Goal: Task Accomplishment & Management: Complete application form

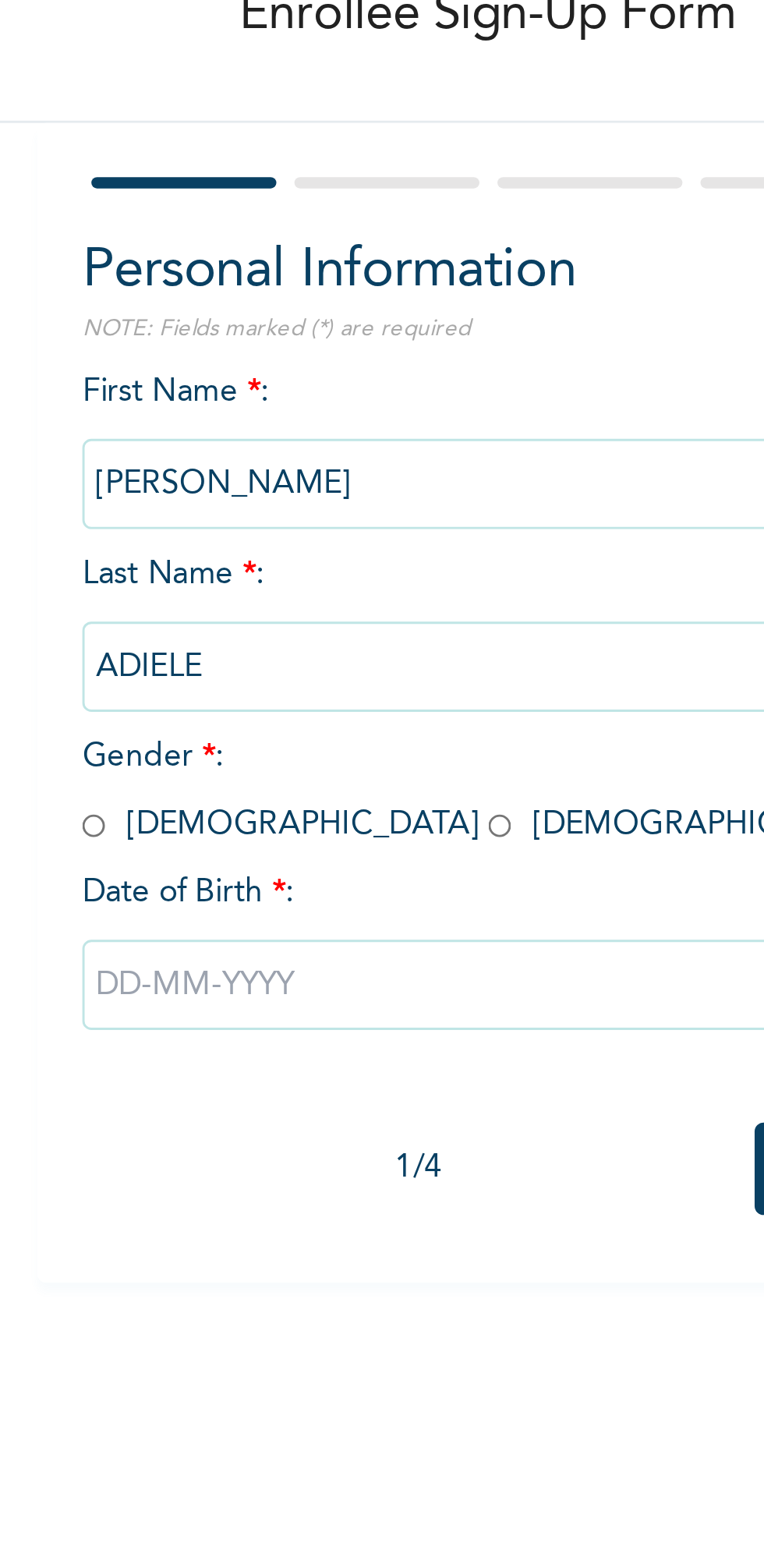
click at [166, 375] on input "radio" at bounding box center [162, 379] width 8 height 15
radio input "true"
click at [289, 434] on input "text" at bounding box center [298, 433] width 280 height 31
select select "8"
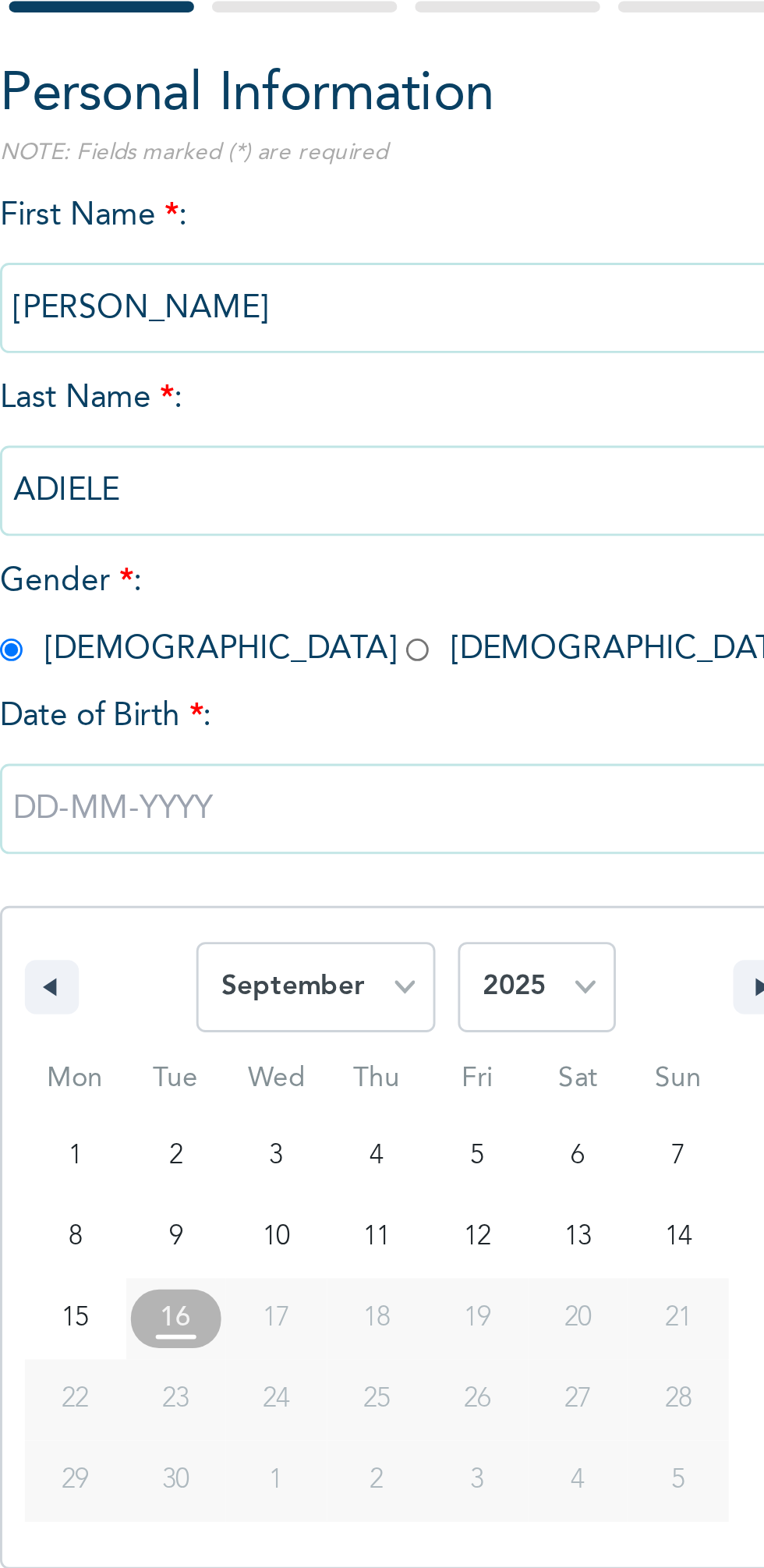
click at [364, 492] on select "2025 2024 2023 2022 2021 2020 2019 2018 2017 2016 2015 2014 2013 2012 2011 2010…" at bounding box center [344, 495] width 54 height 31
select select "1982"
click at [317, 480] on select "2025 2024 2023 2022 2021 2020 2019 2018 2017 2016 2015 2014 2013 2012 2011 2010…" at bounding box center [344, 495] width 54 height 31
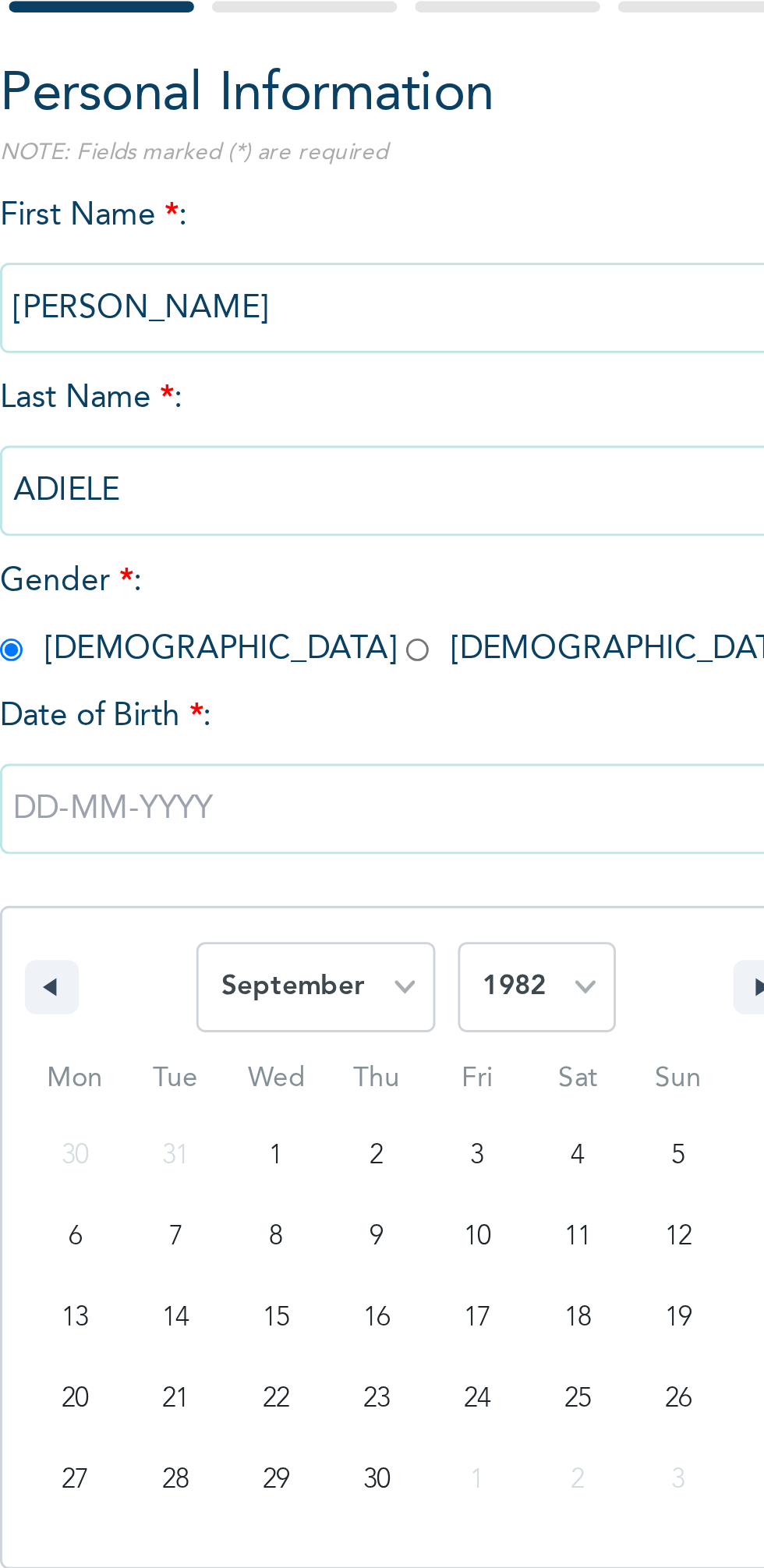
click at [295, 492] on select "January February March April May June July August September October November De…" at bounding box center [268, 495] width 83 height 31
select select "6"
click at [228, 480] on select "January February March April May June July August September October November De…" at bounding box center [268, 495] width 83 height 31
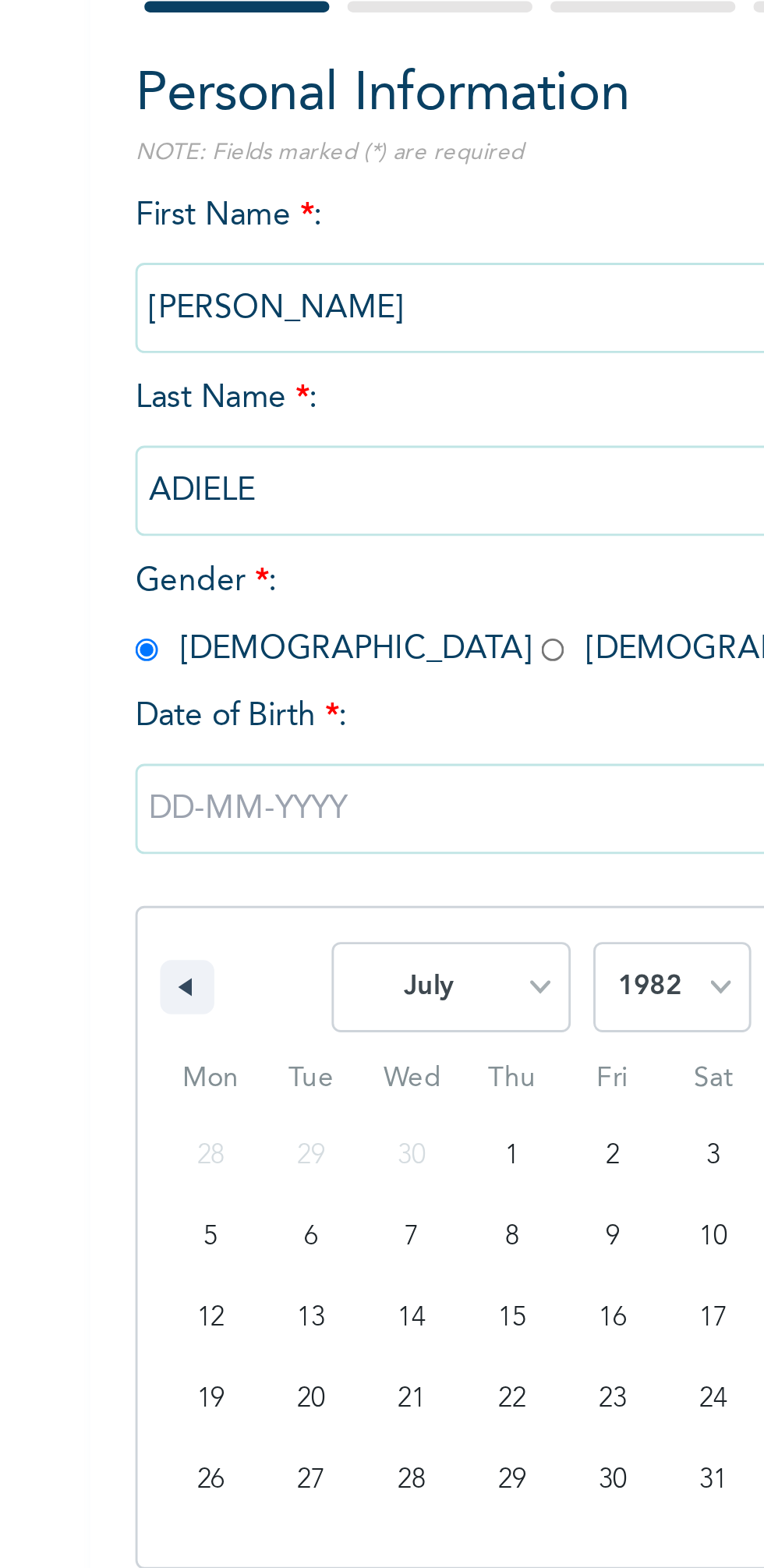
type input "07/12/1982"
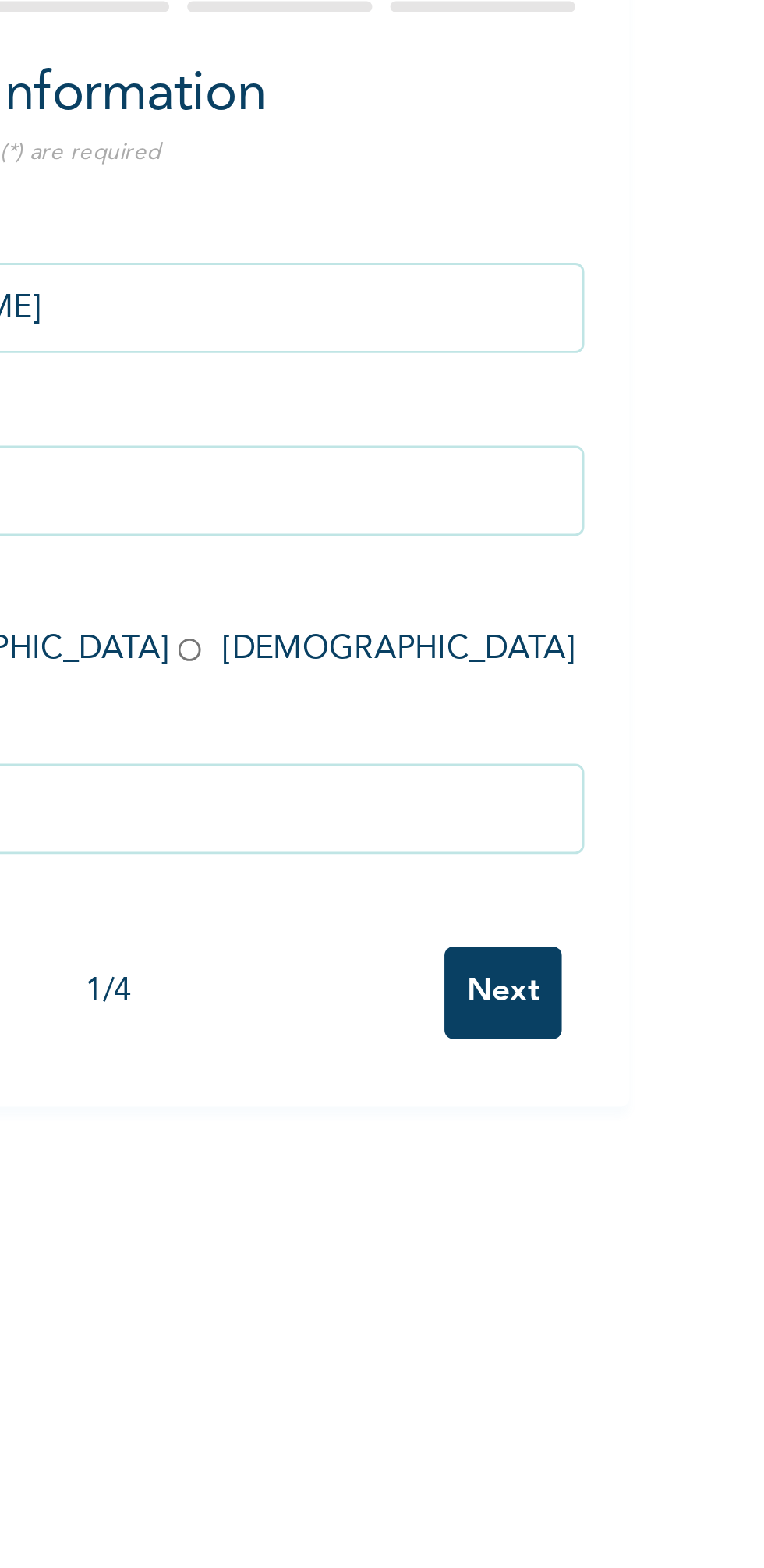
click at [414, 494] on input "Next" at bounding box center [411, 497] width 41 height 32
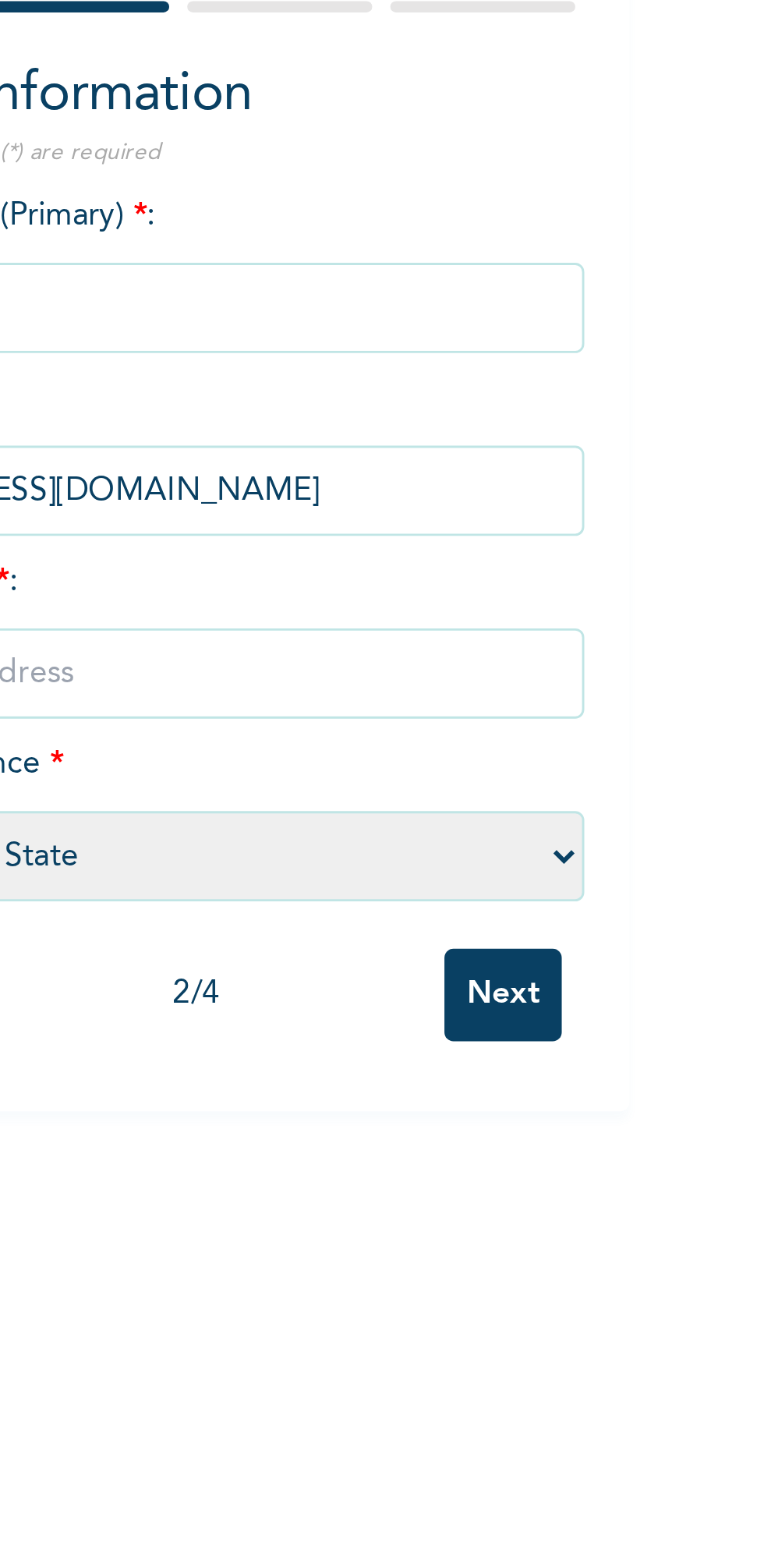
click at [413, 495] on input "Next" at bounding box center [411, 498] width 41 height 32
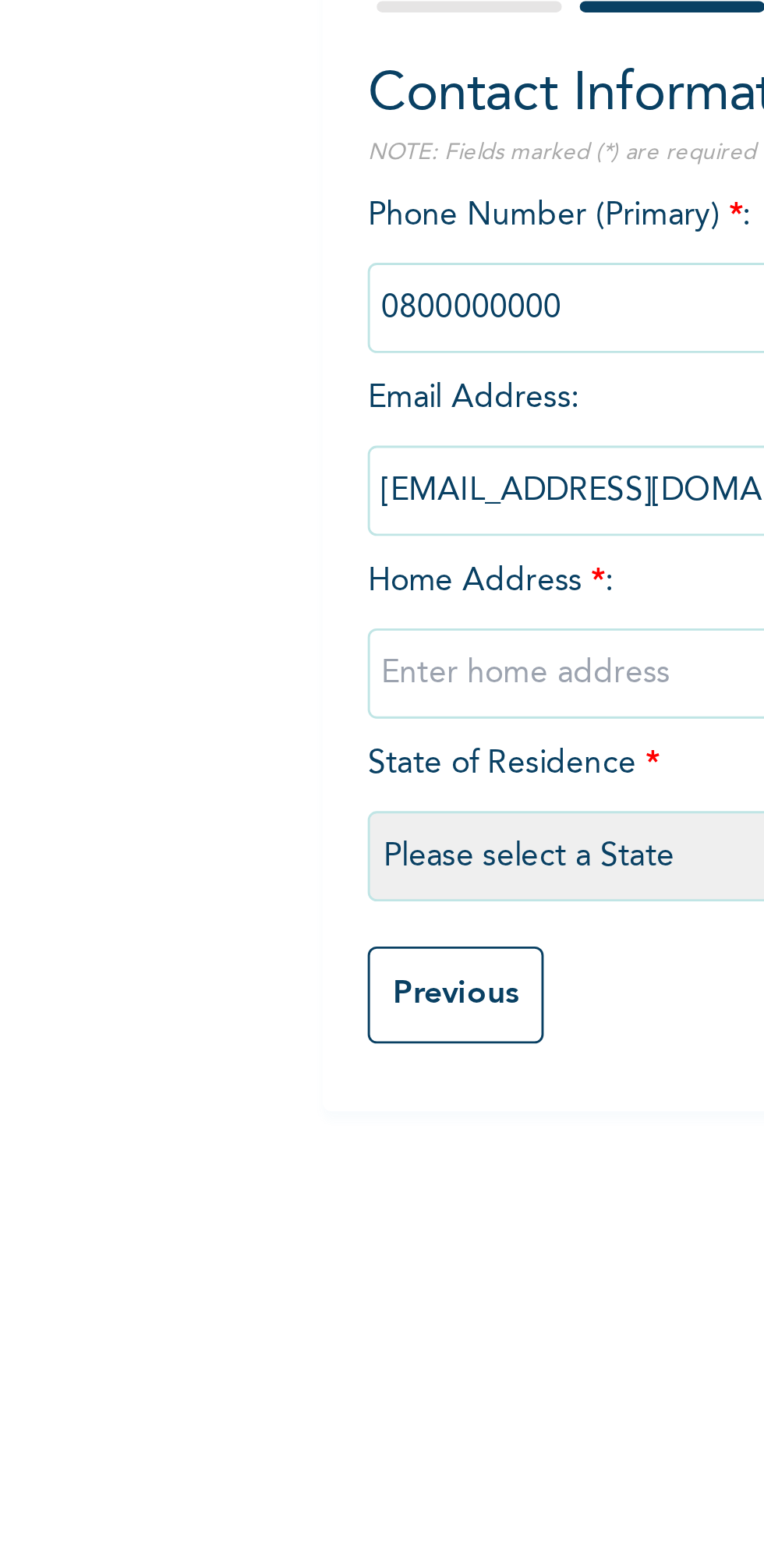
type input "J"
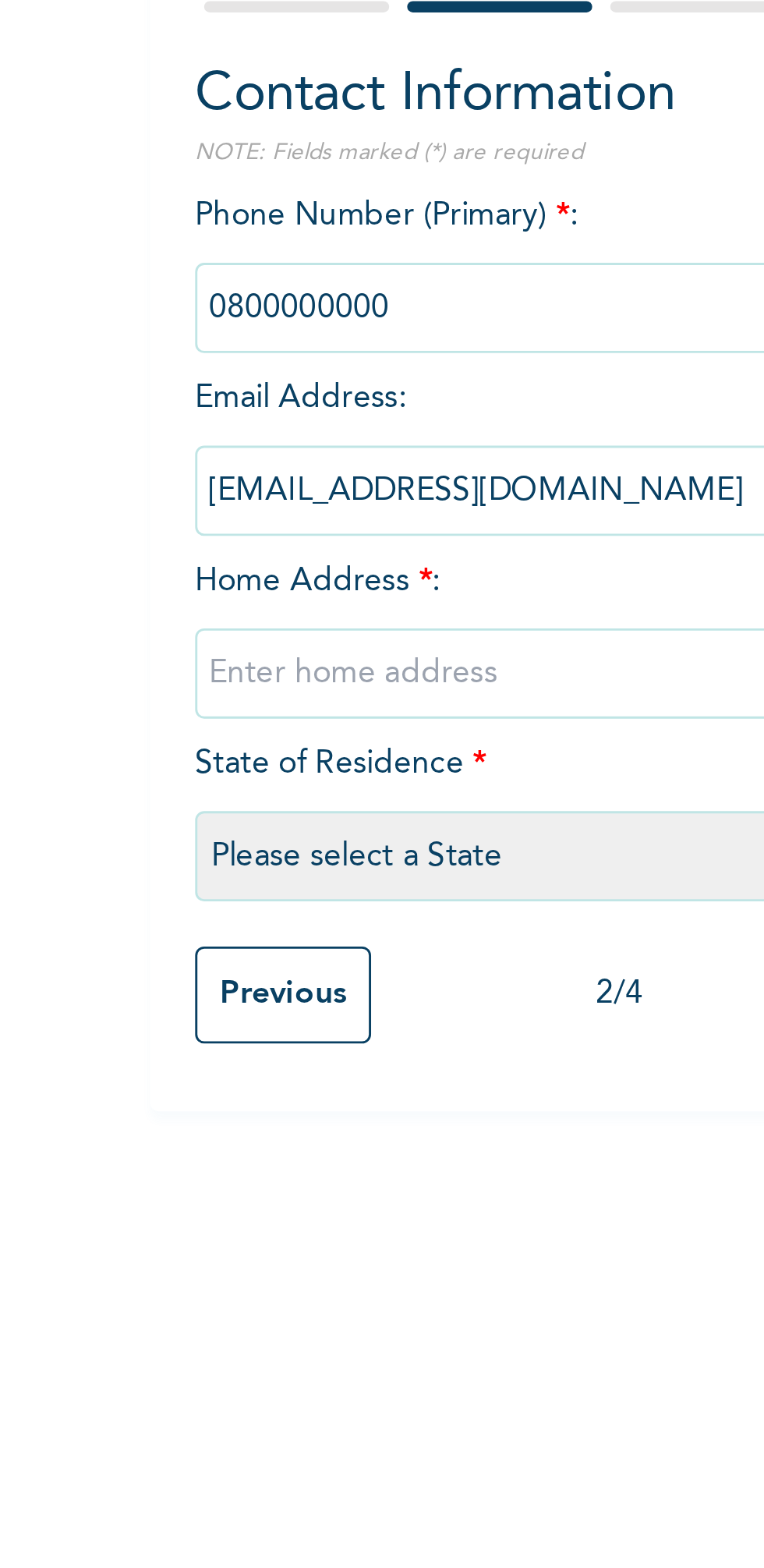
click at [265, 384] on input "text" at bounding box center [298, 387] width 280 height 31
type input "Kadi"
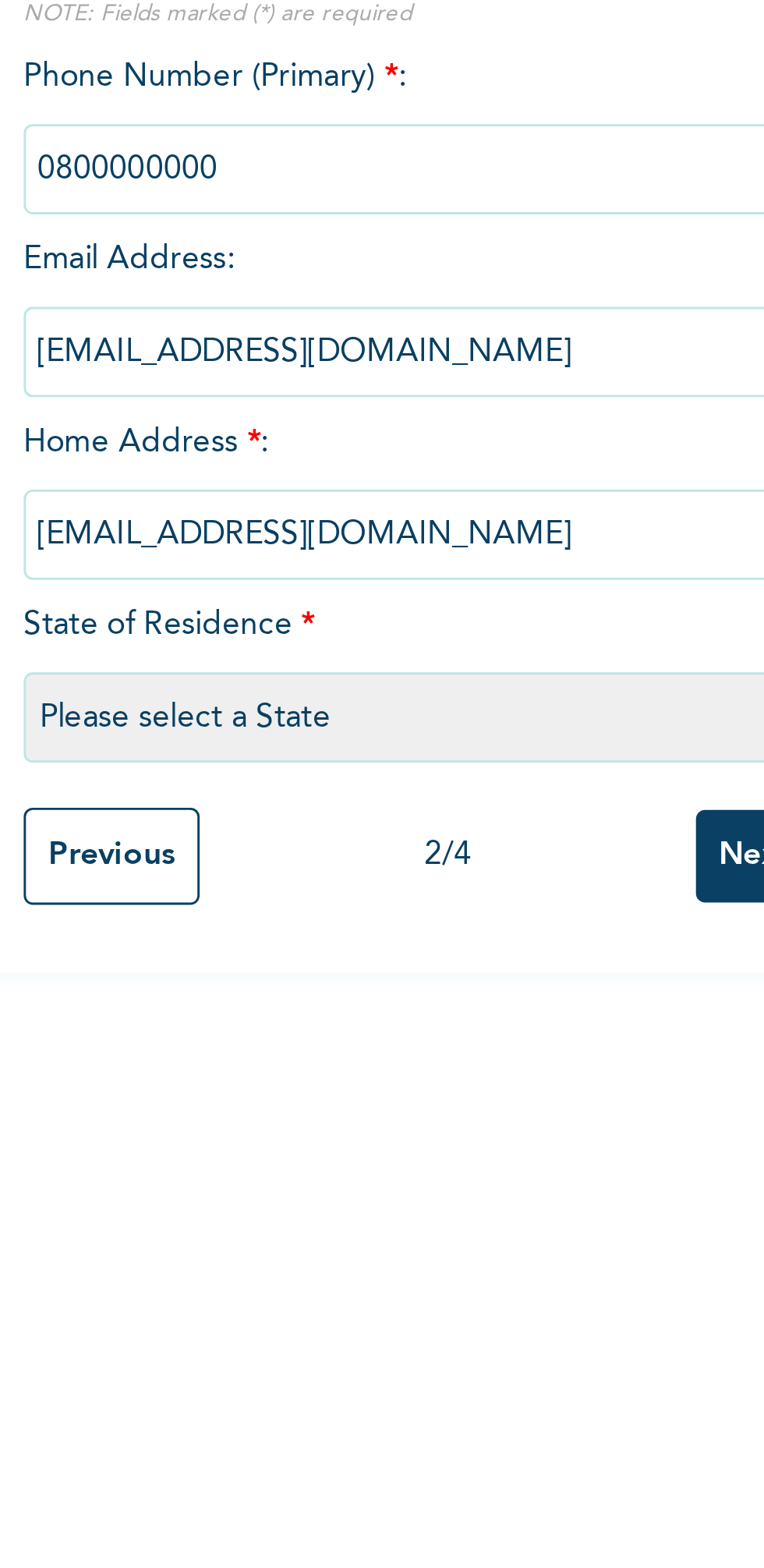
type input "kadiele4@gmail.com"
click at [324, 444] on select "Please select a State Abia Abuja (FCT) Adamawa Akwa Ibom Anambra Bauchi Bayelsa…" at bounding box center [298, 449] width 280 height 31
select select "33"
click at [159, 434] on select "Please select a State Abia Abuja (FCT) Adamawa Akwa Ibom Anambra Bauchi Bayelsa…" at bounding box center [298, 449] width 280 height 31
click at [402, 497] on input "Next" at bounding box center [411, 498] width 41 height 32
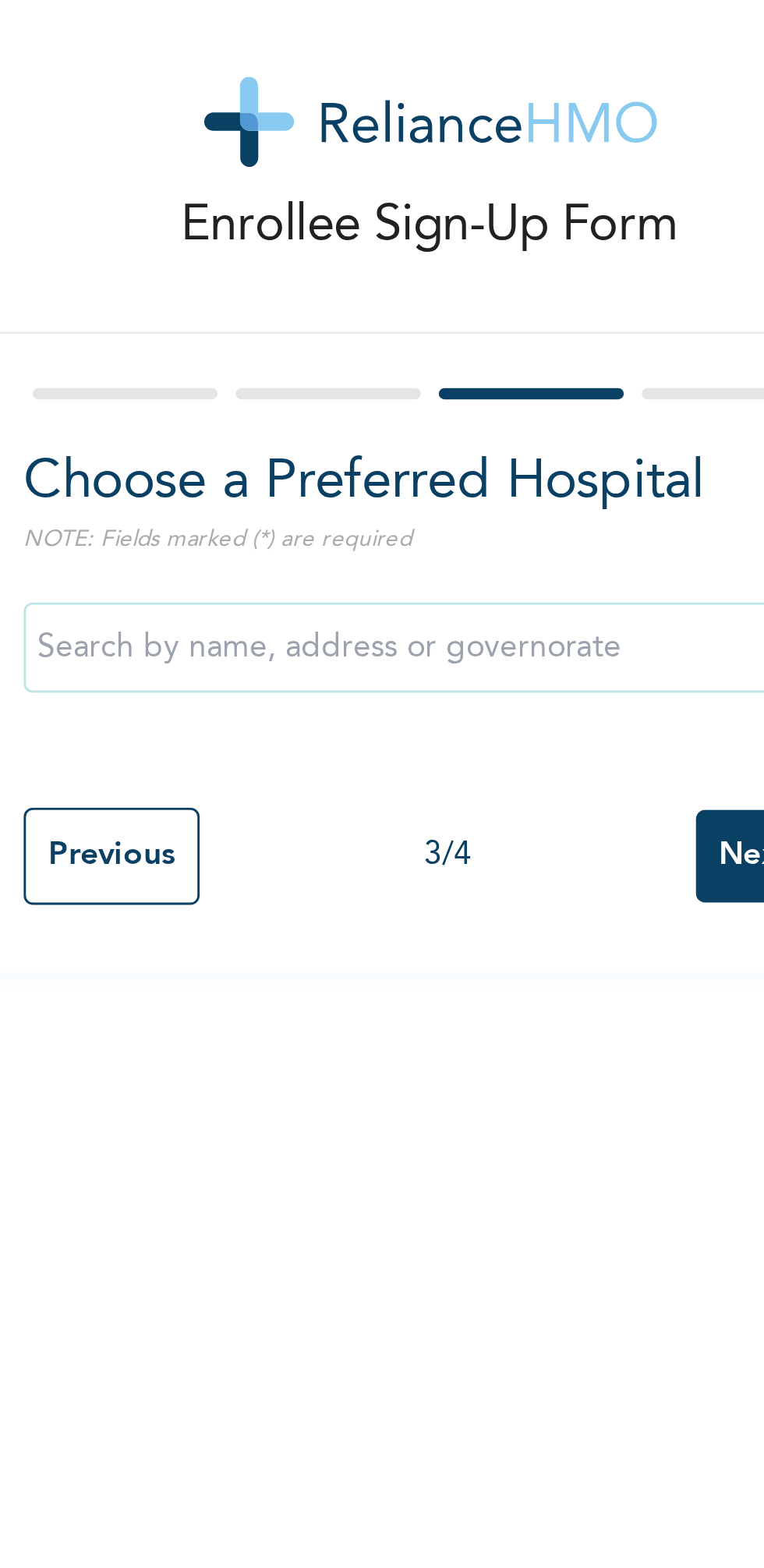
click at [361, 239] on input "text" at bounding box center [298, 243] width 280 height 31
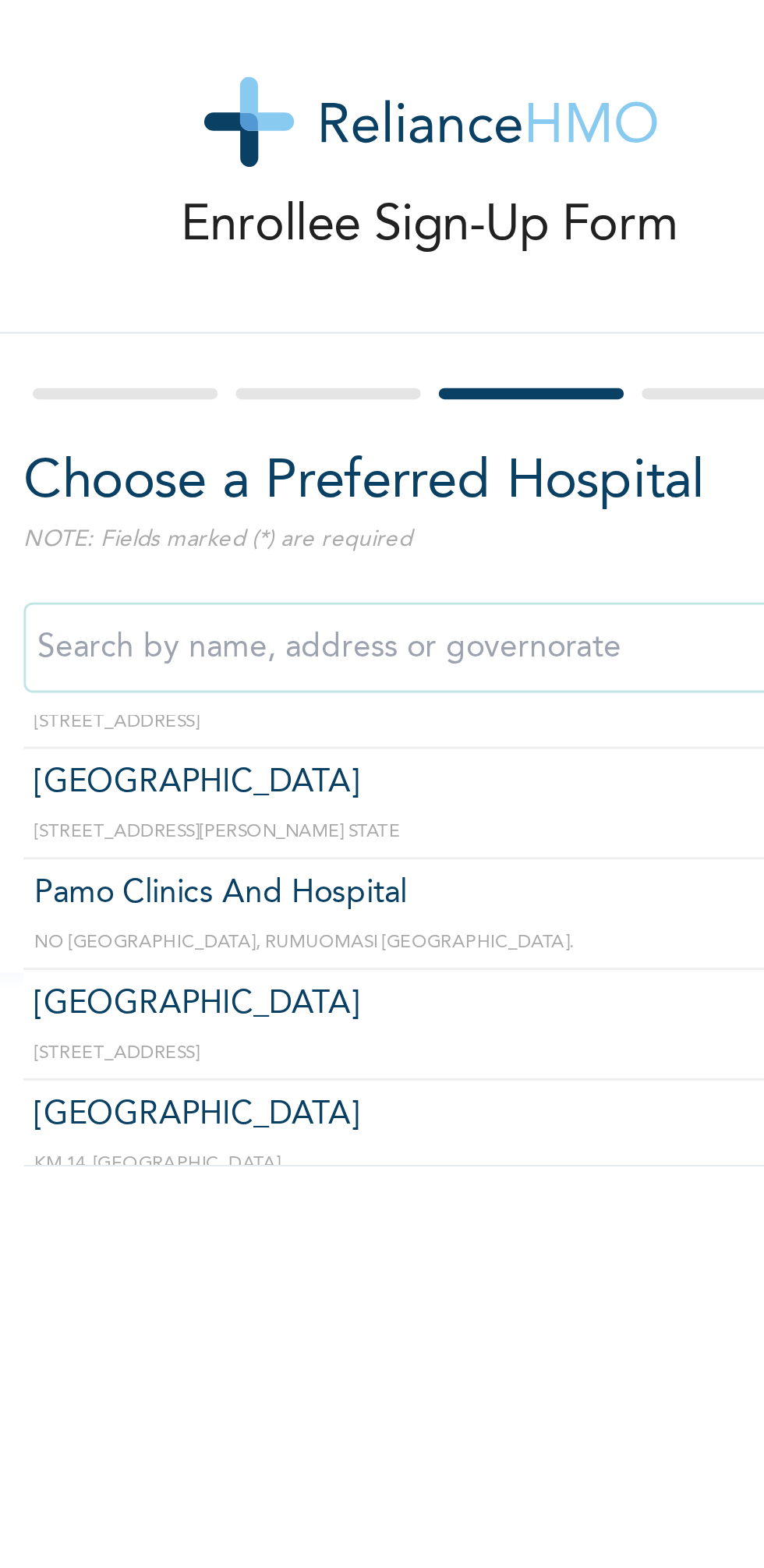
scroll to position [605, 0]
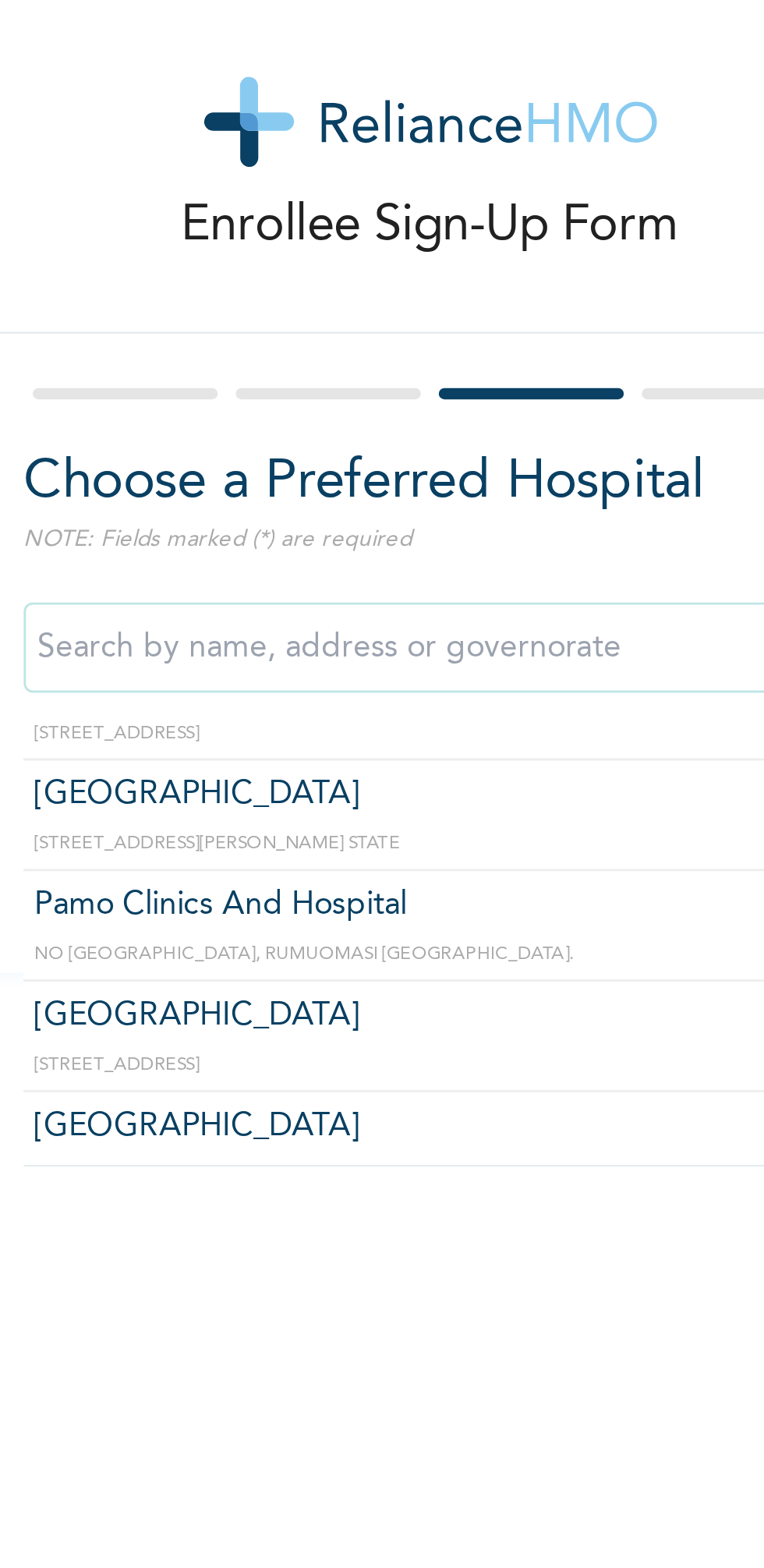
type input "[GEOGRAPHIC_DATA]"
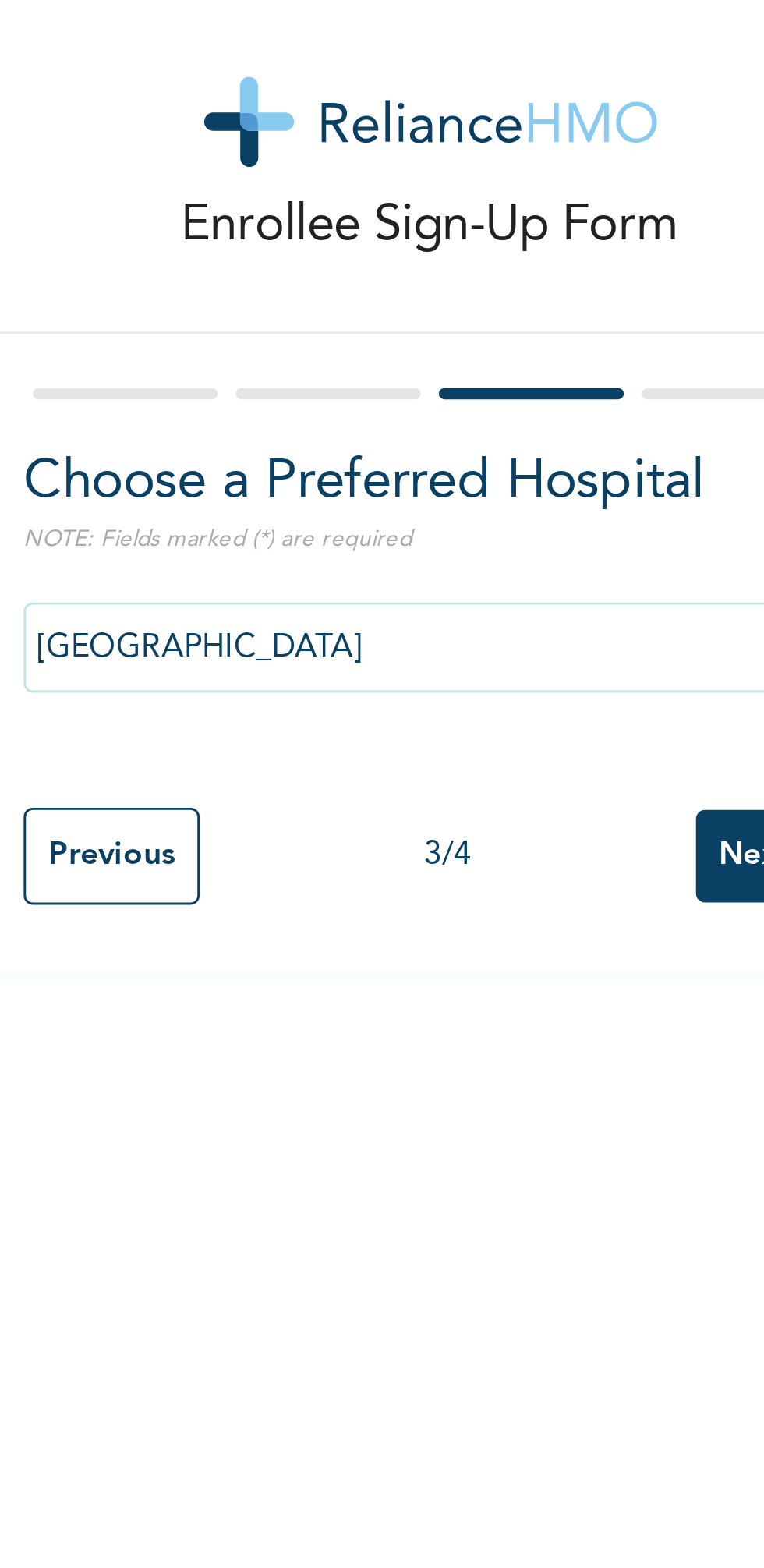
click at [257, 288] on div "[GEOGRAPHIC_DATA]" at bounding box center [298, 256] width 280 height 71
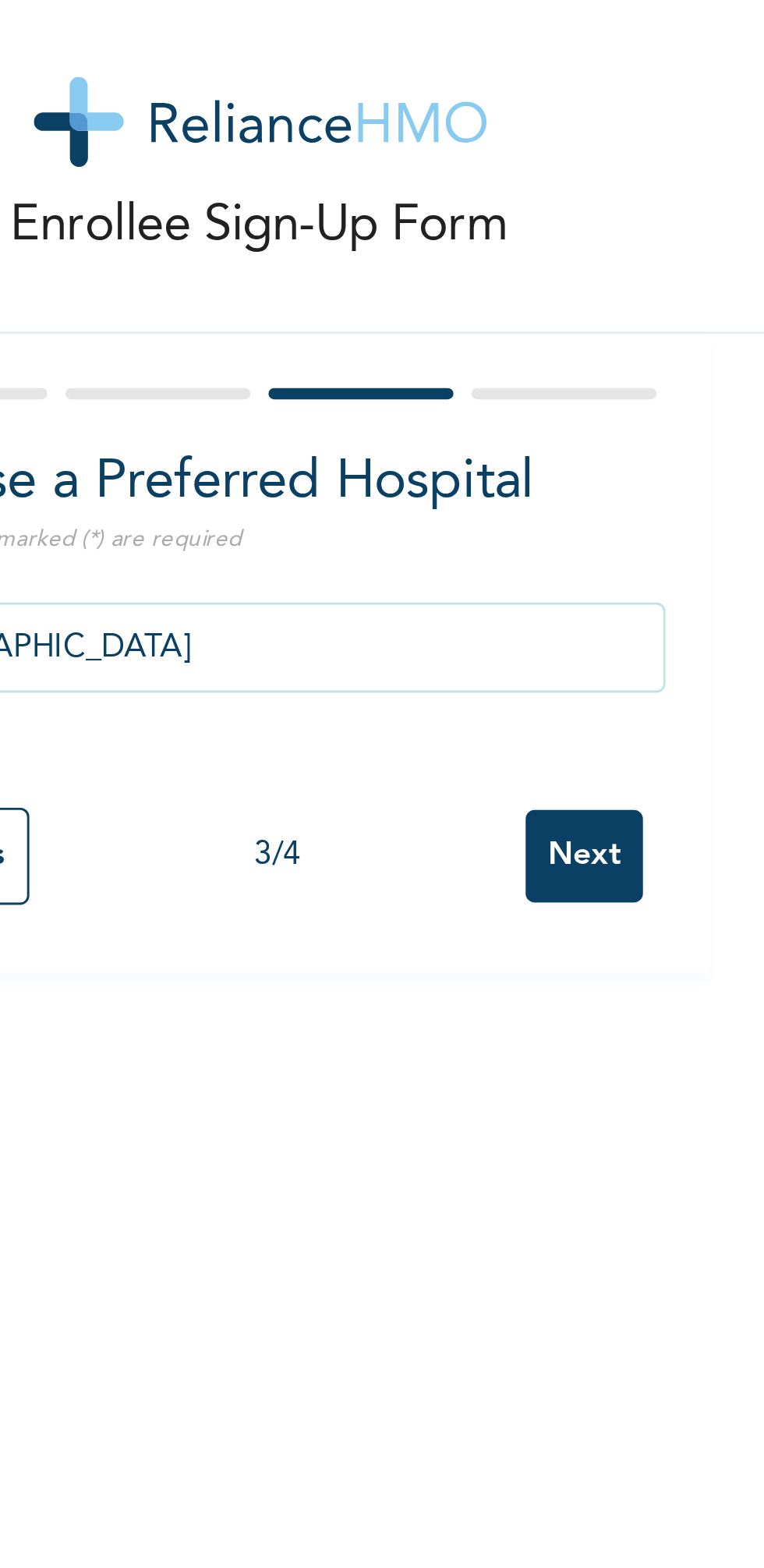
click at [410, 311] on input "Next" at bounding box center [411, 316] width 41 height 32
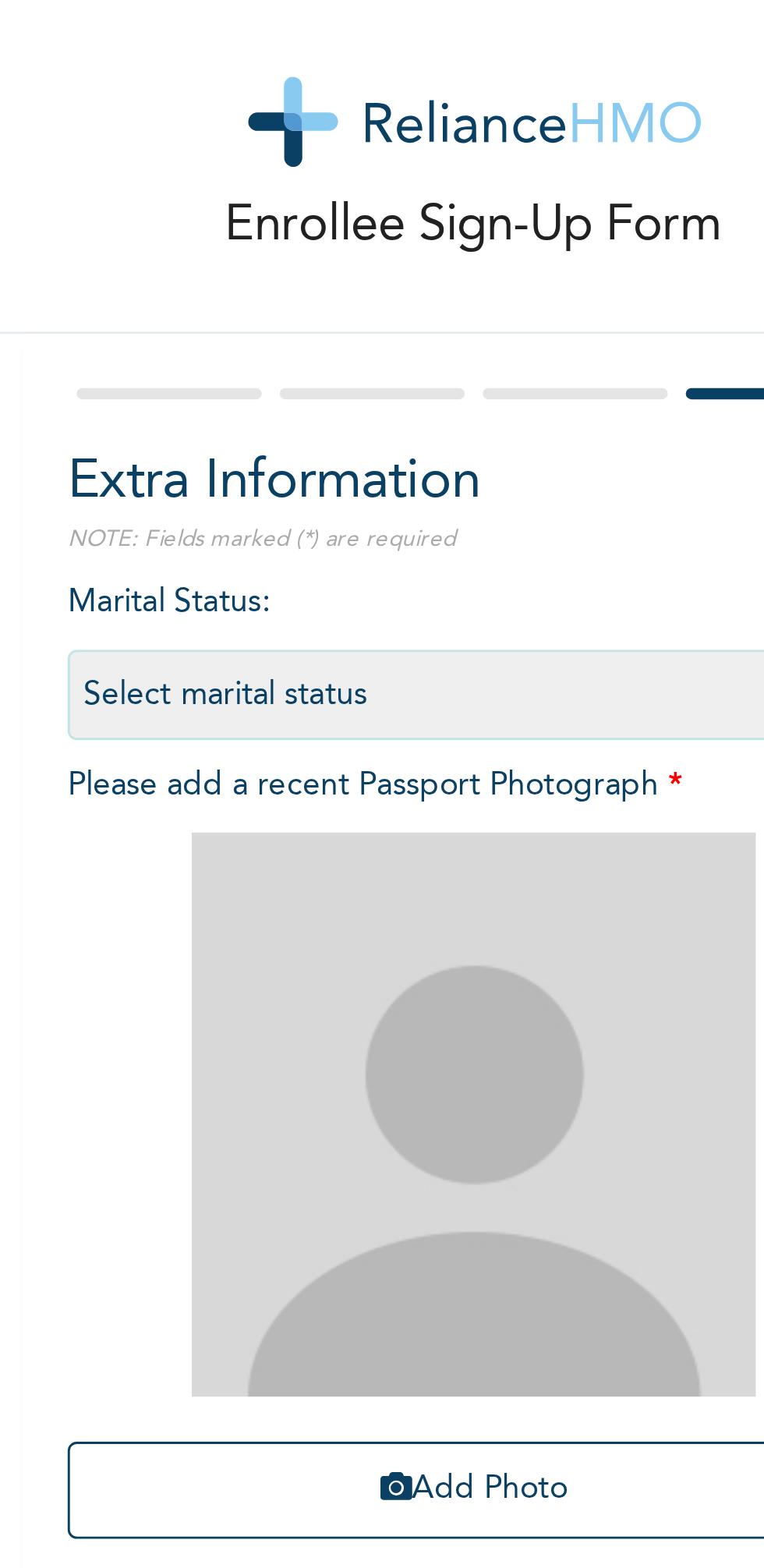
click at [223, 258] on select "Select marital status Single Married Divorced Widow/Widower" at bounding box center [298, 260] width 280 height 31
select select "2"
click at [159, 245] on select "Select marital status Single Married Divorced Widow/Widower" at bounding box center [298, 260] width 280 height 31
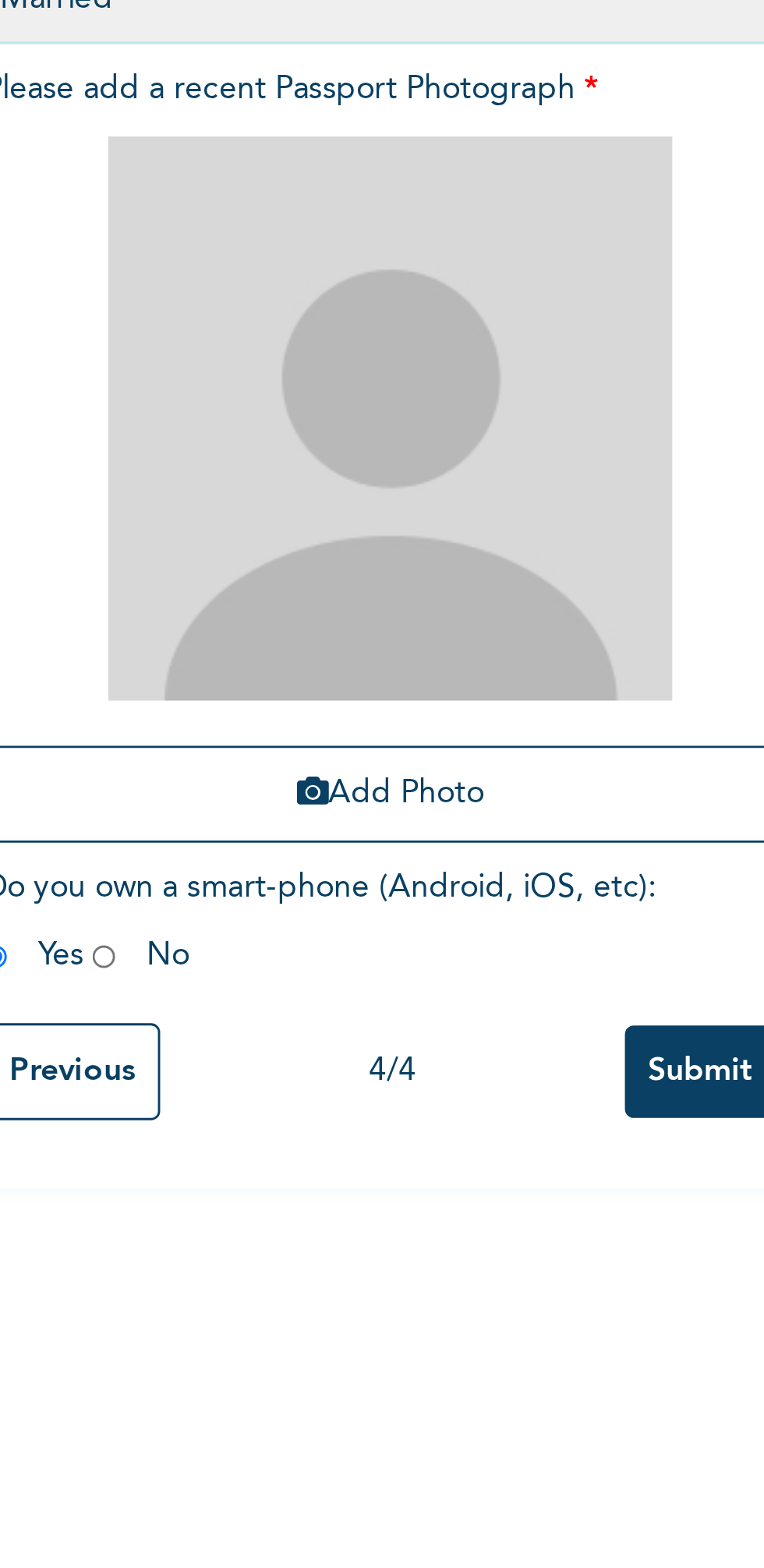
click at [333, 534] on button "Add Photo" at bounding box center [298, 535] width 280 height 33
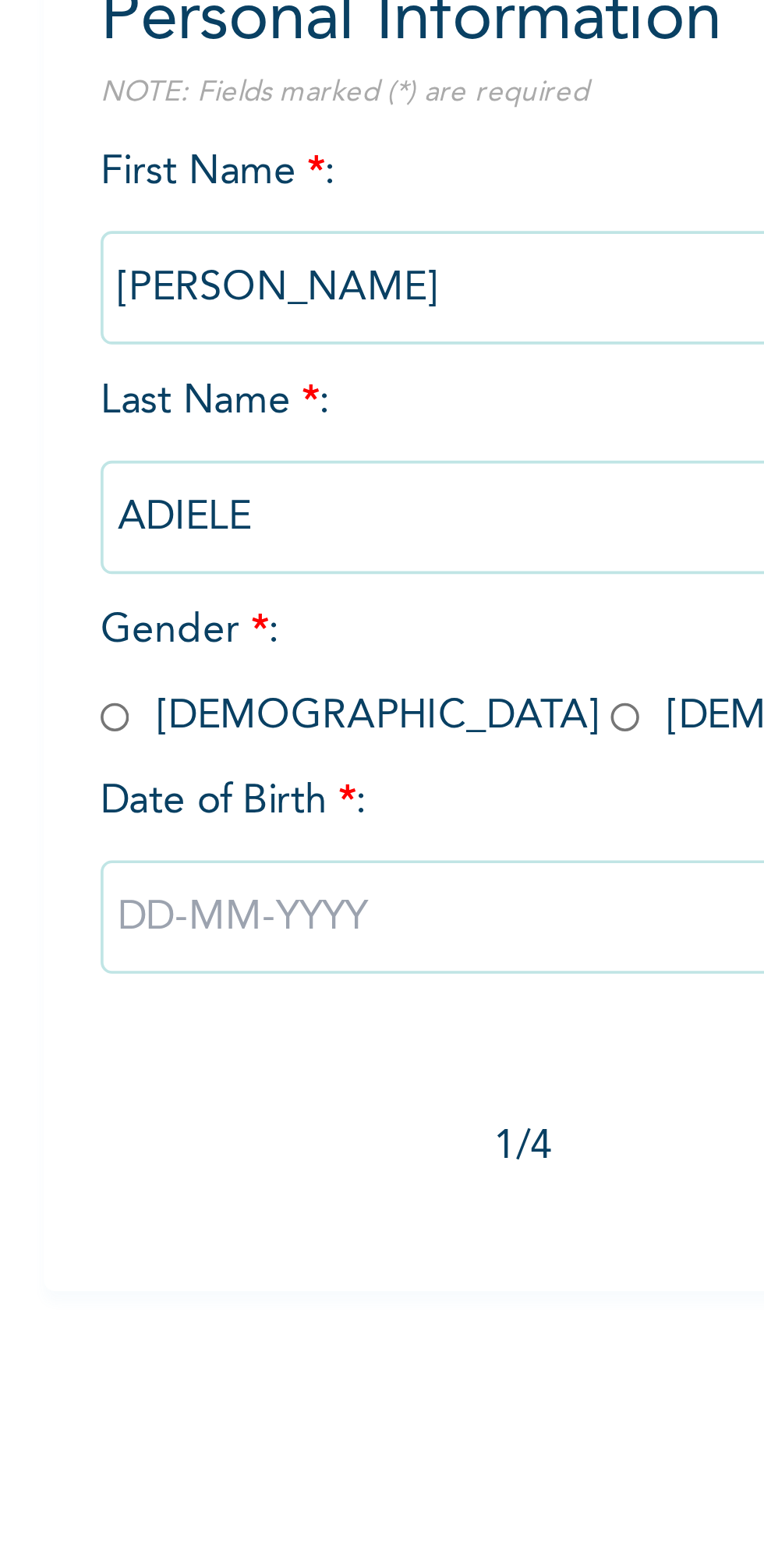
click at [162, 373] on input "radio" at bounding box center [162, 379] width 8 height 15
radio input "true"
click at [303, 440] on input "text" at bounding box center [298, 433] width 280 height 31
select select "8"
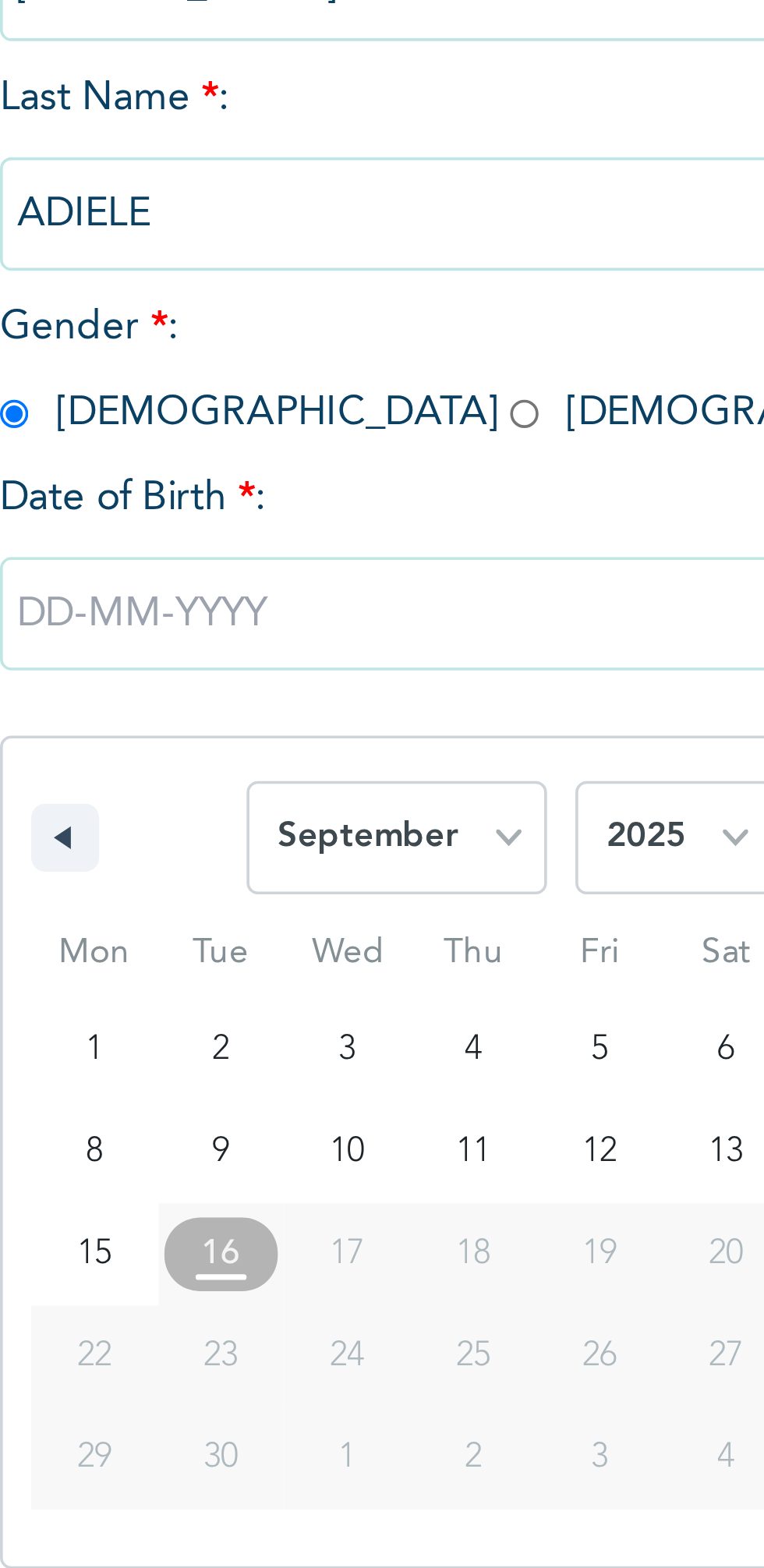
click at [360, 494] on select "2025 2024 2023 2022 2021 2020 2019 2018 2017 2016 2015 2014 2013 2012 2011 2010…" at bounding box center [344, 495] width 54 height 31
select select "1982"
click at [317, 480] on select "2025 2024 2023 2022 2021 2020 2019 2018 2017 2016 2015 2014 2013 2012 2011 2010…" at bounding box center [344, 495] width 54 height 31
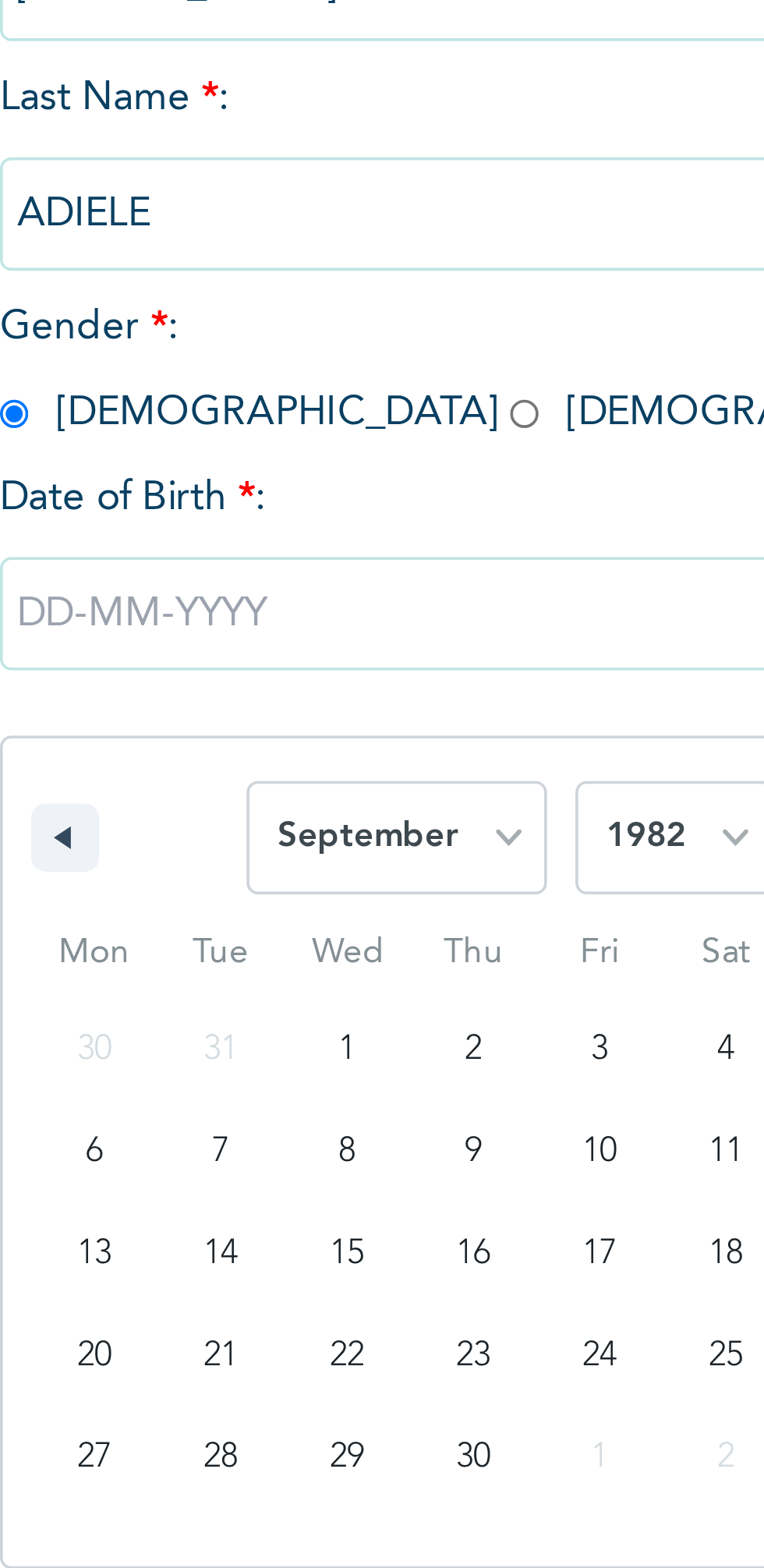
click at [293, 492] on select "January February March April May June July August September October November De…" at bounding box center [268, 495] width 83 height 31
select select "6"
click at [228, 480] on select "January February March April May June July August September October November De…" at bounding box center [268, 495] width 83 height 31
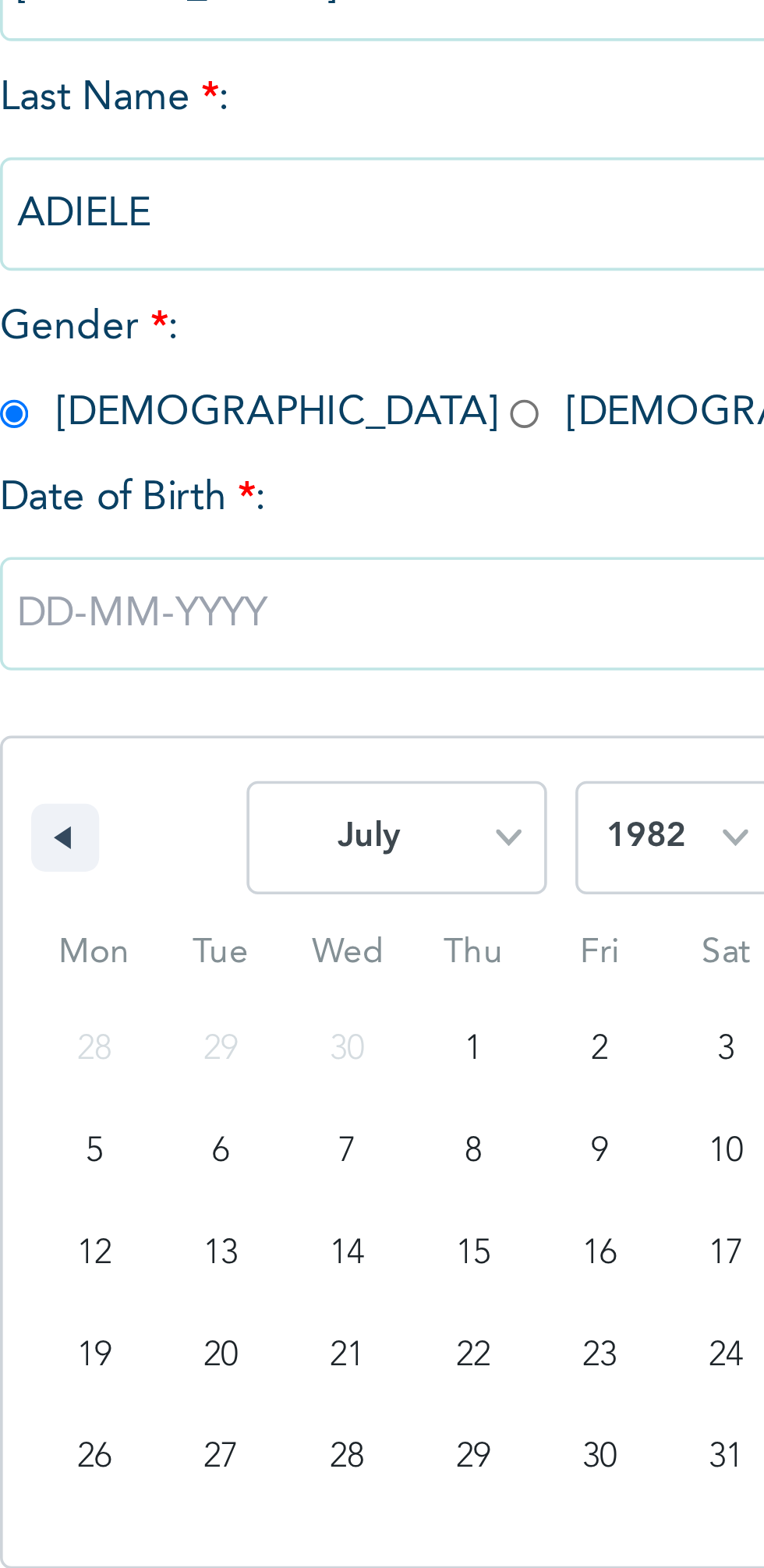
type input "07/12/1982"
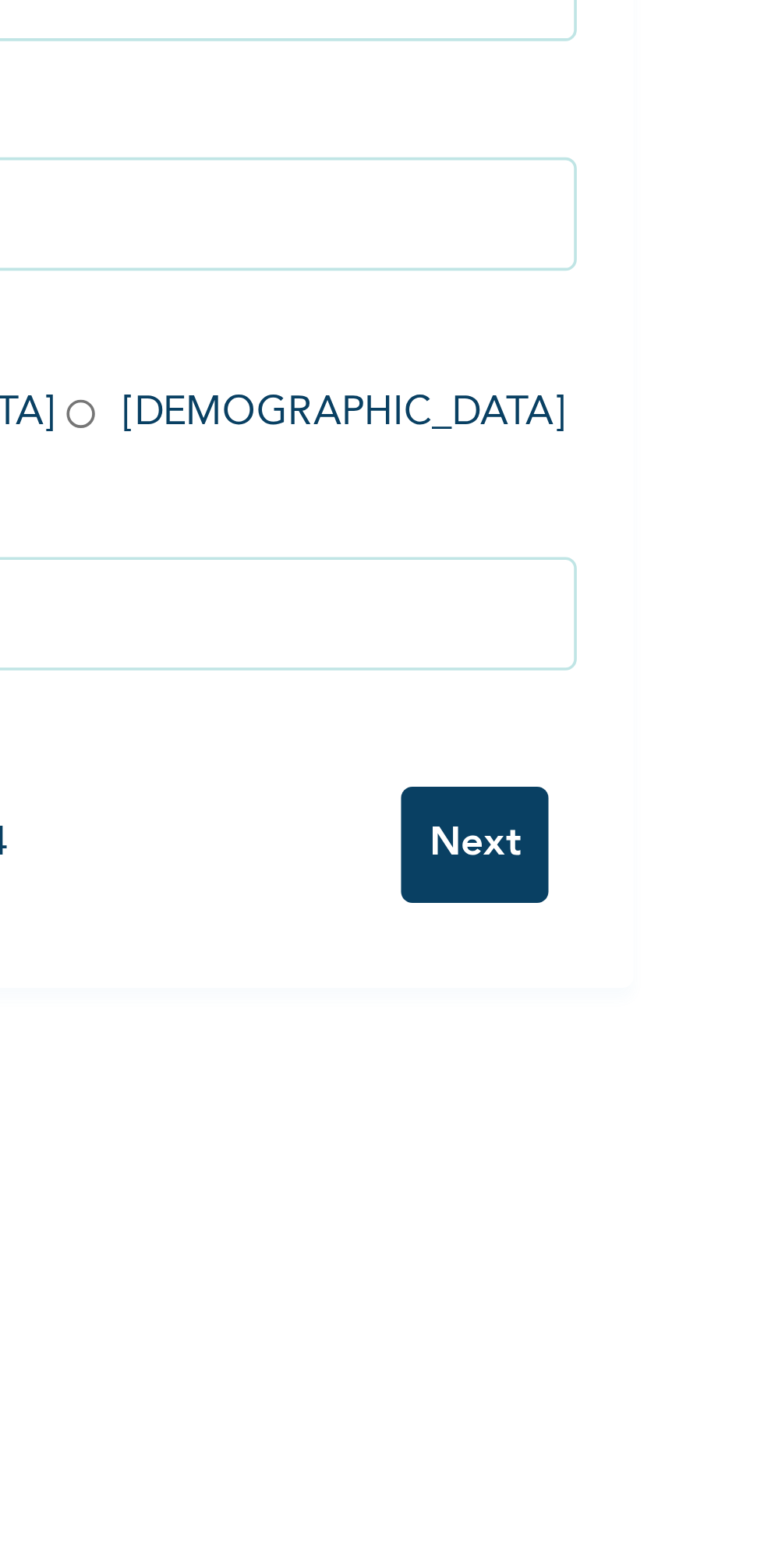
click at [411, 498] on input "Next" at bounding box center [411, 497] width 41 height 32
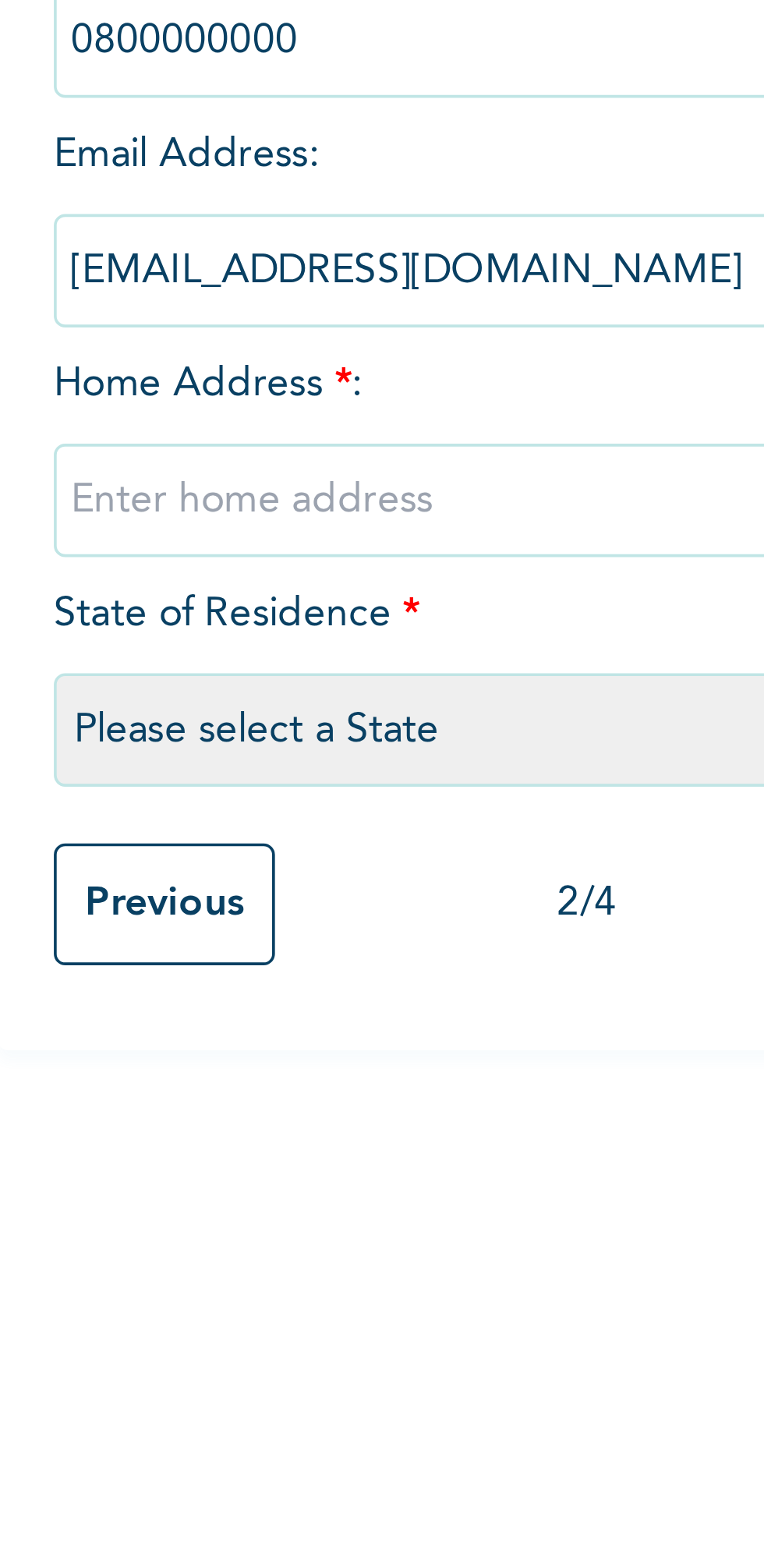
click at [284, 382] on input "text" at bounding box center [298, 387] width 280 height 31
type input "Kadi"
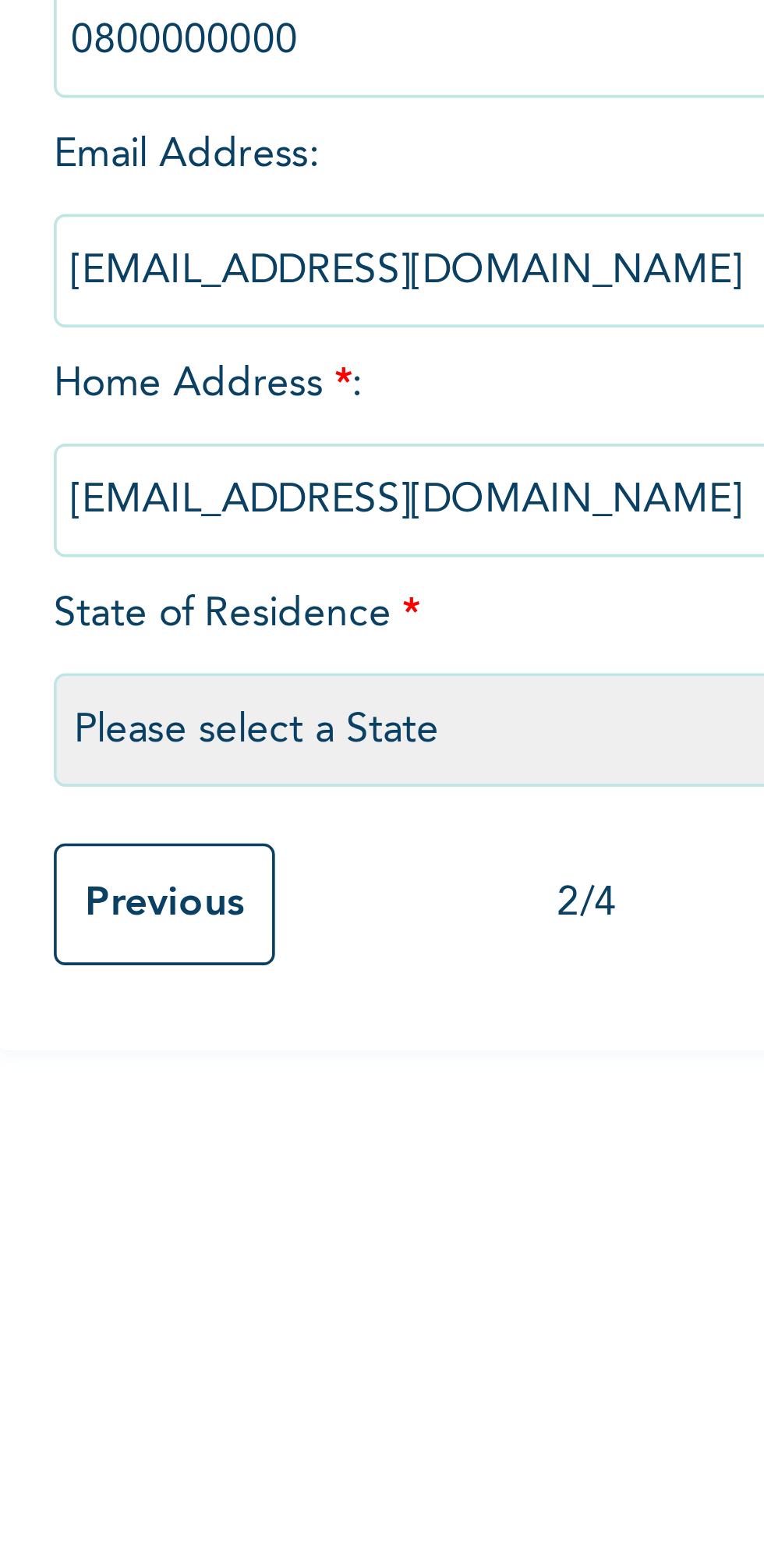
type input "kadiele4@gmail.com"
click at [297, 445] on select "Please select a State Abia Abuja (FCT) Adamawa Akwa Ibom Anambra Bauchi Bayelsa…" at bounding box center [298, 449] width 280 height 31
select select "33"
click at [159, 434] on select "Please select a State Abia Abuja (FCT) Adamawa Akwa Ibom Anambra Bauchi Bayelsa…" at bounding box center [298, 449] width 280 height 31
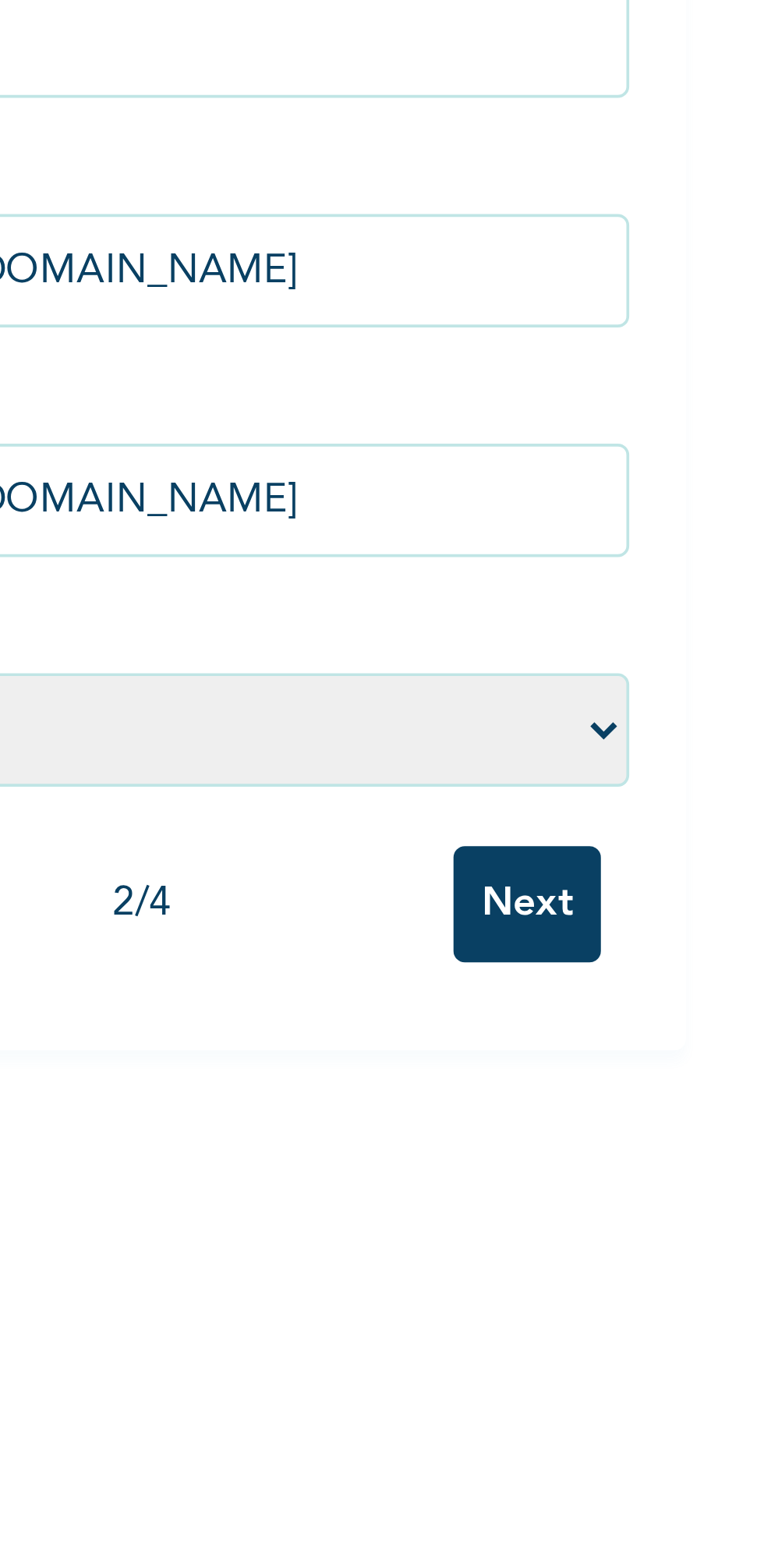
click at [411, 499] on input "Next" at bounding box center [411, 498] width 41 height 32
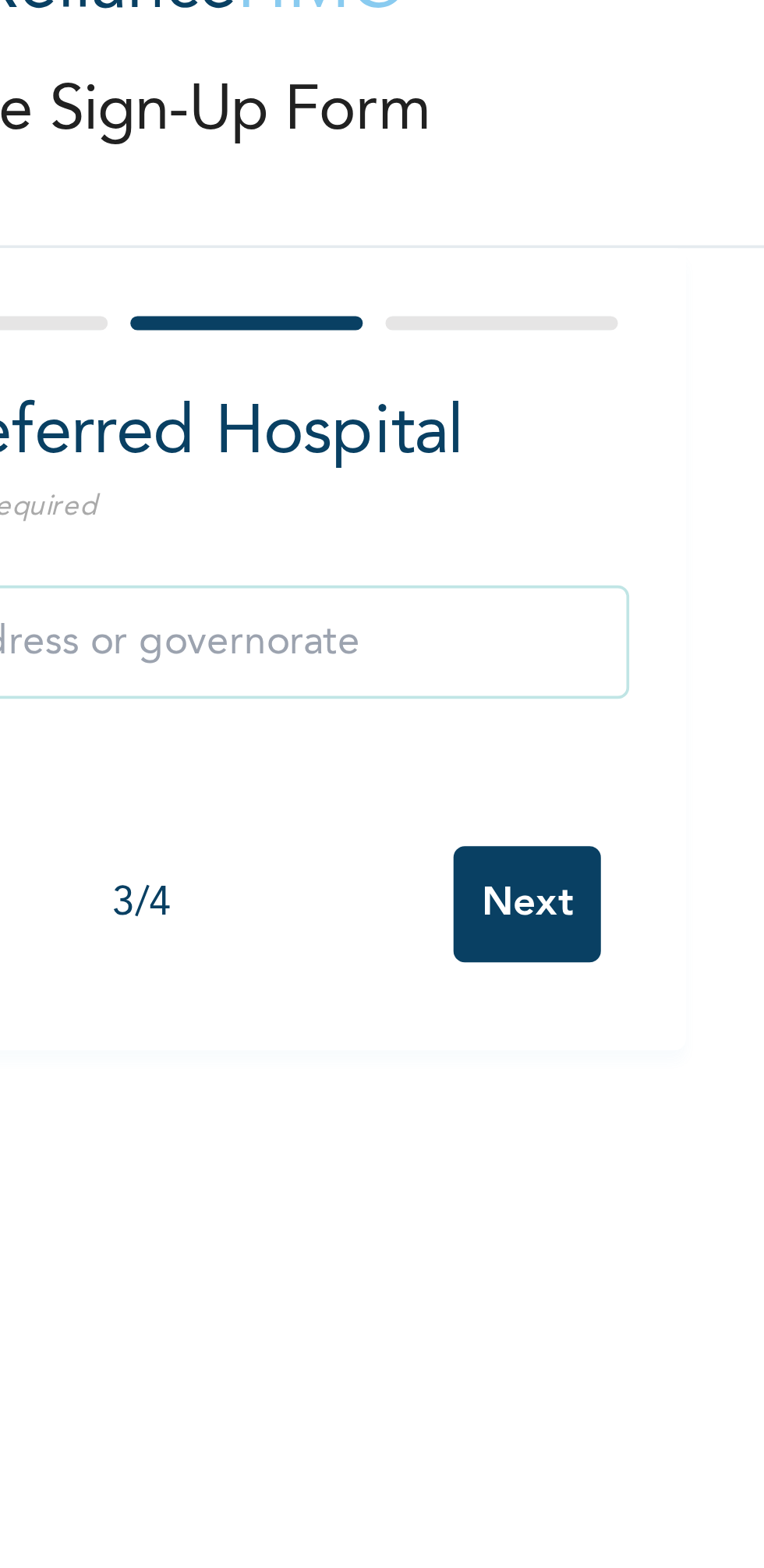
click at [390, 244] on input "text" at bounding box center [298, 243] width 280 height 31
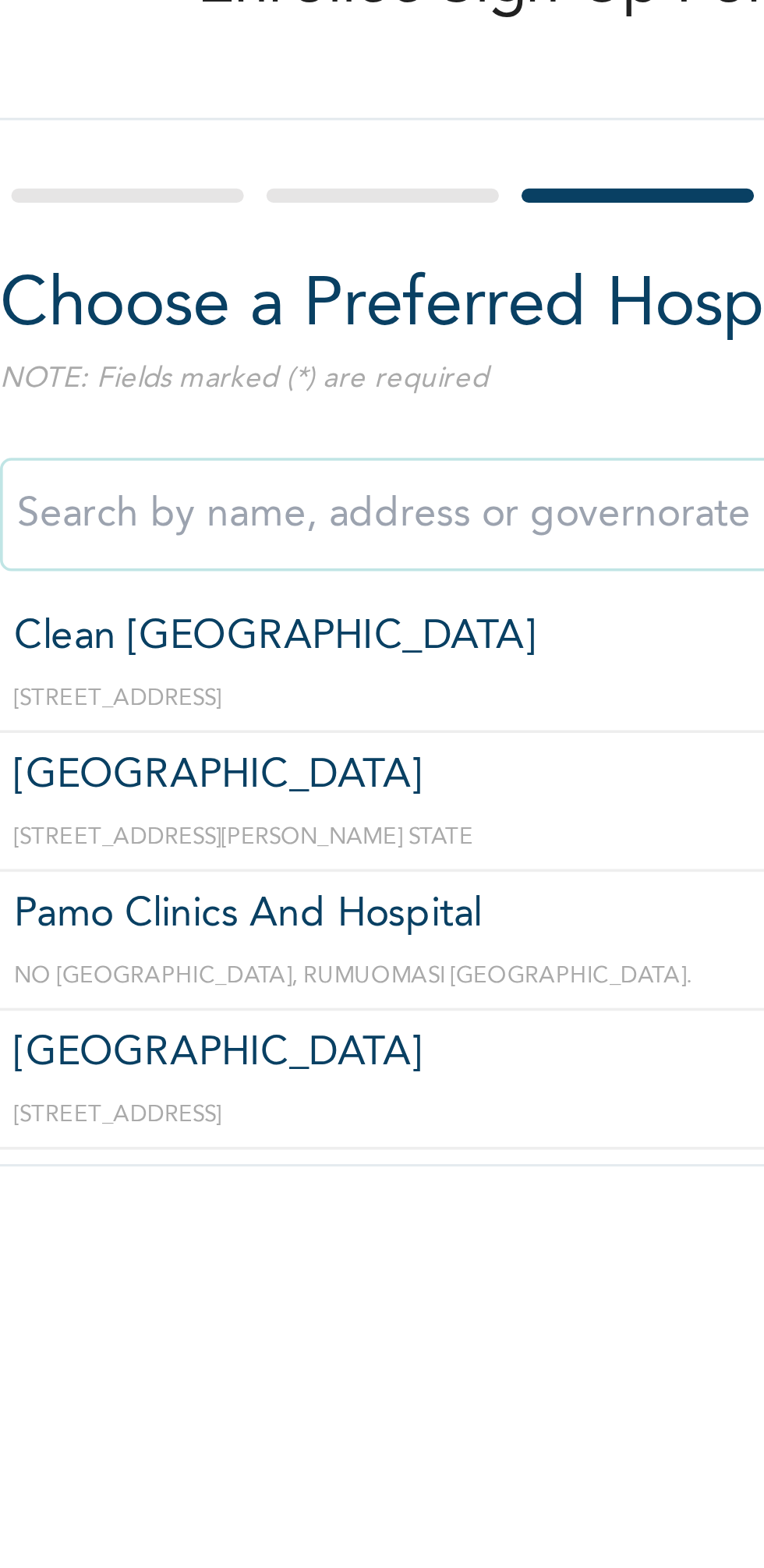
scroll to position [586, 0]
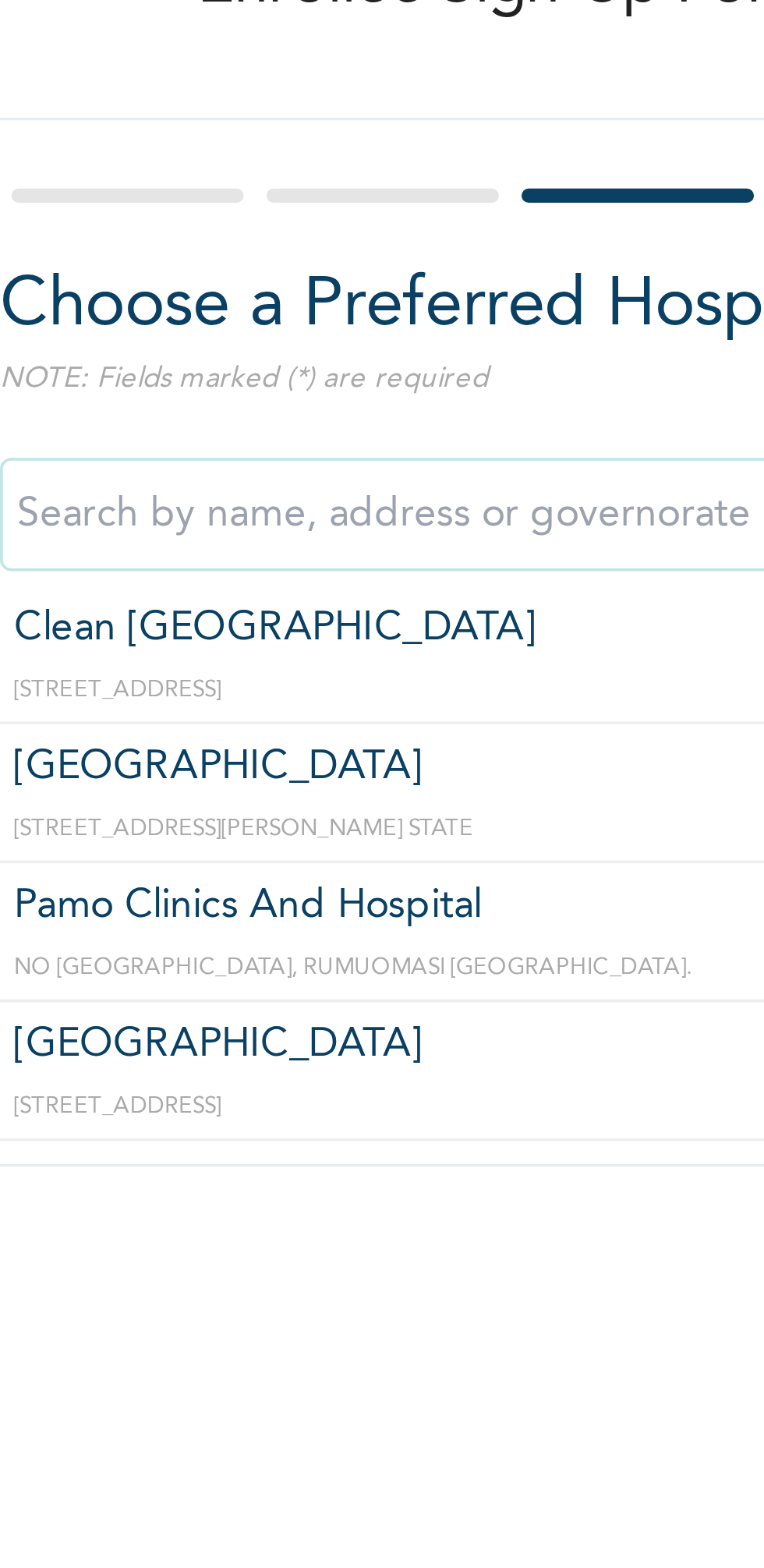
type input "[GEOGRAPHIC_DATA]"
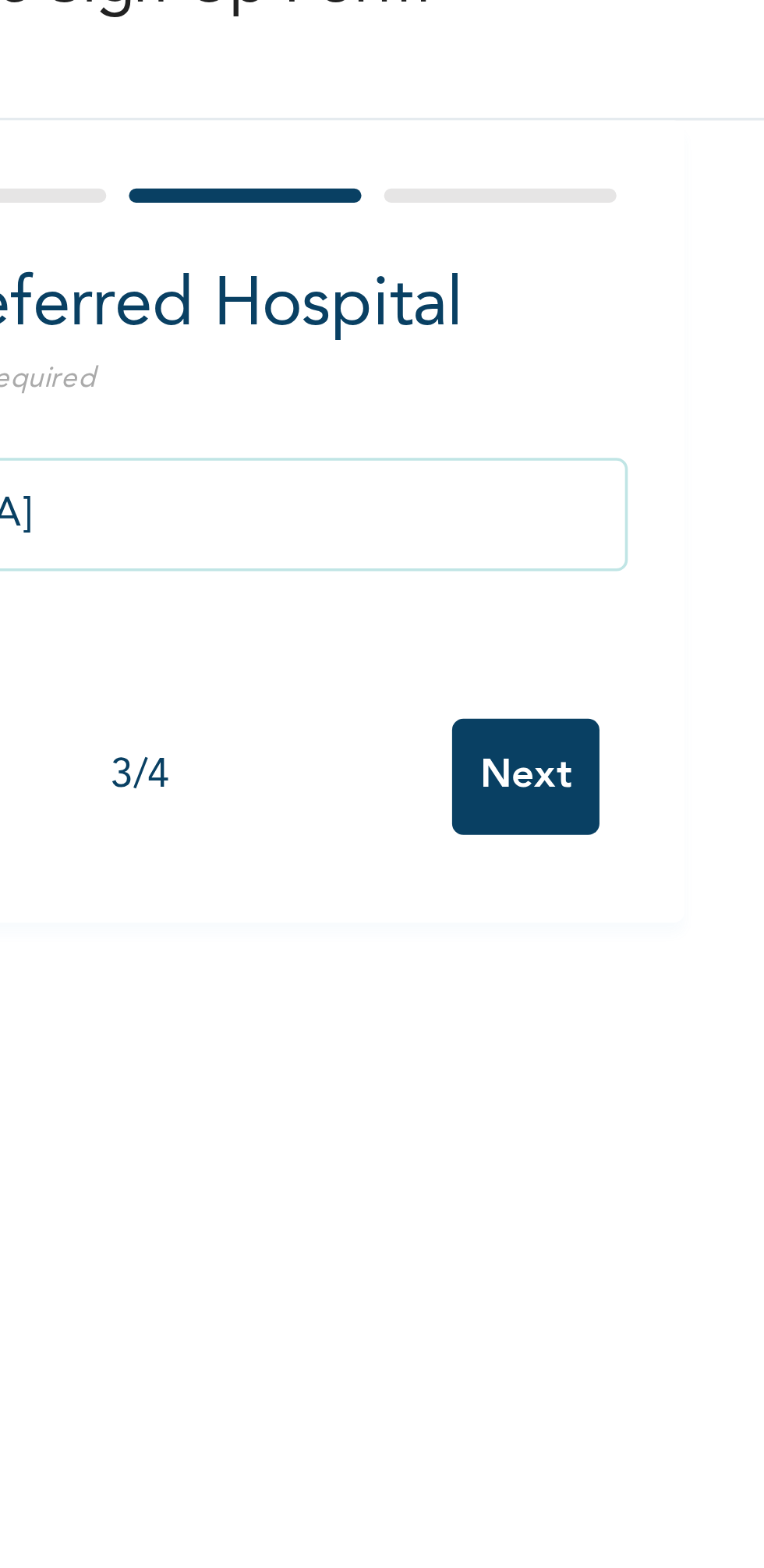
click at [414, 311] on input "Next" at bounding box center [411, 316] width 41 height 32
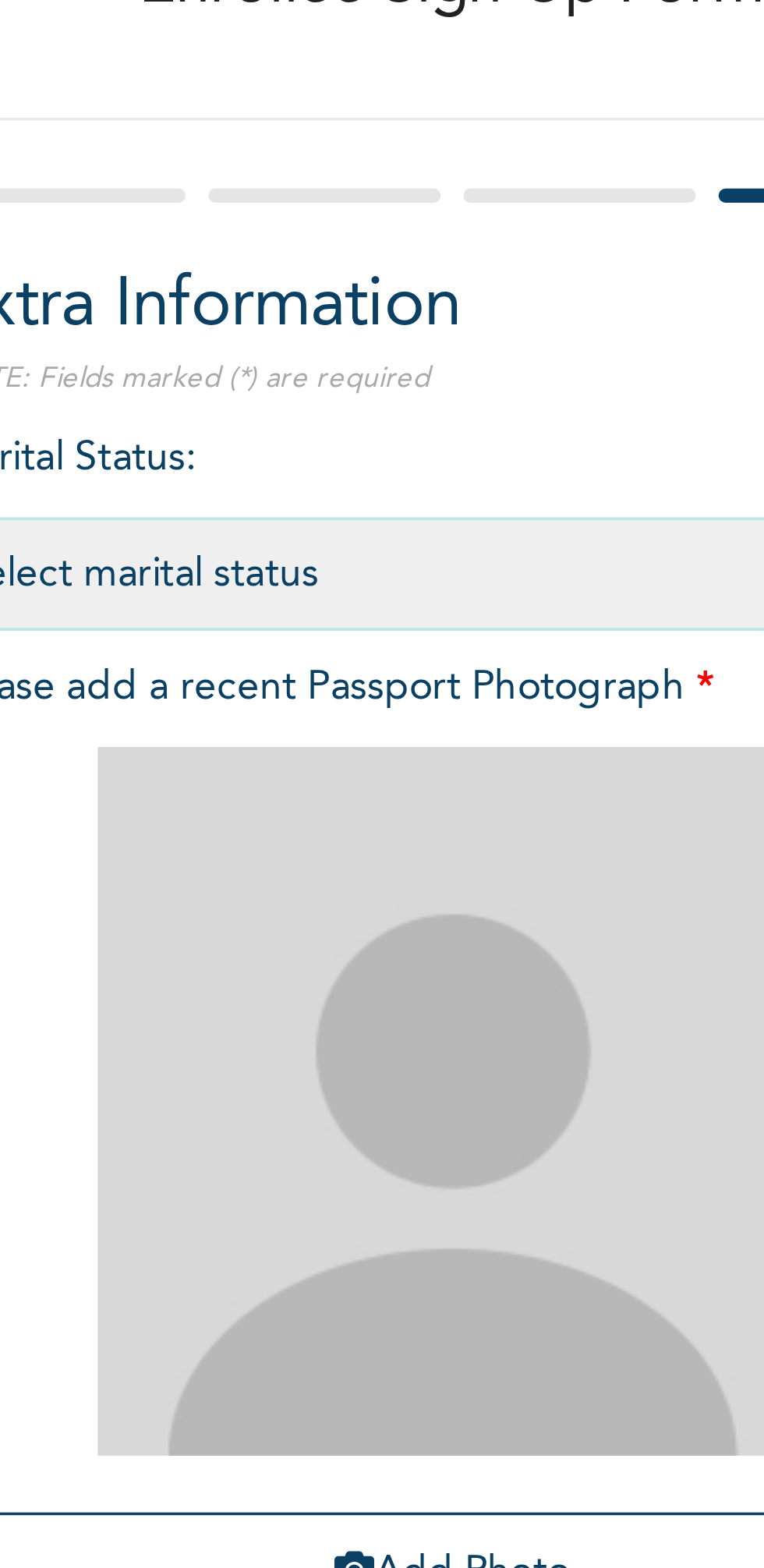
click at [343, 262] on select "Select marital status Single Married Divorced Widow/Widower" at bounding box center [298, 260] width 280 height 31
select select "2"
click at [159, 245] on select "Select marital status Single Married Divorced Widow/Widower" at bounding box center [298, 260] width 280 height 31
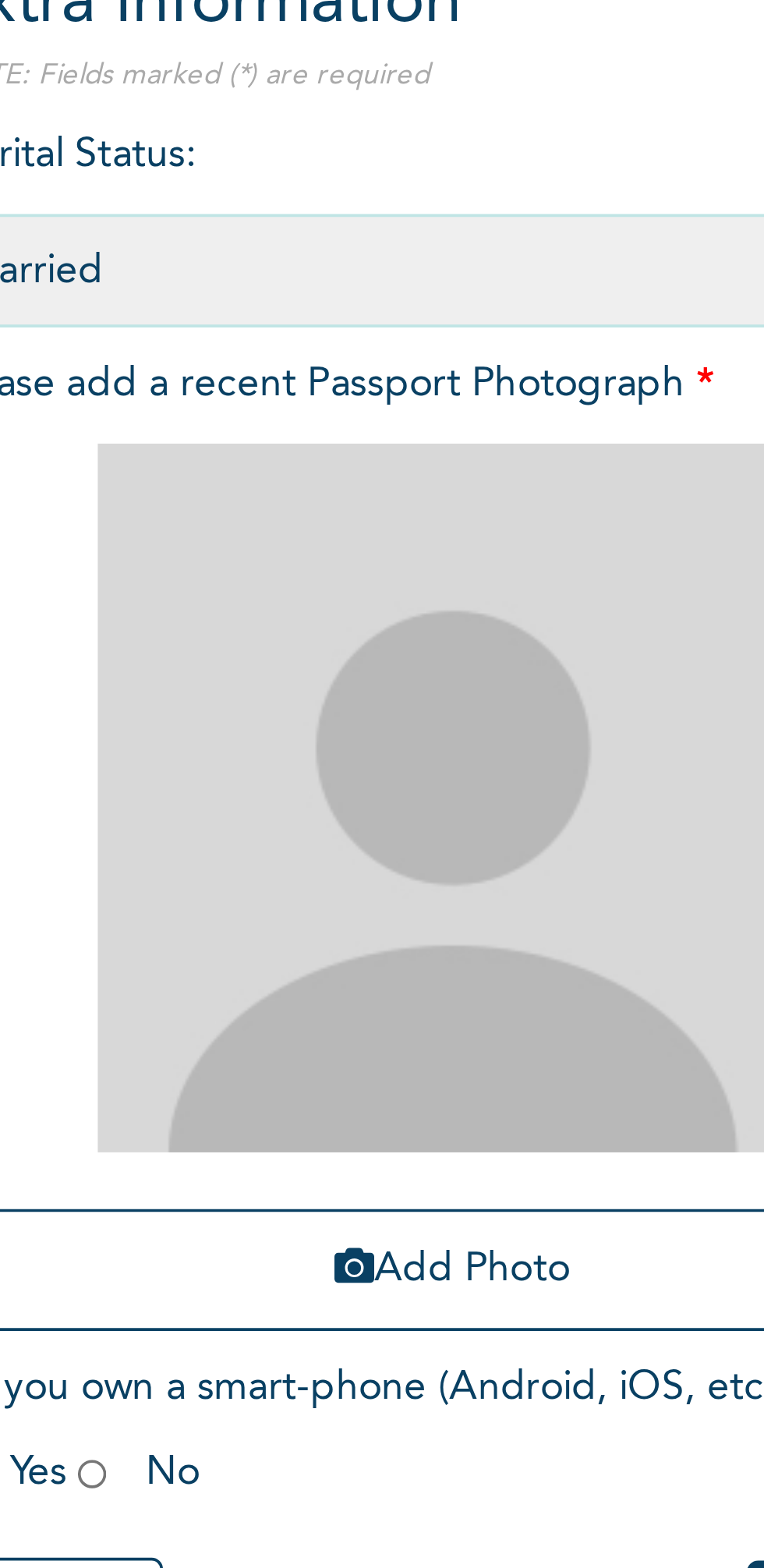
click at [376, 454] on img at bounding box center [298, 405] width 195 height 195
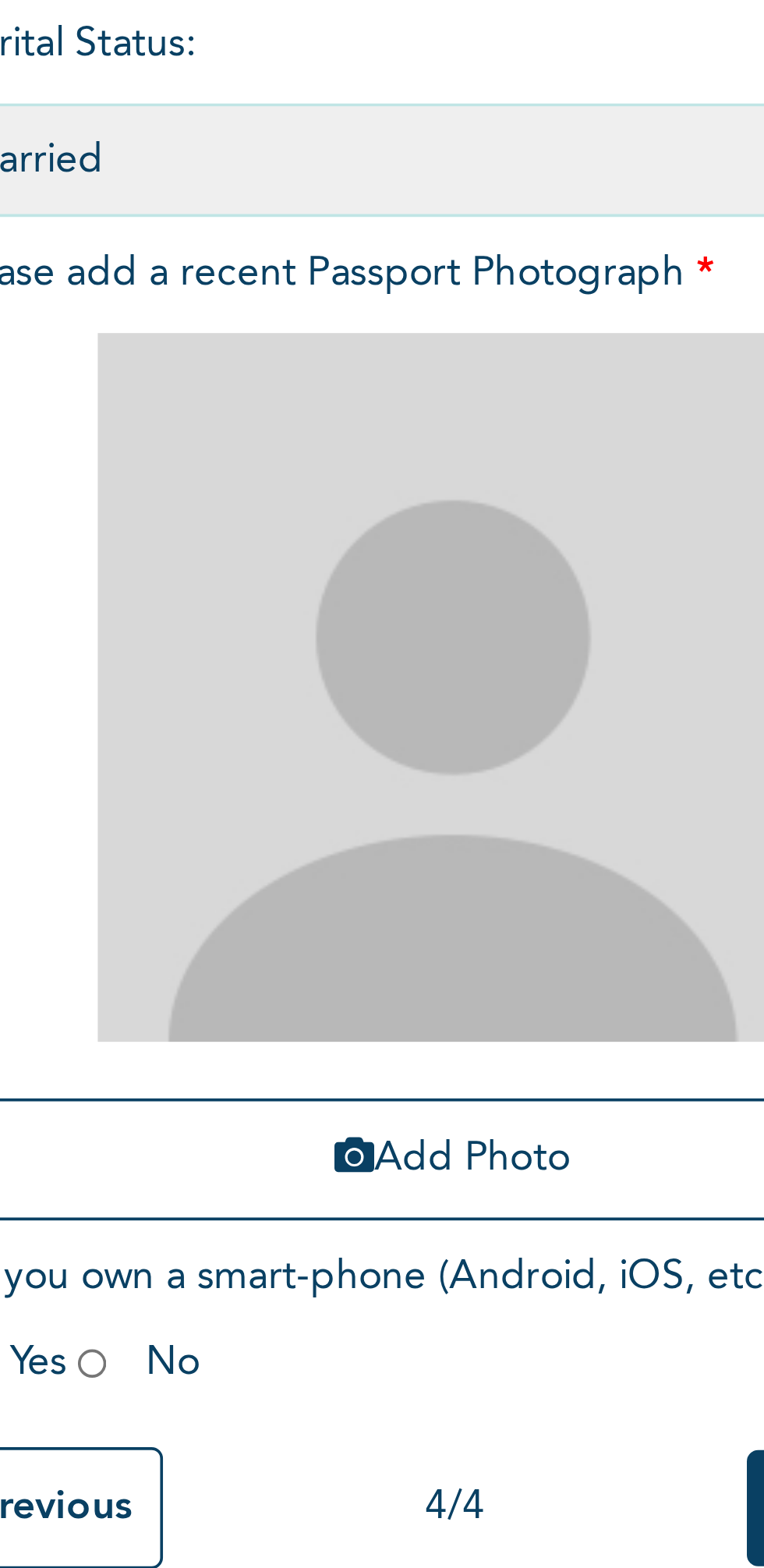
click at [301, 532] on button "Add Photo" at bounding box center [298, 535] width 280 height 33
click at [303, 509] on div "Add Photo" at bounding box center [298, 430] width 280 height 259
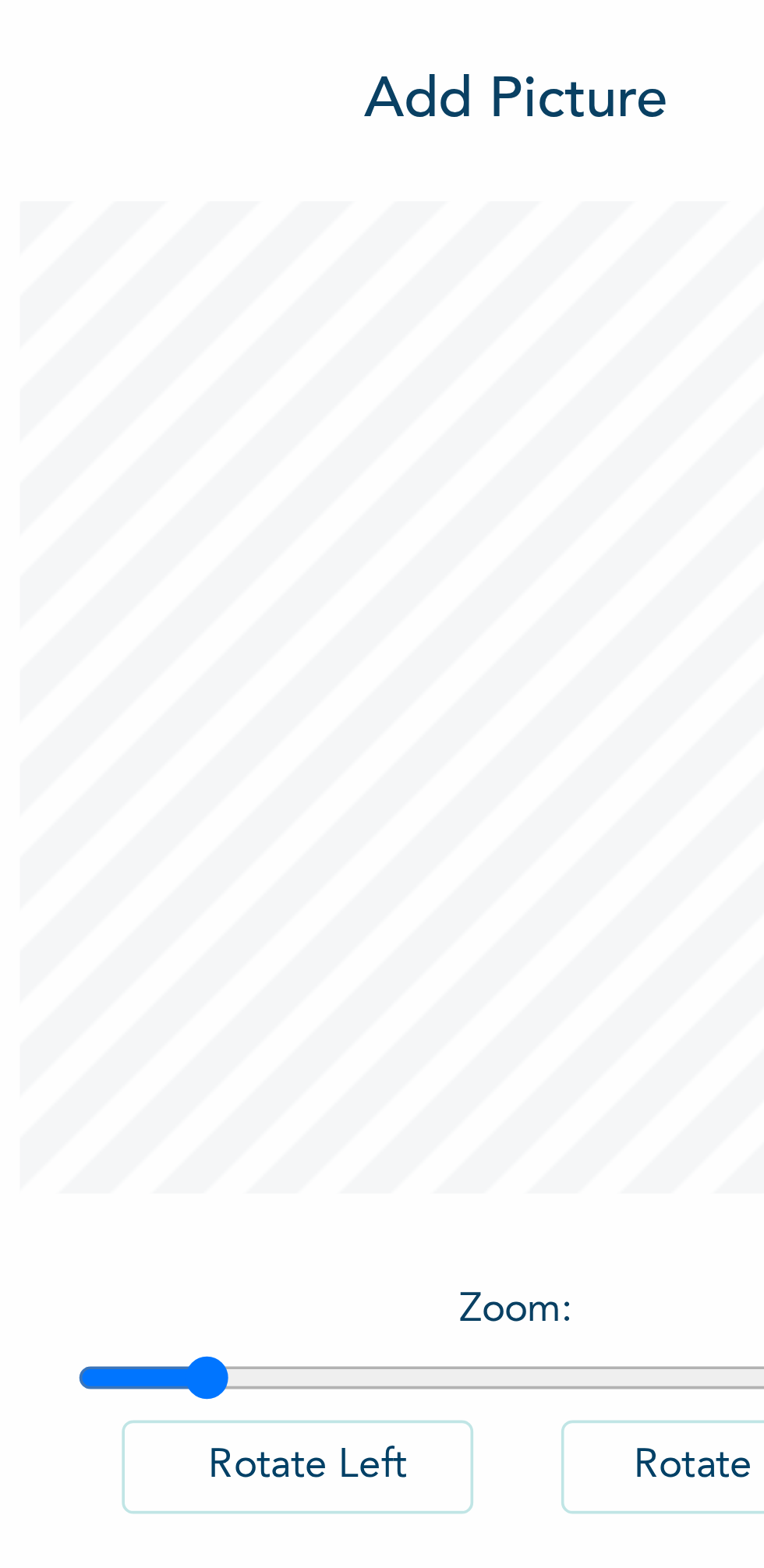
type input "1.13"
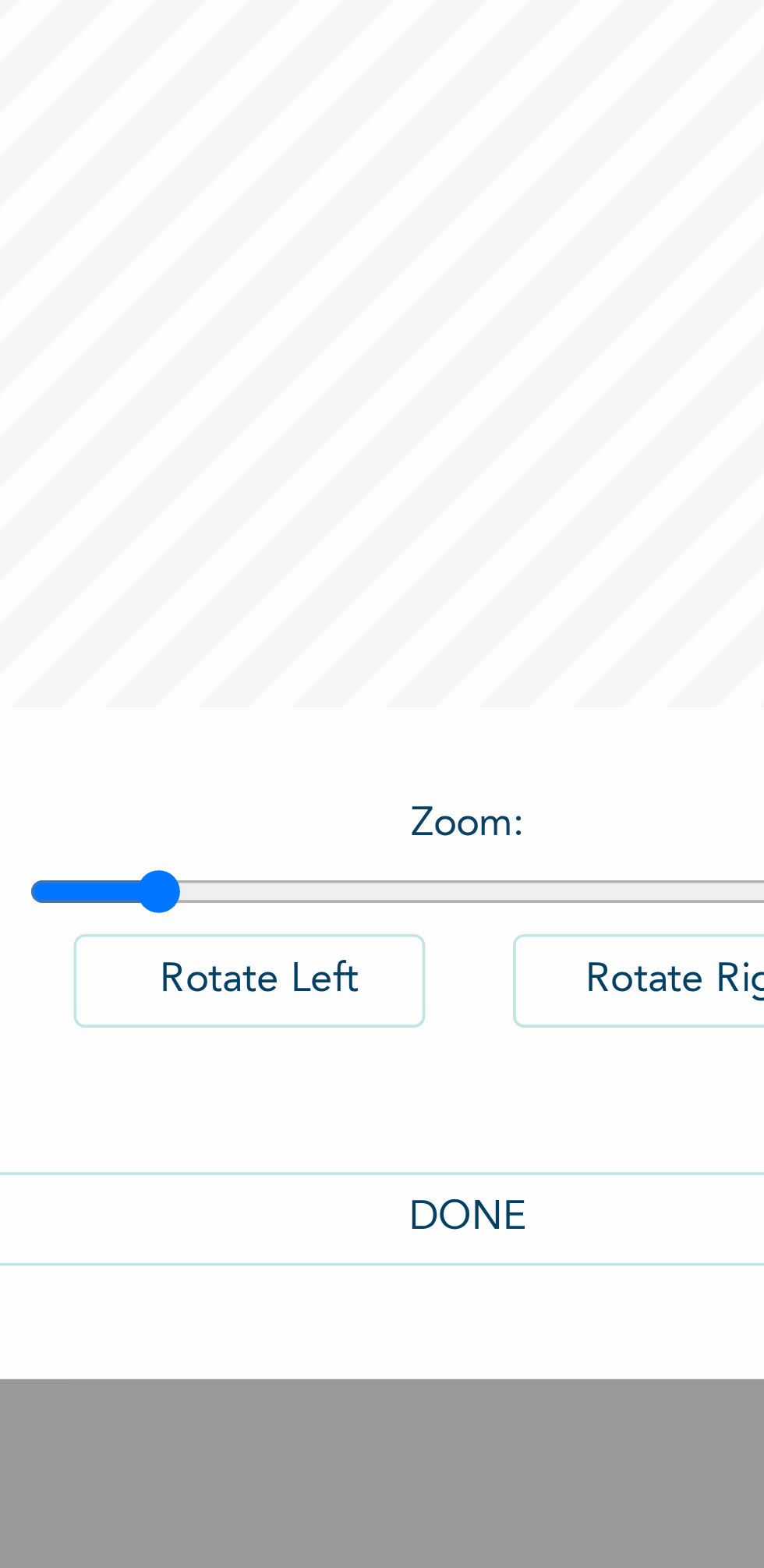
click at [382, 1009] on button "DONE" at bounding box center [381, 1012] width 273 height 26
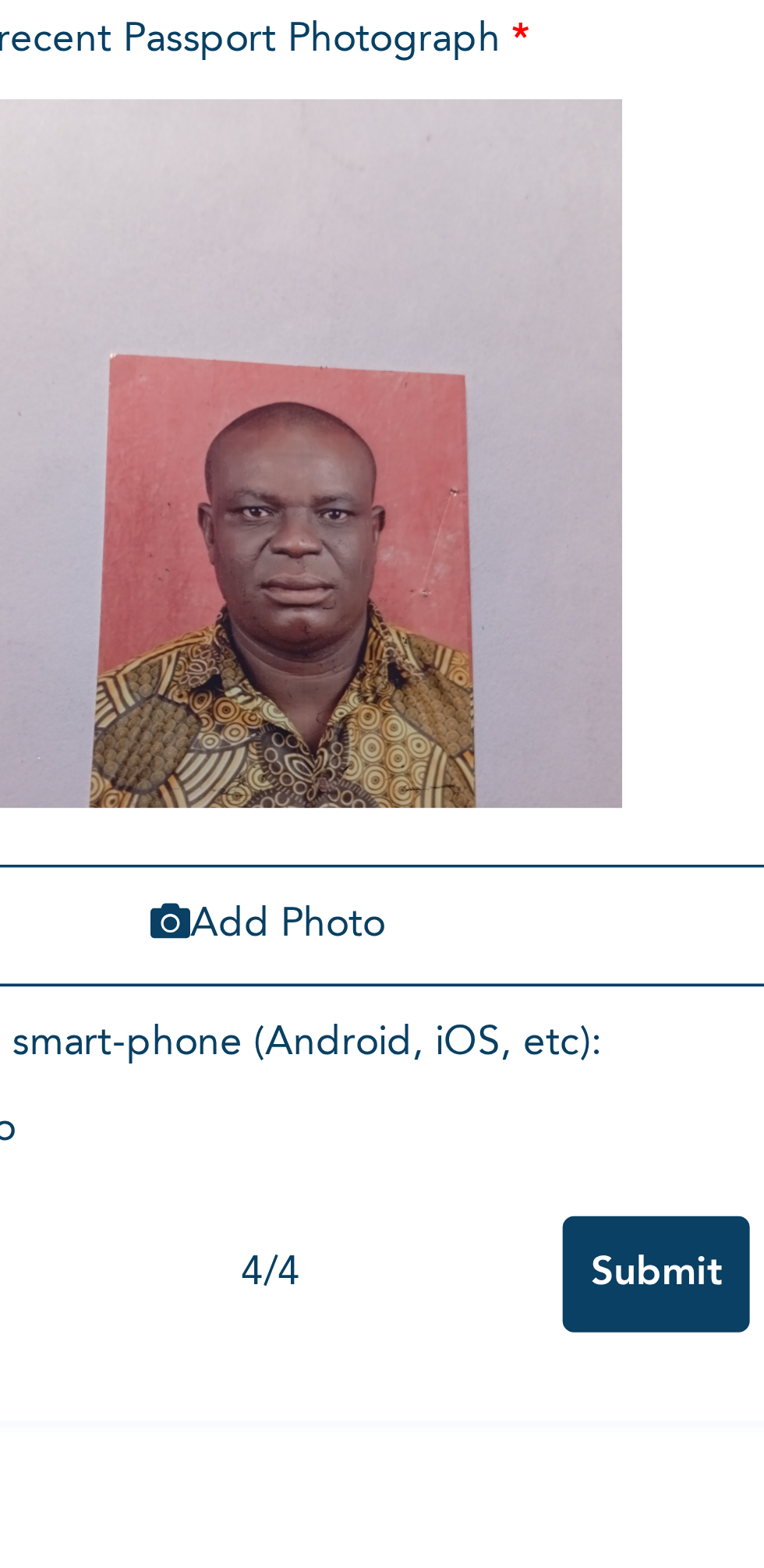
click at [409, 634] on input "Submit" at bounding box center [406, 631] width 51 height 32
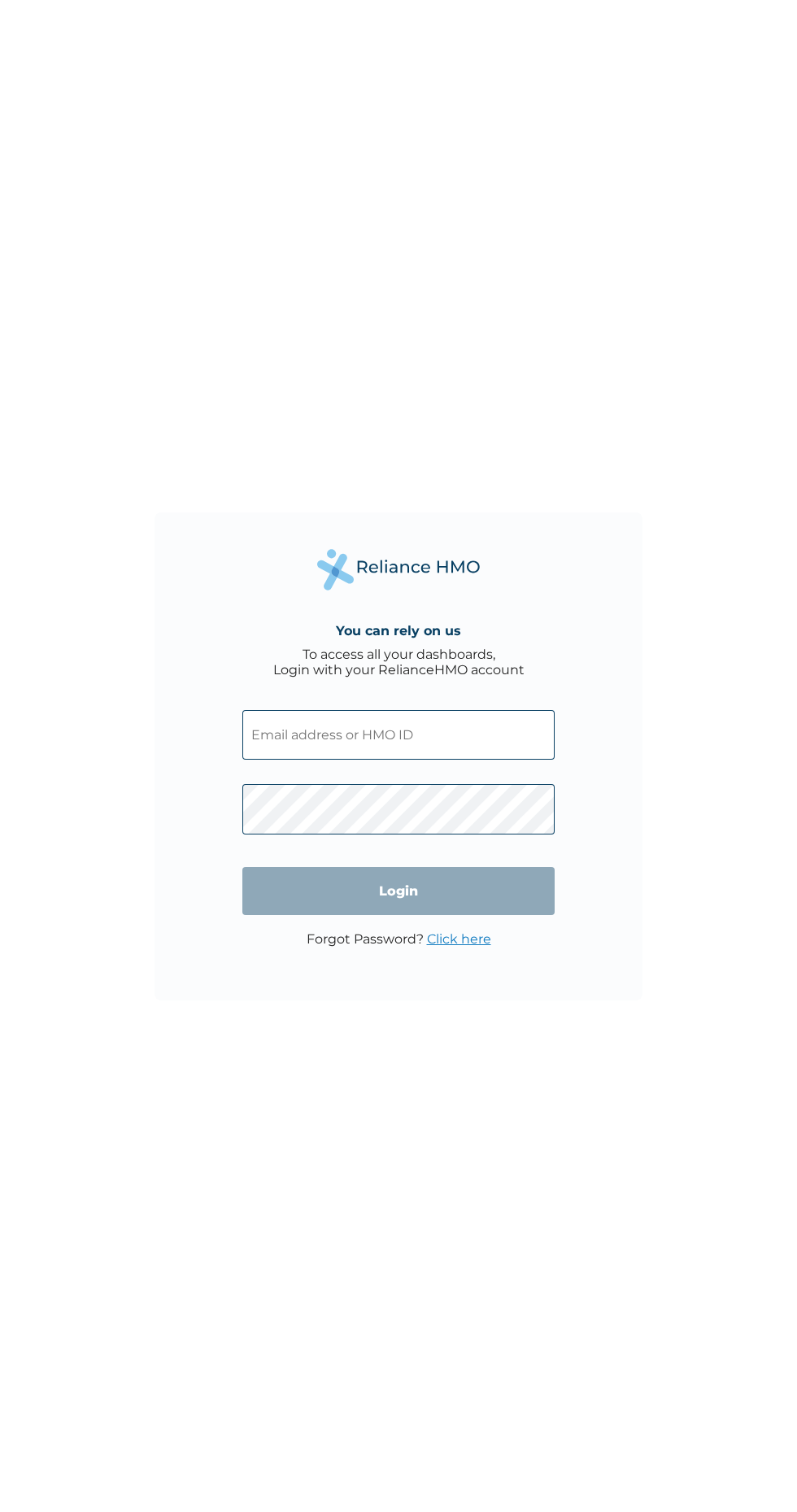
click at [491, 735] on input "text" at bounding box center [398, 735] width 312 height 50
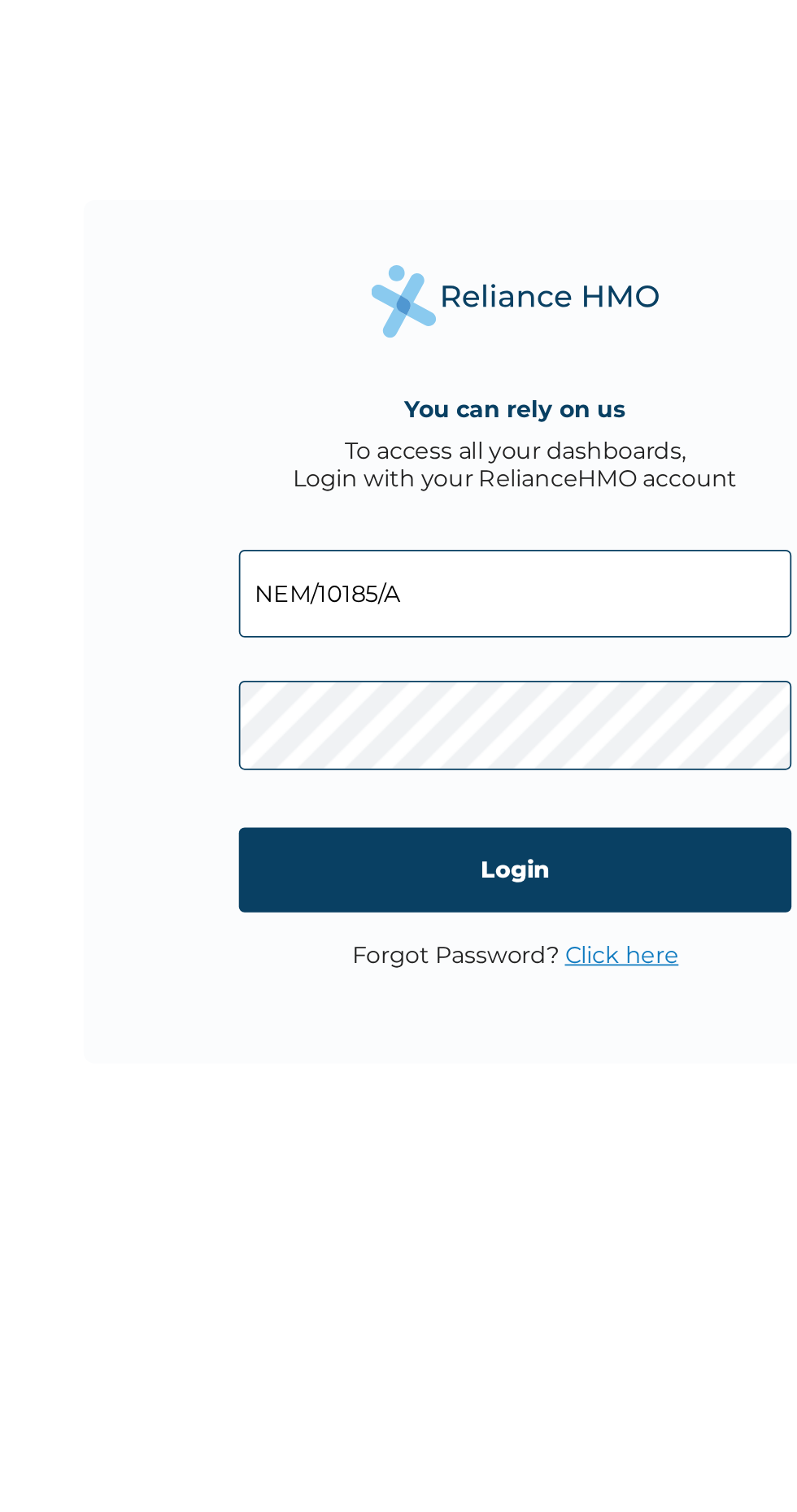
type input "NEM/10185/A"
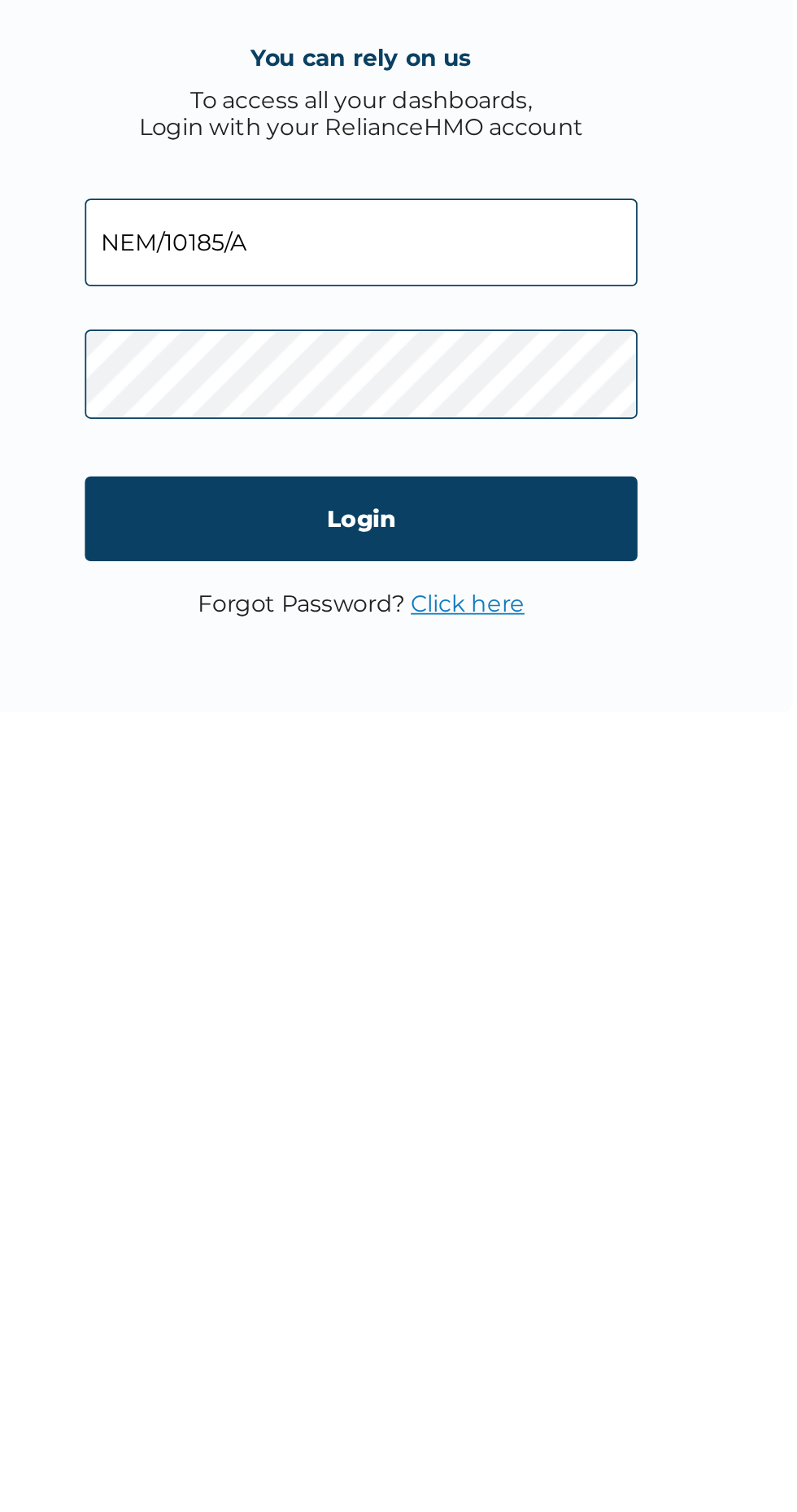
click at [505, 885] on input "Login" at bounding box center [398, 891] width 312 height 48
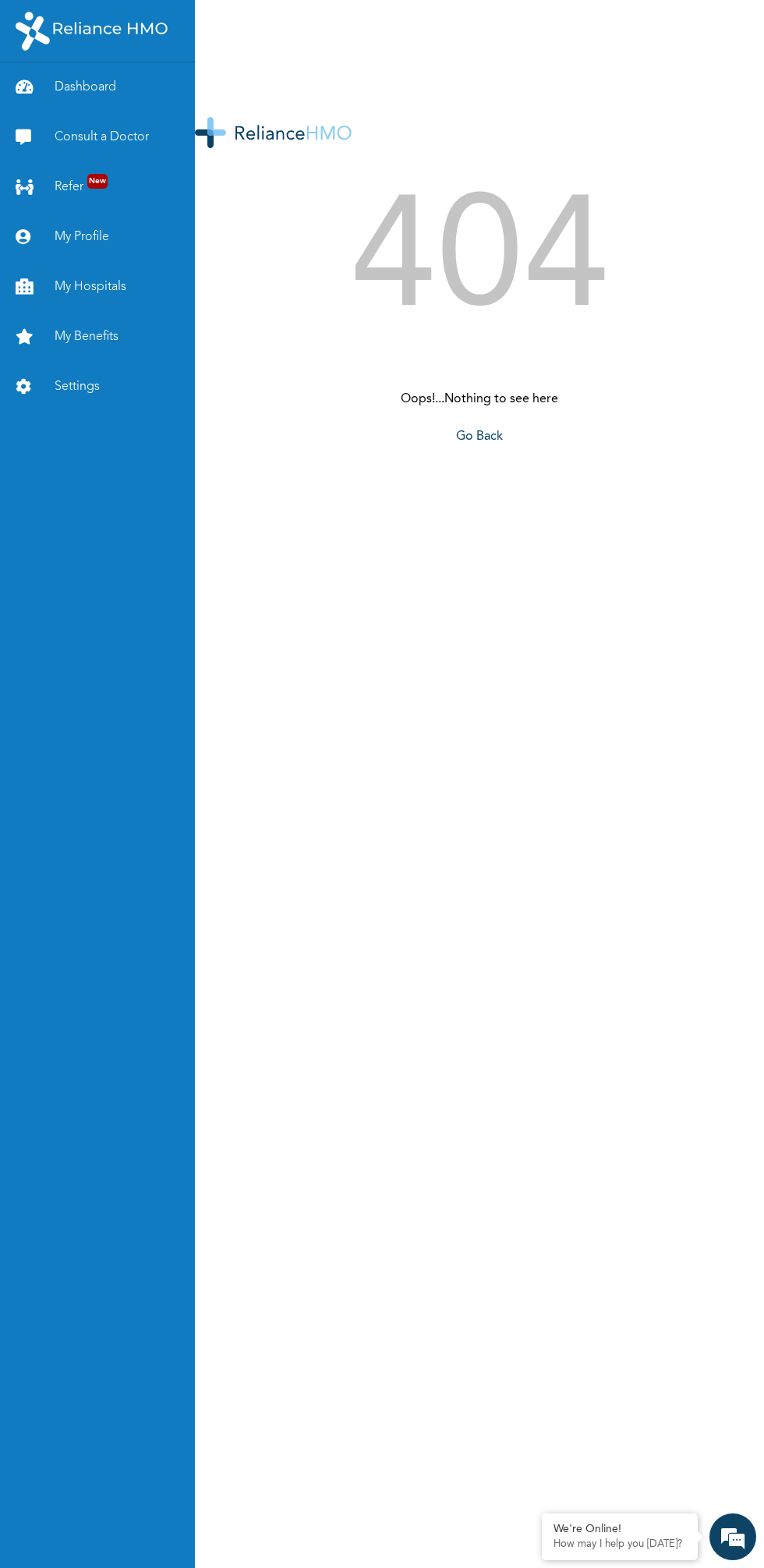
click at [112, 84] on link "Dashboard" at bounding box center [97, 87] width 195 height 50
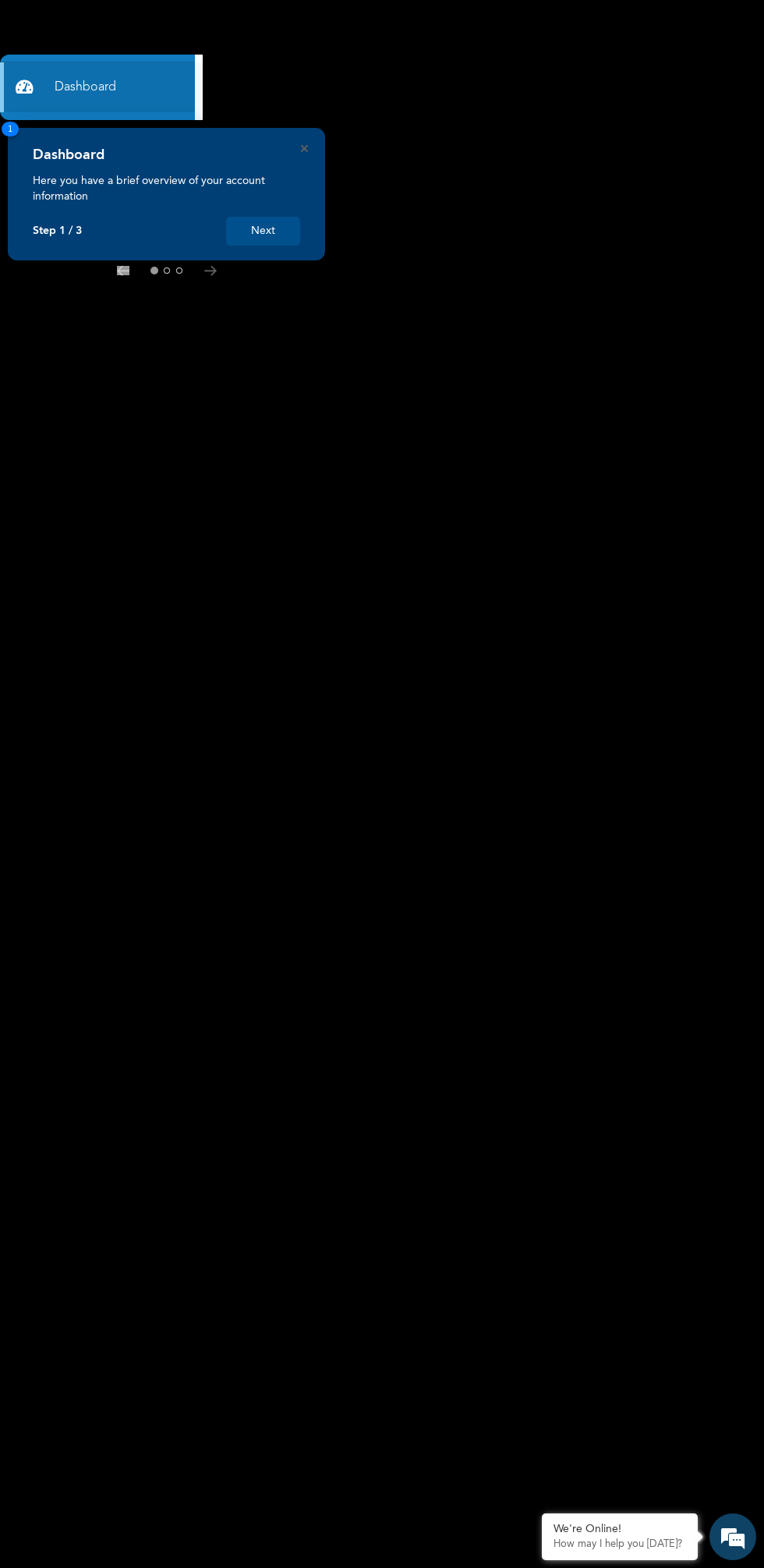
click at [279, 251] on div "Dashboard Here you have a brief overview of your account information Step 1 / 3…" at bounding box center [166, 194] width 317 height 132
click at [286, 228] on button "Next" at bounding box center [263, 231] width 74 height 29
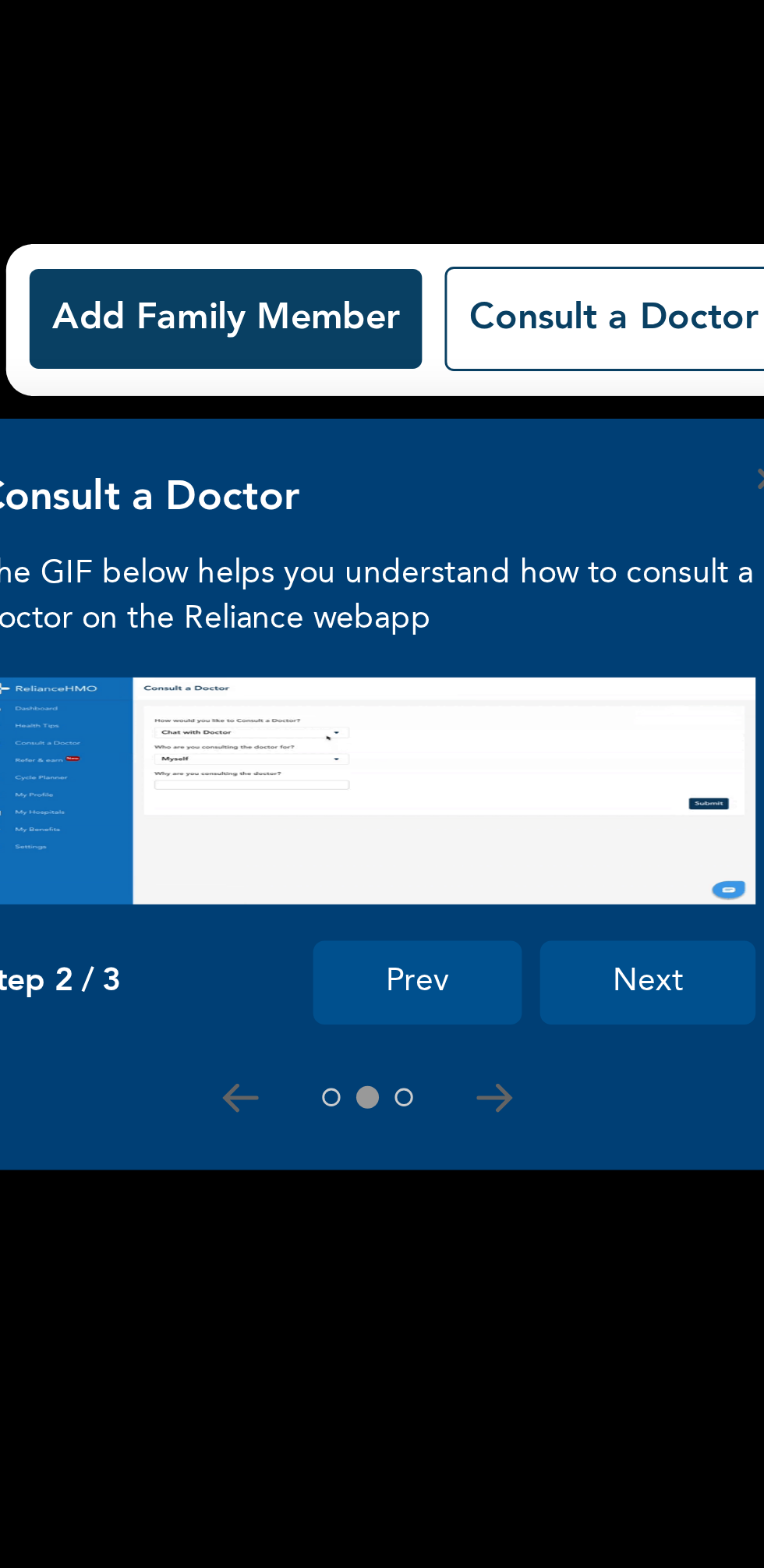
click at [567, 122] on button "Add Family Member" at bounding box center [534, 111] width 135 height 34
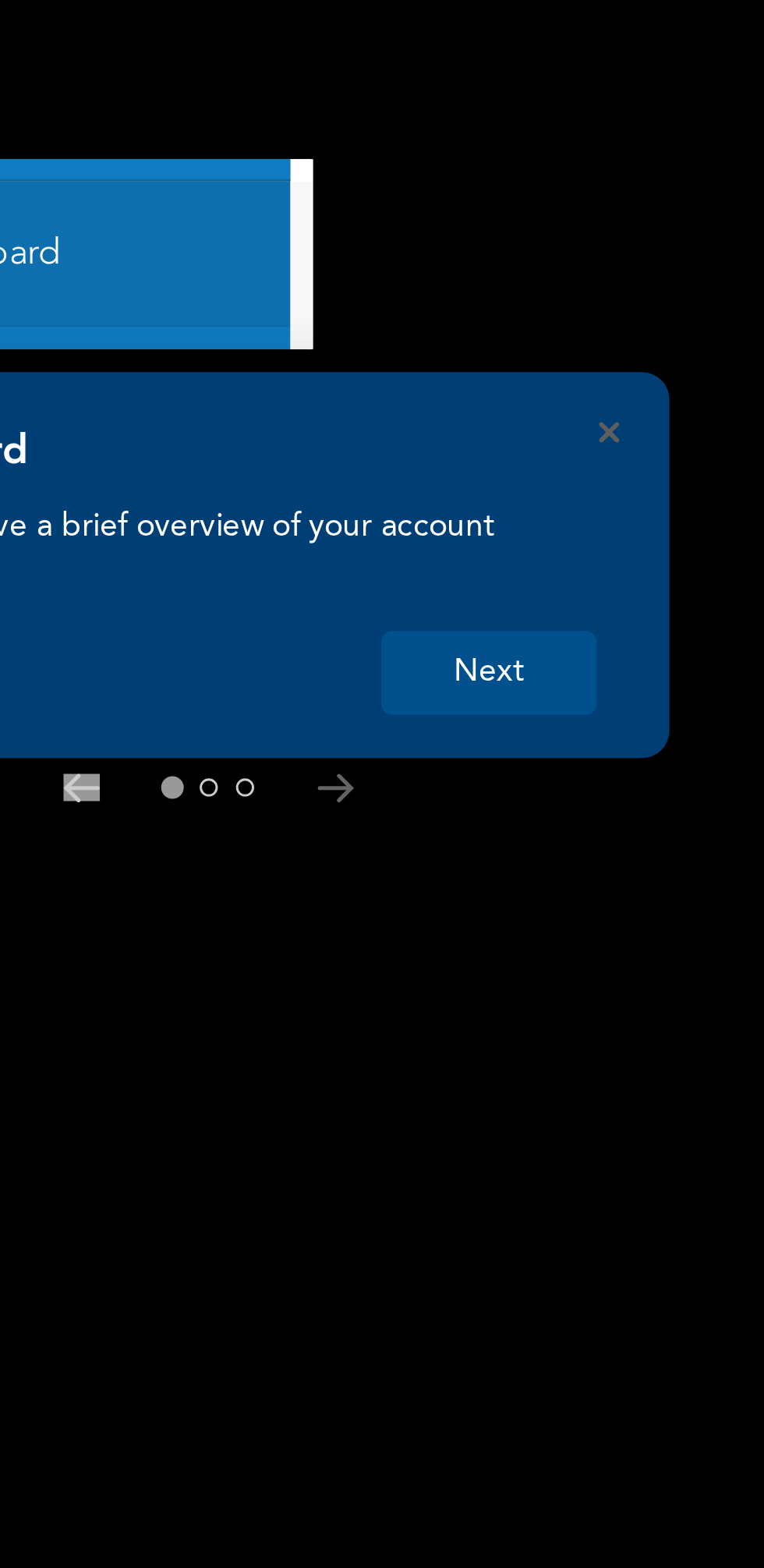
click at [273, 226] on button "Next" at bounding box center [263, 231] width 74 height 29
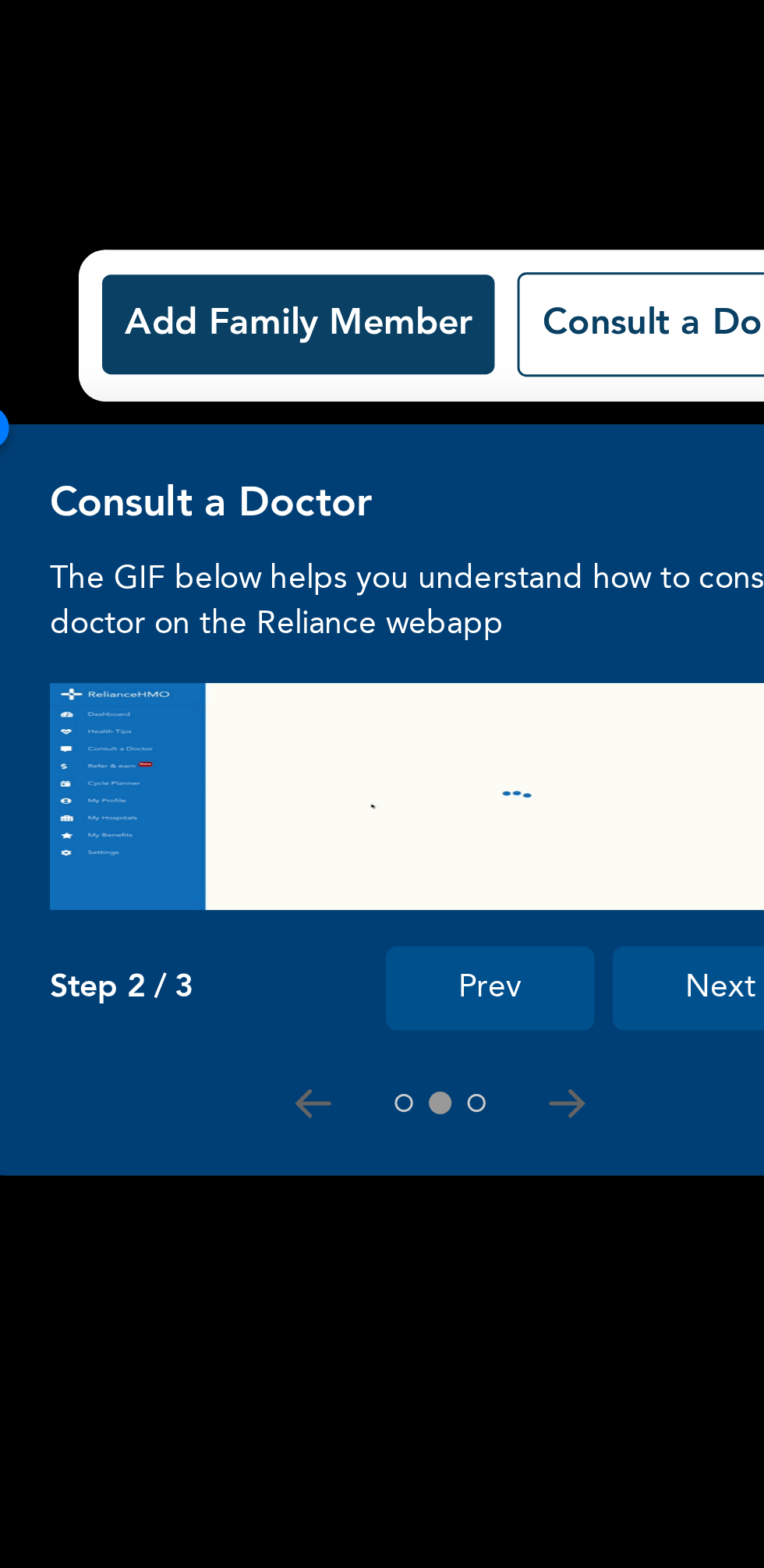
click at [547, 117] on button "Add Family Member" at bounding box center [534, 111] width 135 height 34
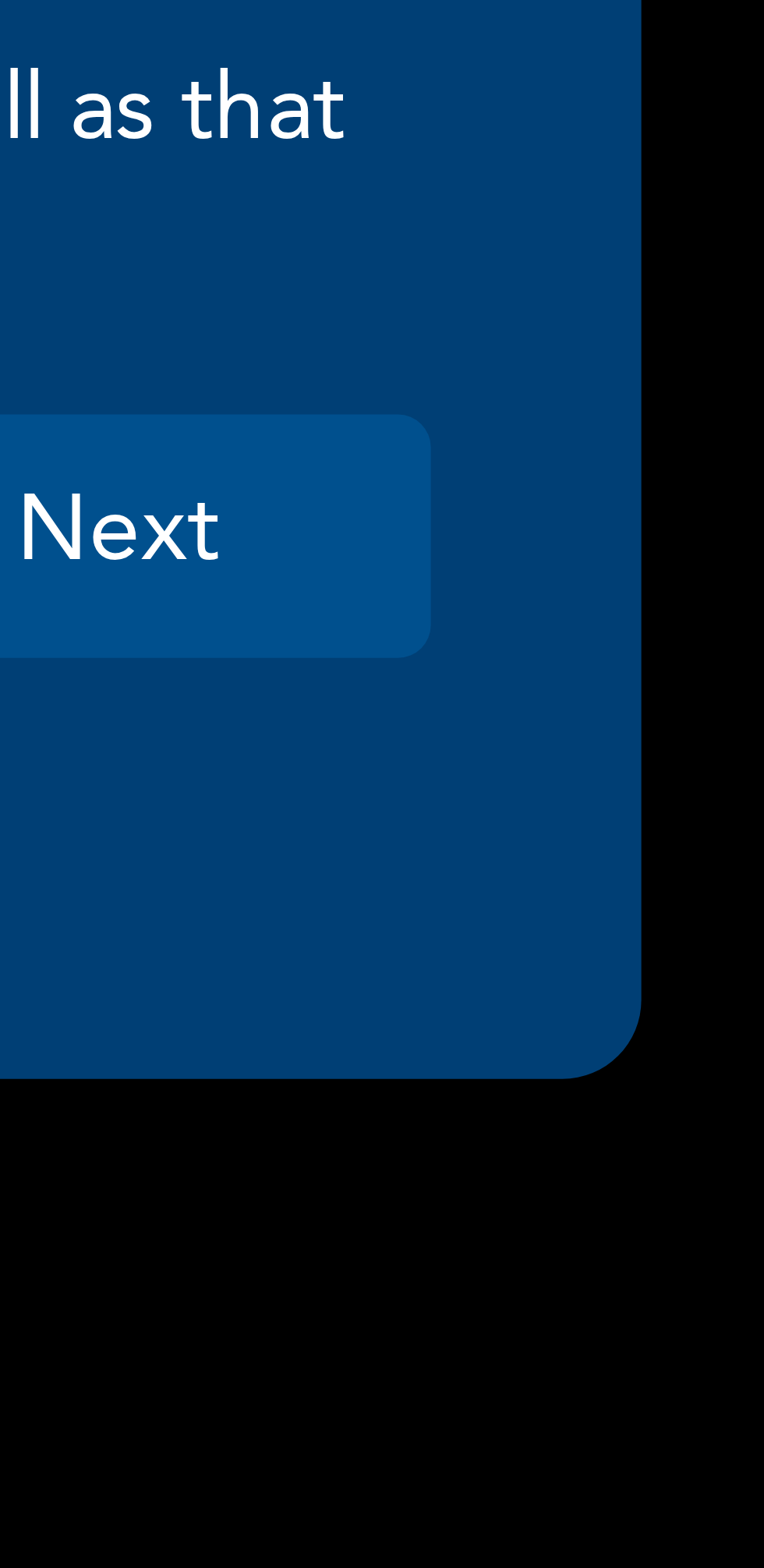
click at [278, 380] on button "Next" at bounding box center [263, 381] width 74 height 29
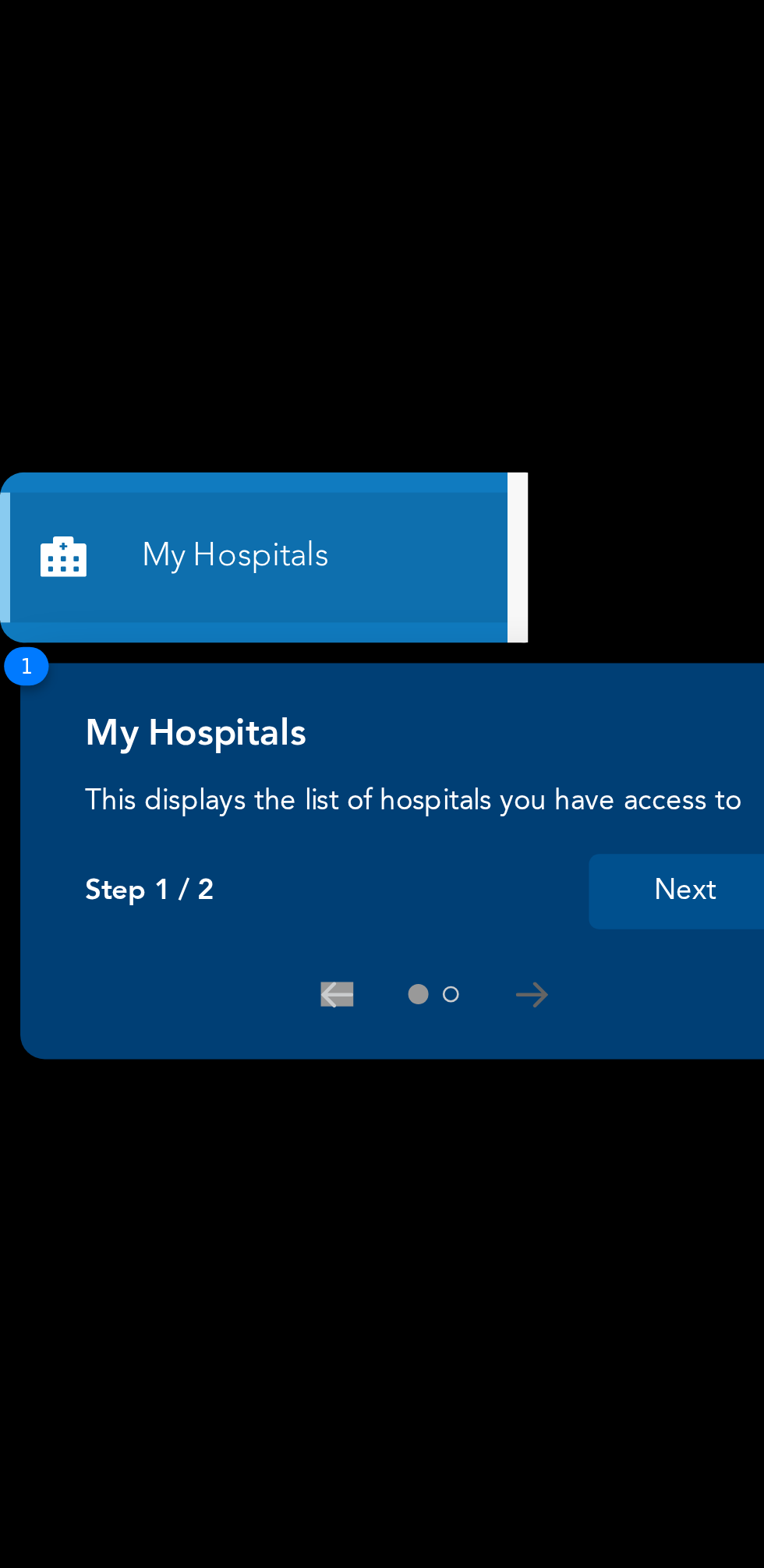
click at [106, 282] on link "My Hospitals" at bounding box center [97, 287] width 195 height 50
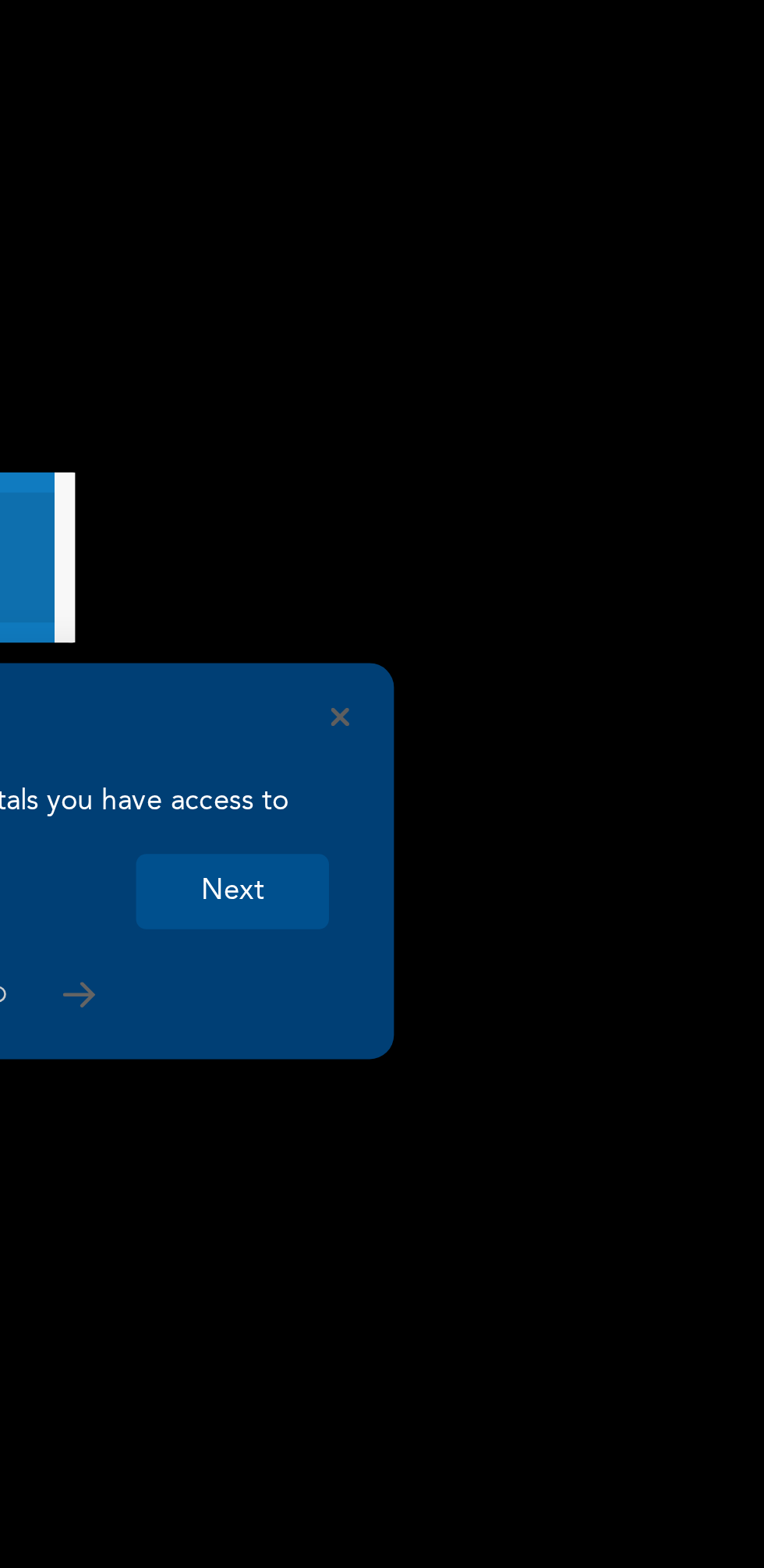
click at [277, 409] on button "Next" at bounding box center [263, 415] width 74 height 29
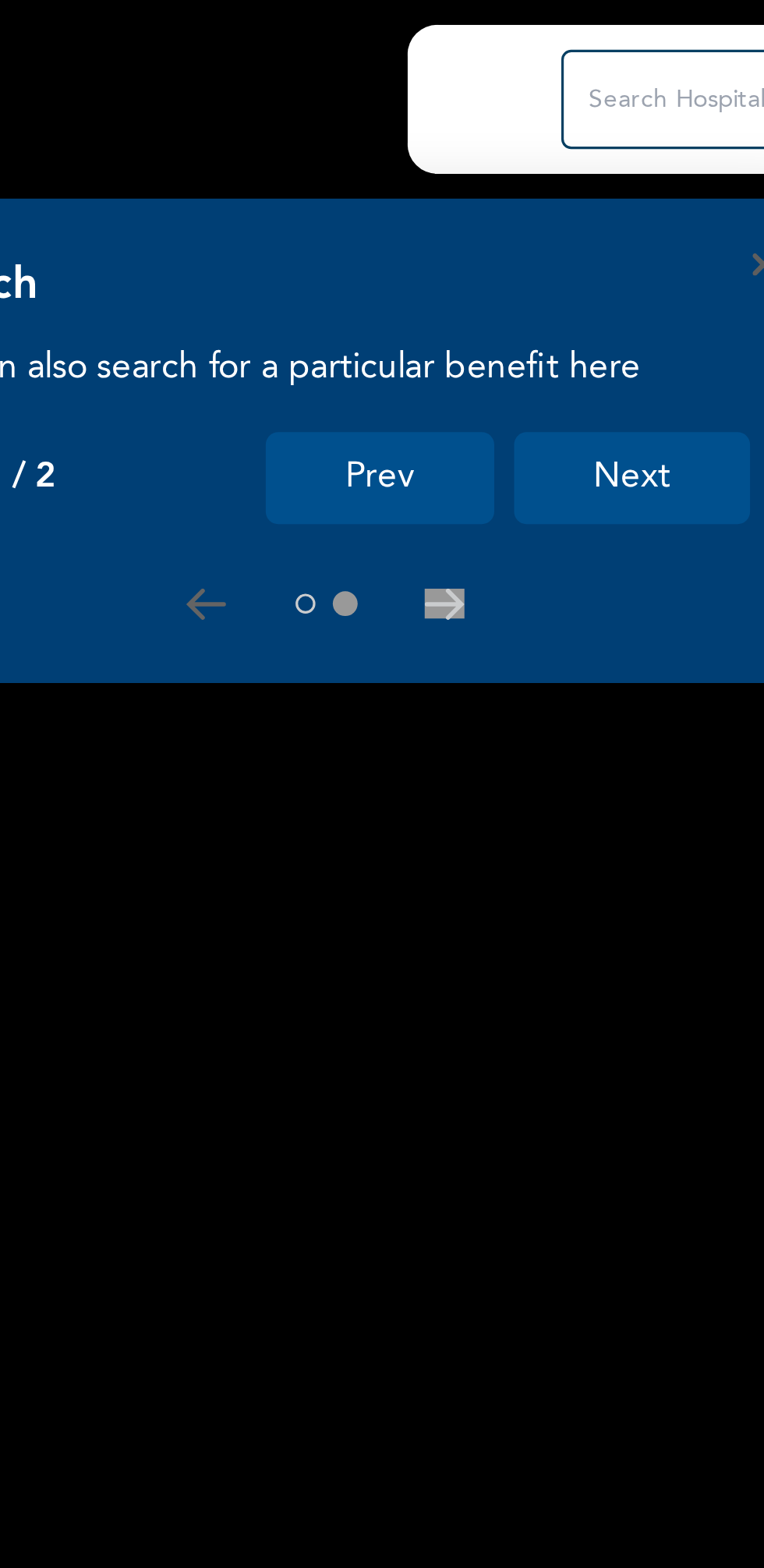
click at [735, 29] on input "text" at bounding box center [762, 30] width 124 height 31
click at [732, 147] on button "Next" at bounding box center [722, 150] width 74 height 29
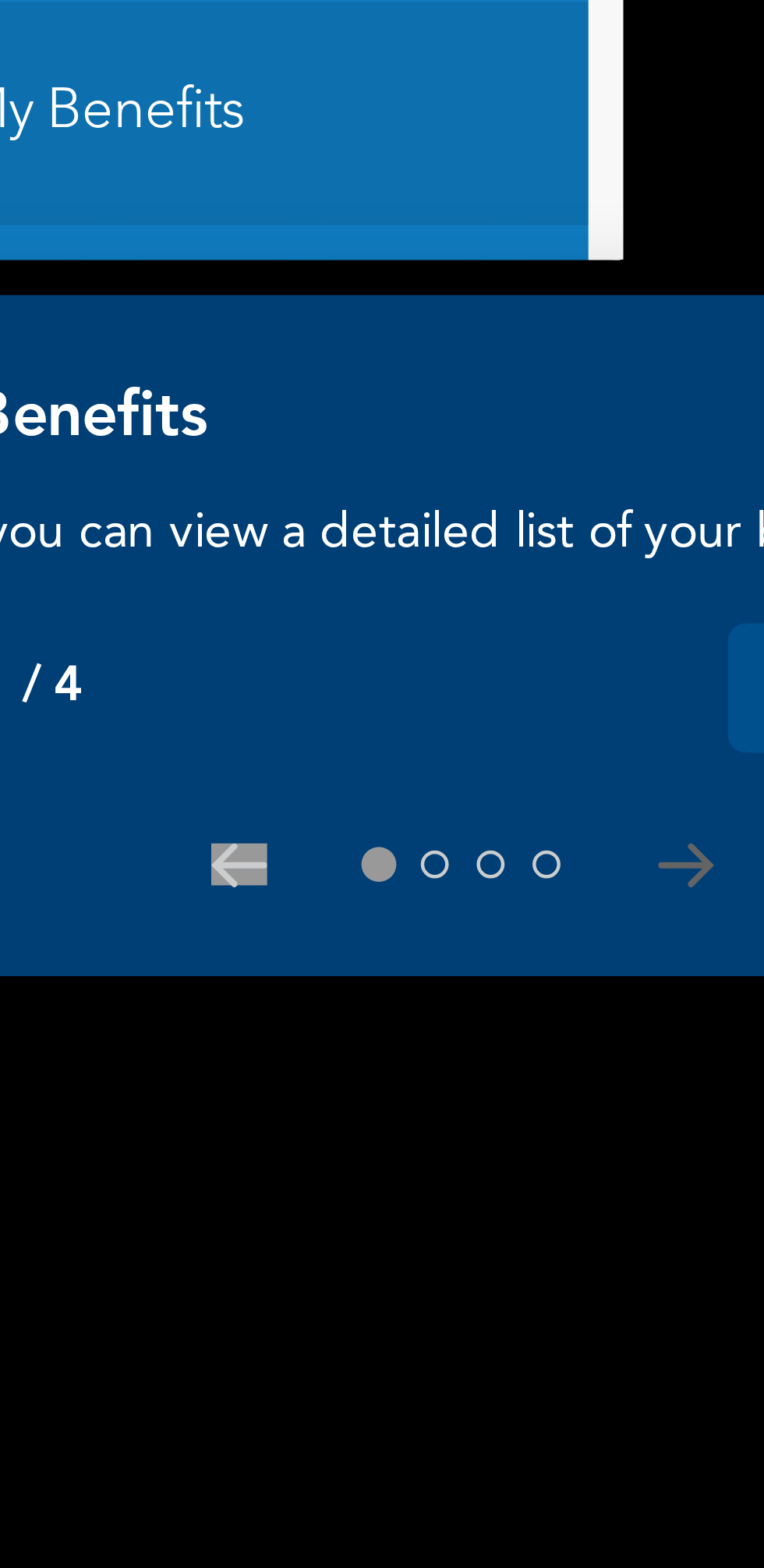
click at [223, 501] on div at bounding box center [165, 504] width 267 height 12
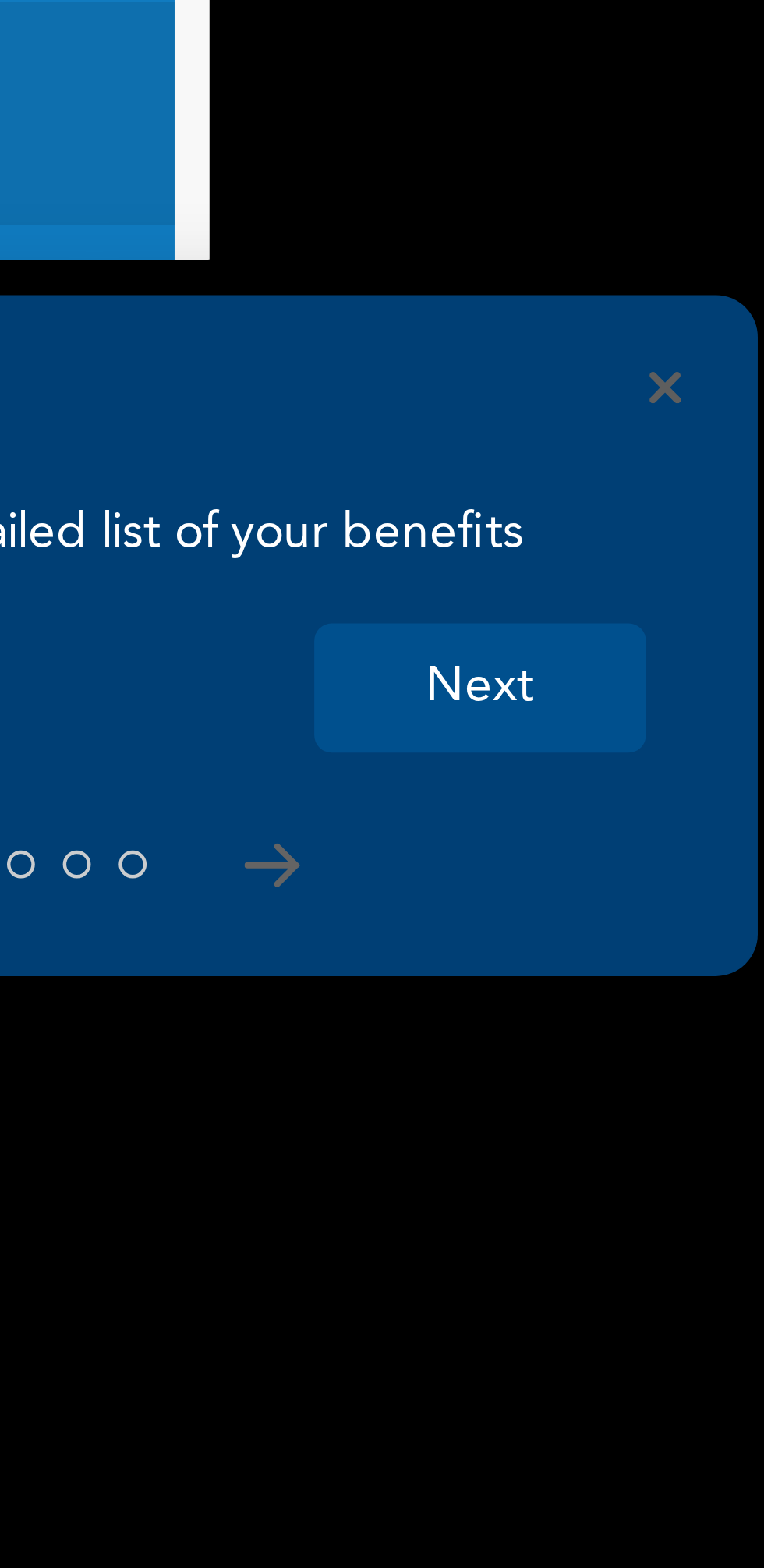
click at [262, 464] on button "Next" at bounding box center [263, 465] width 74 height 29
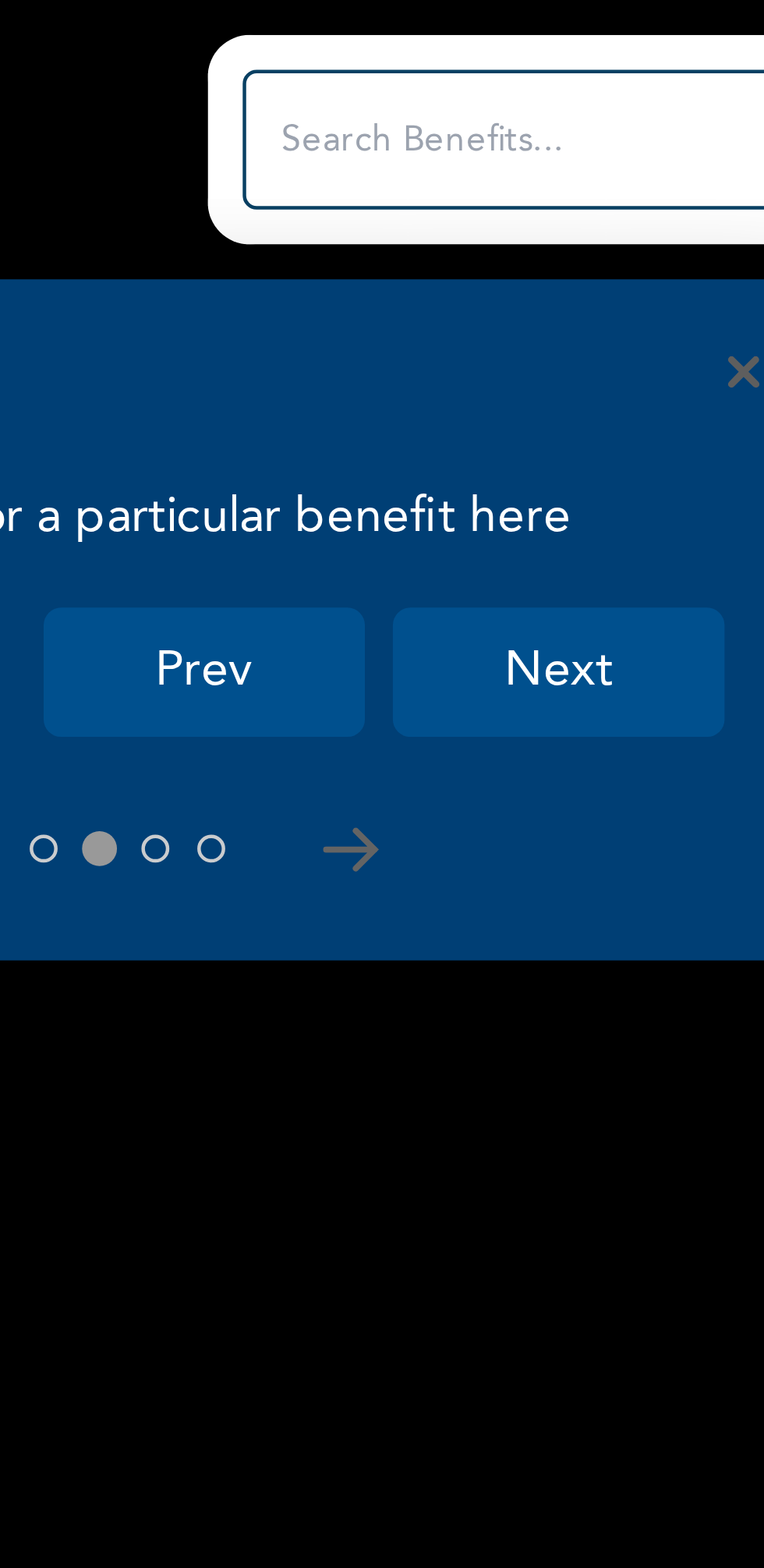
click at [519, 186] on button at bounding box center [518, 189] width 7 height 7
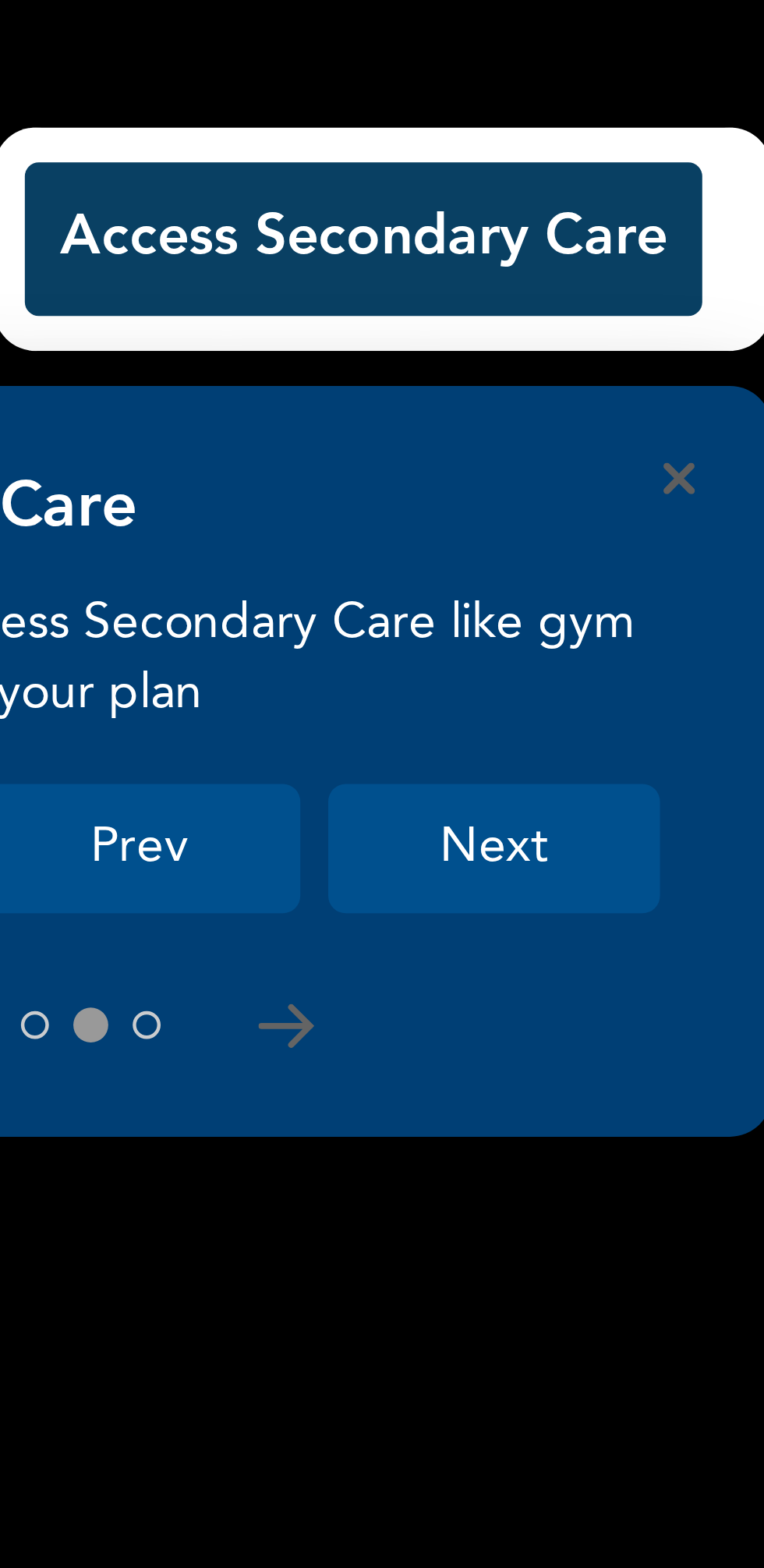
click at [700, 106] on button "Access Secondary Care" at bounding box center [649, 110] width 151 height 34
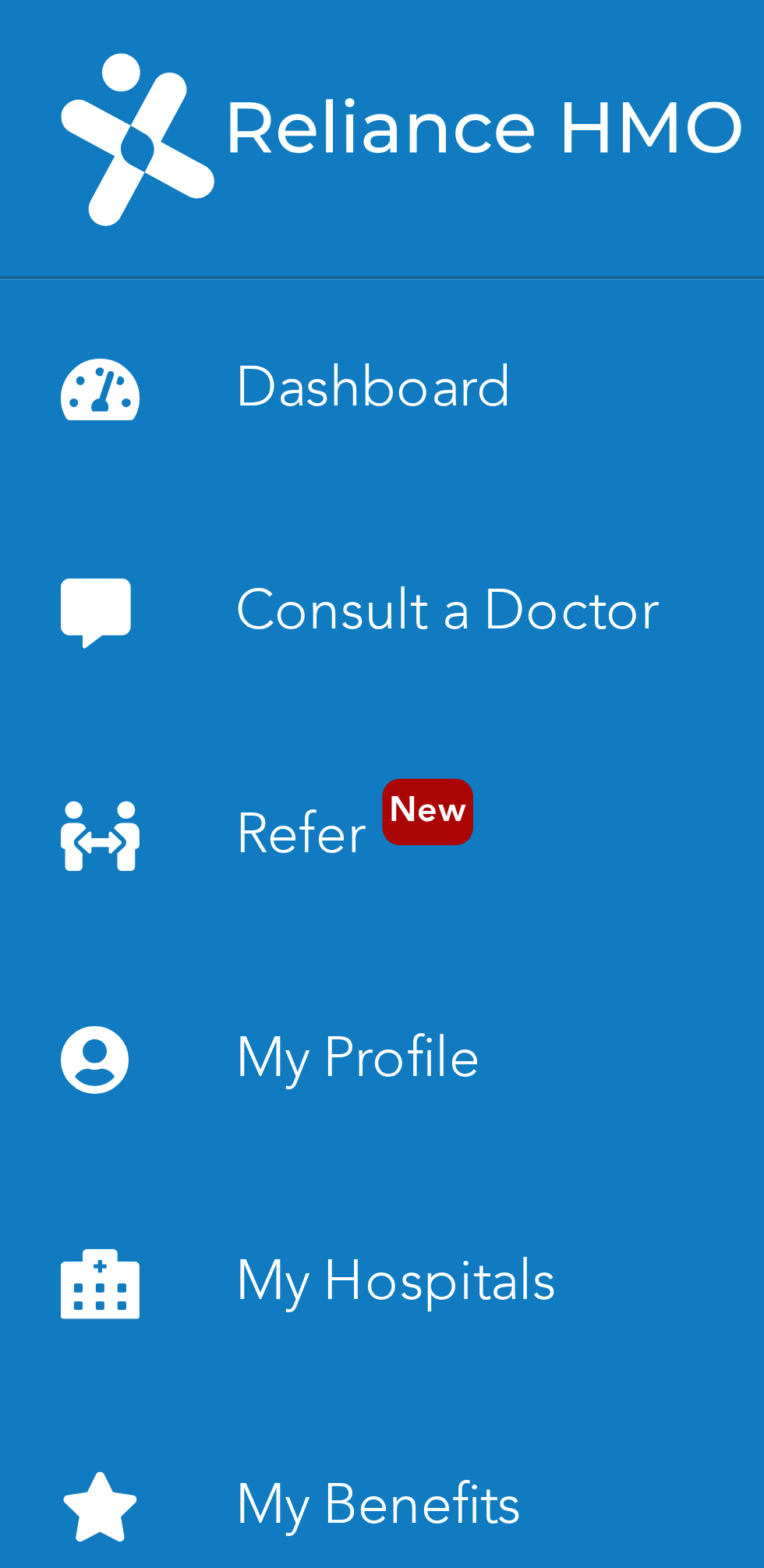
click at [98, 93] on link "Dashboard" at bounding box center [97, 87] width 195 height 50
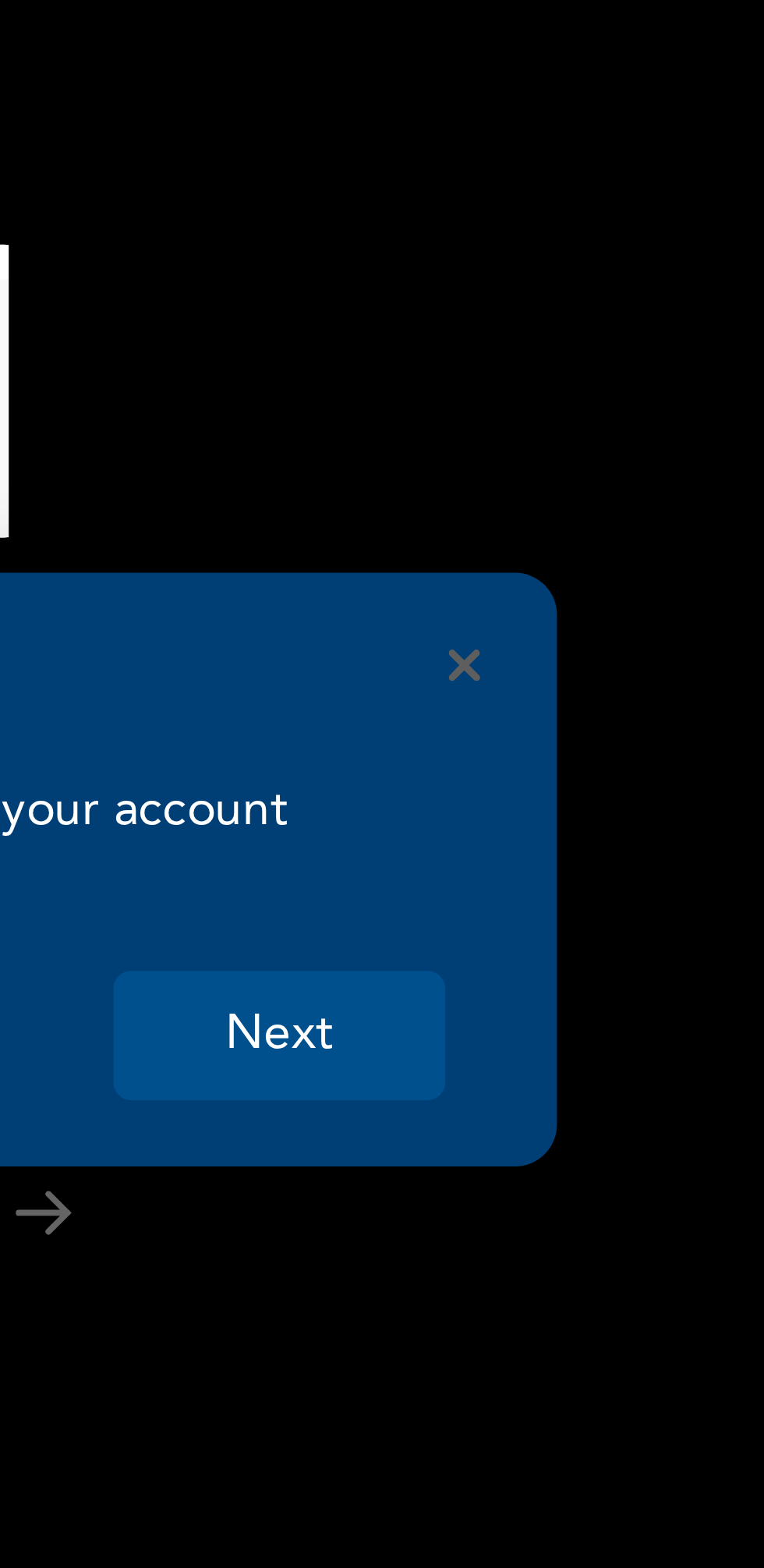
click at [264, 230] on button "Next" at bounding box center [263, 231] width 74 height 29
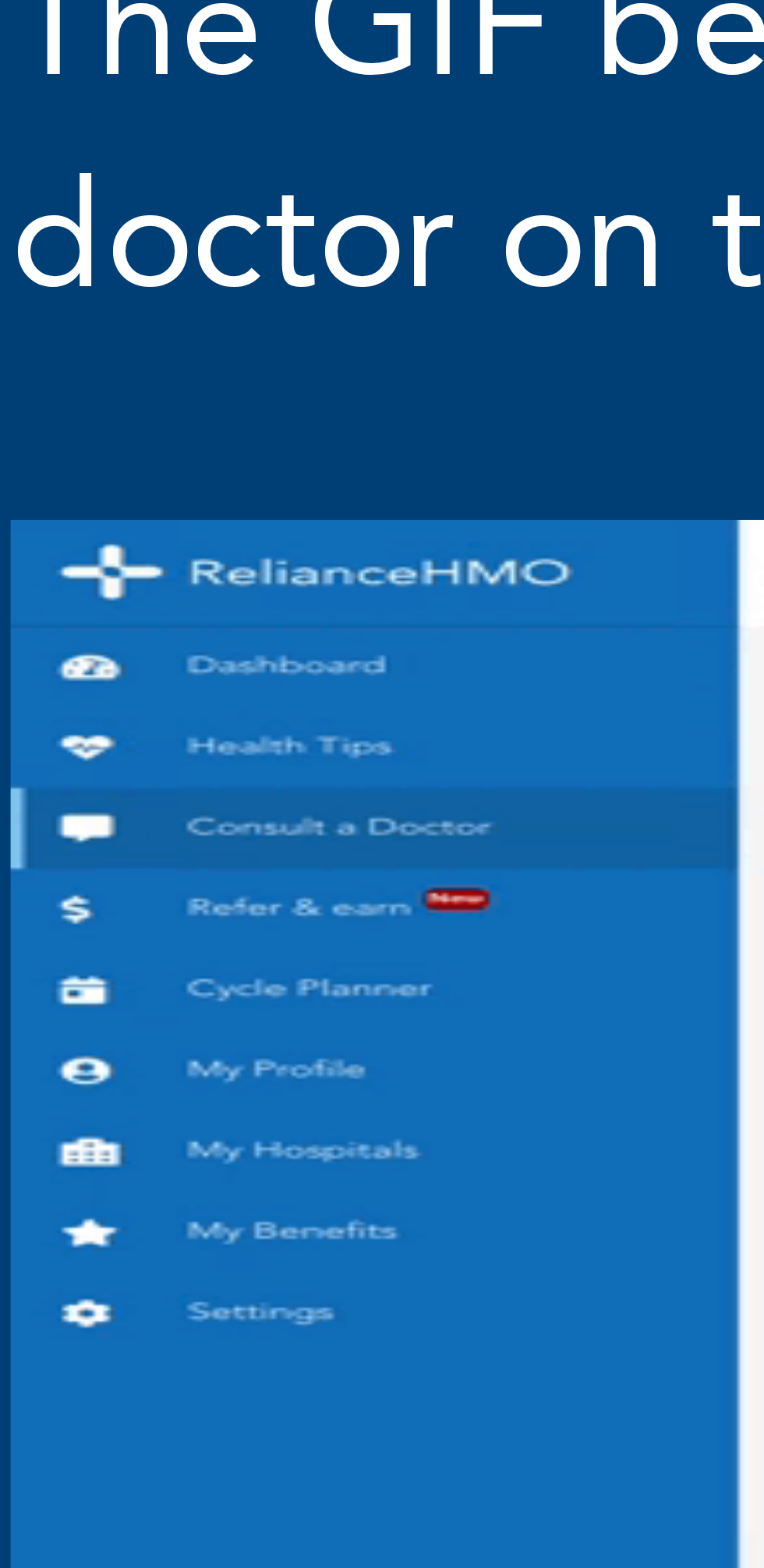
click at [473, 277] on img at bounding box center [582, 274] width 267 height 78
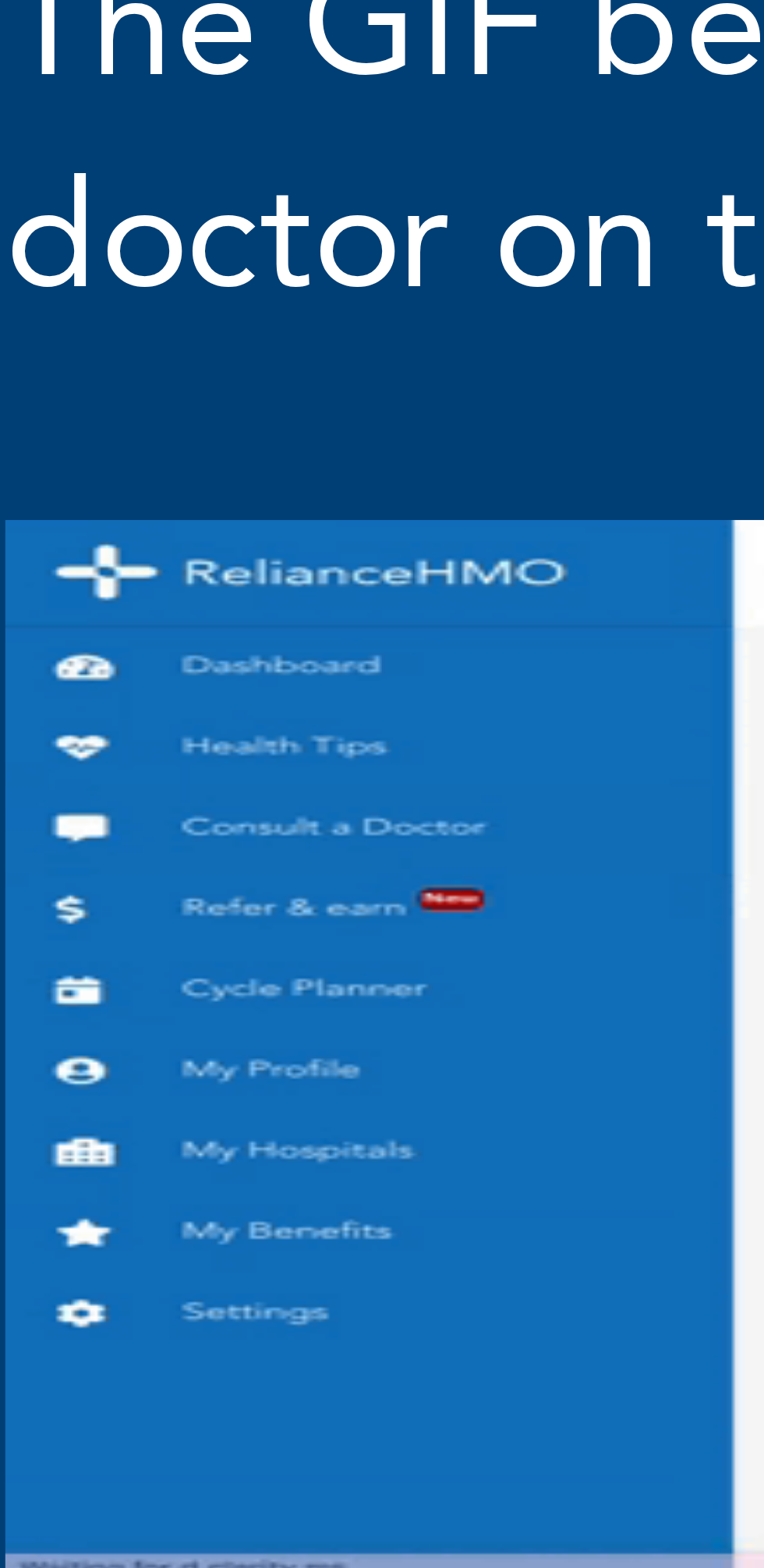
click at [471, 276] on img at bounding box center [582, 274] width 267 height 78
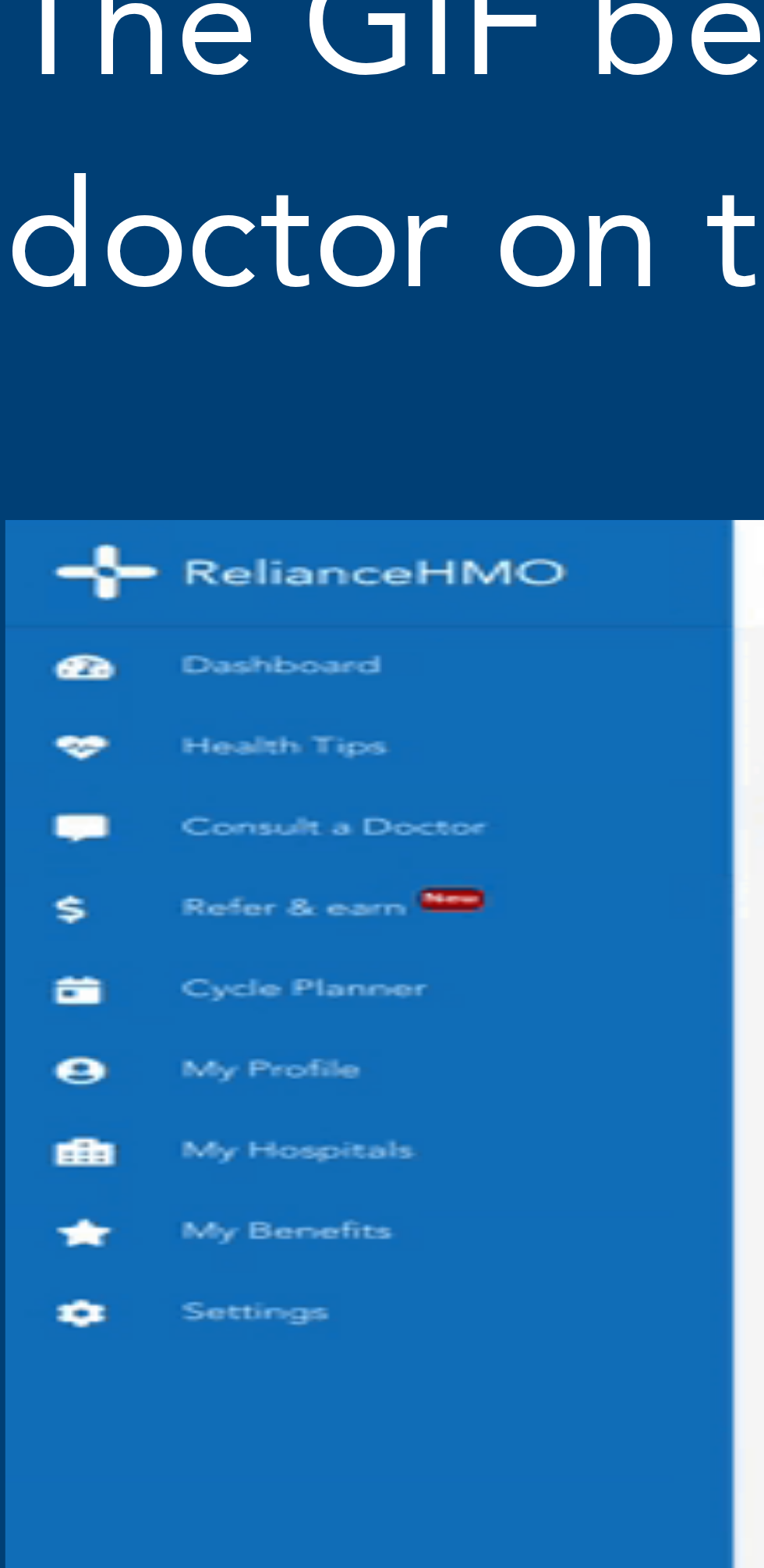
click at [468, 276] on img at bounding box center [582, 274] width 267 height 78
click at [468, 275] on img at bounding box center [582, 274] width 267 height 78
click at [469, 275] on img at bounding box center [582, 274] width 267 height 78
click at [471, 275] on img at bounding box center [582, 274] width 267 height 78
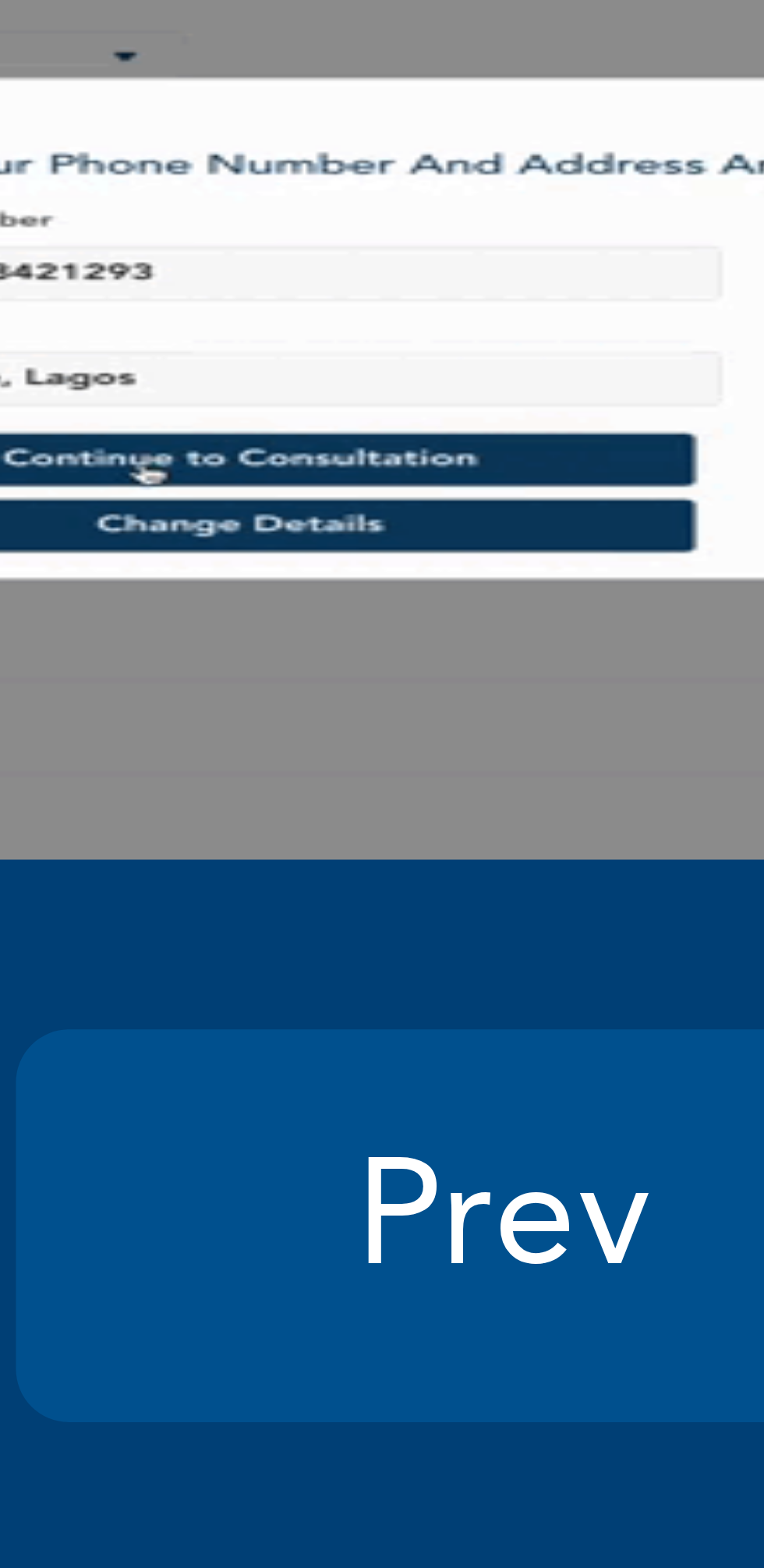
click at [596, 336] on button "Prev" at bounding box center [599, 339] width 71 height 29
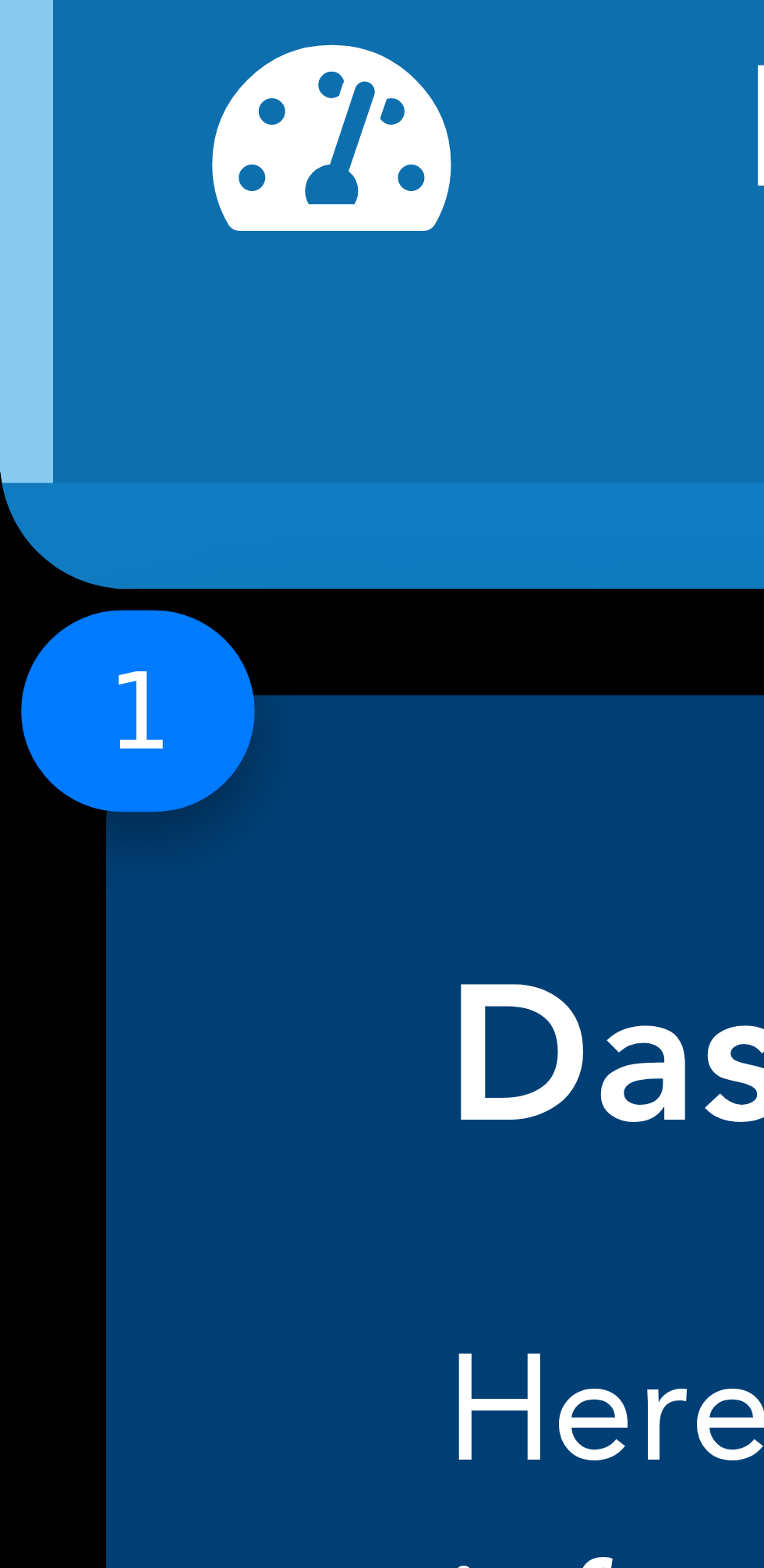
click at [8, 130] on span "1" at bounding box center [10, 129] width 17 height 15
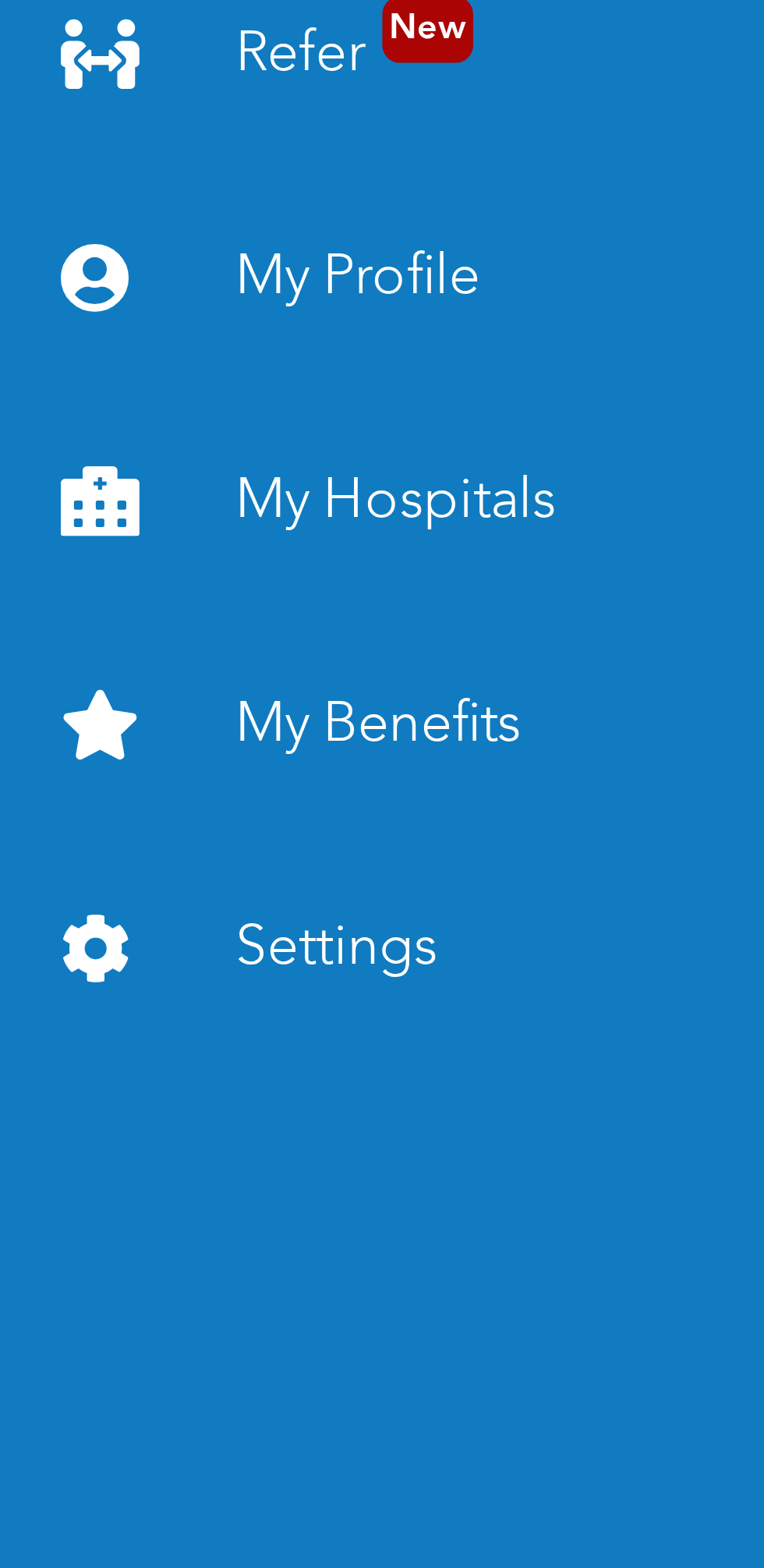
click at [85, 384] on link "Settings" at bounding box center [97, 387] width 195 height 50
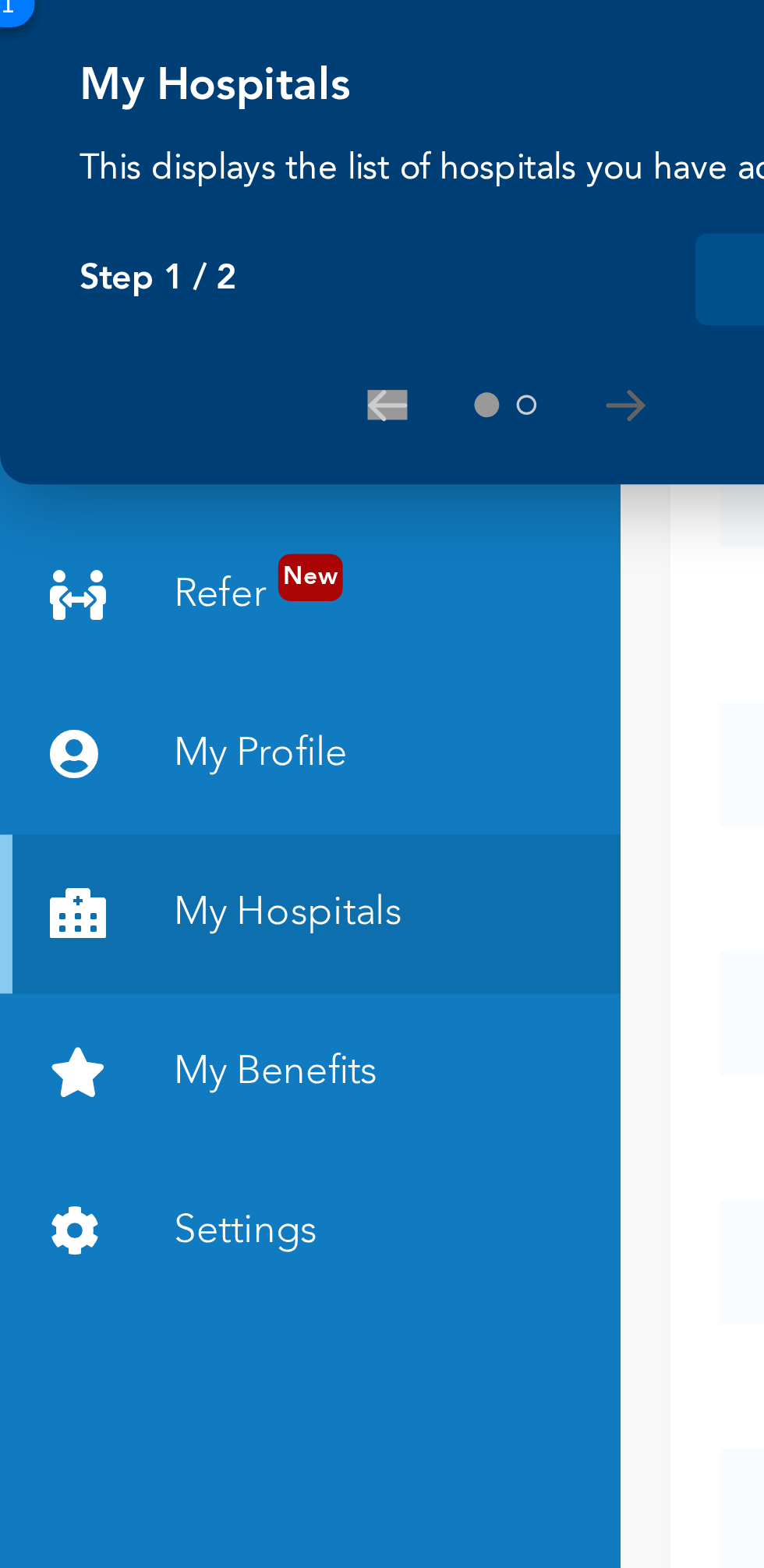
click at [93, 229] on link "My Profile" at bounding box center [97, 237] width 195 height 50
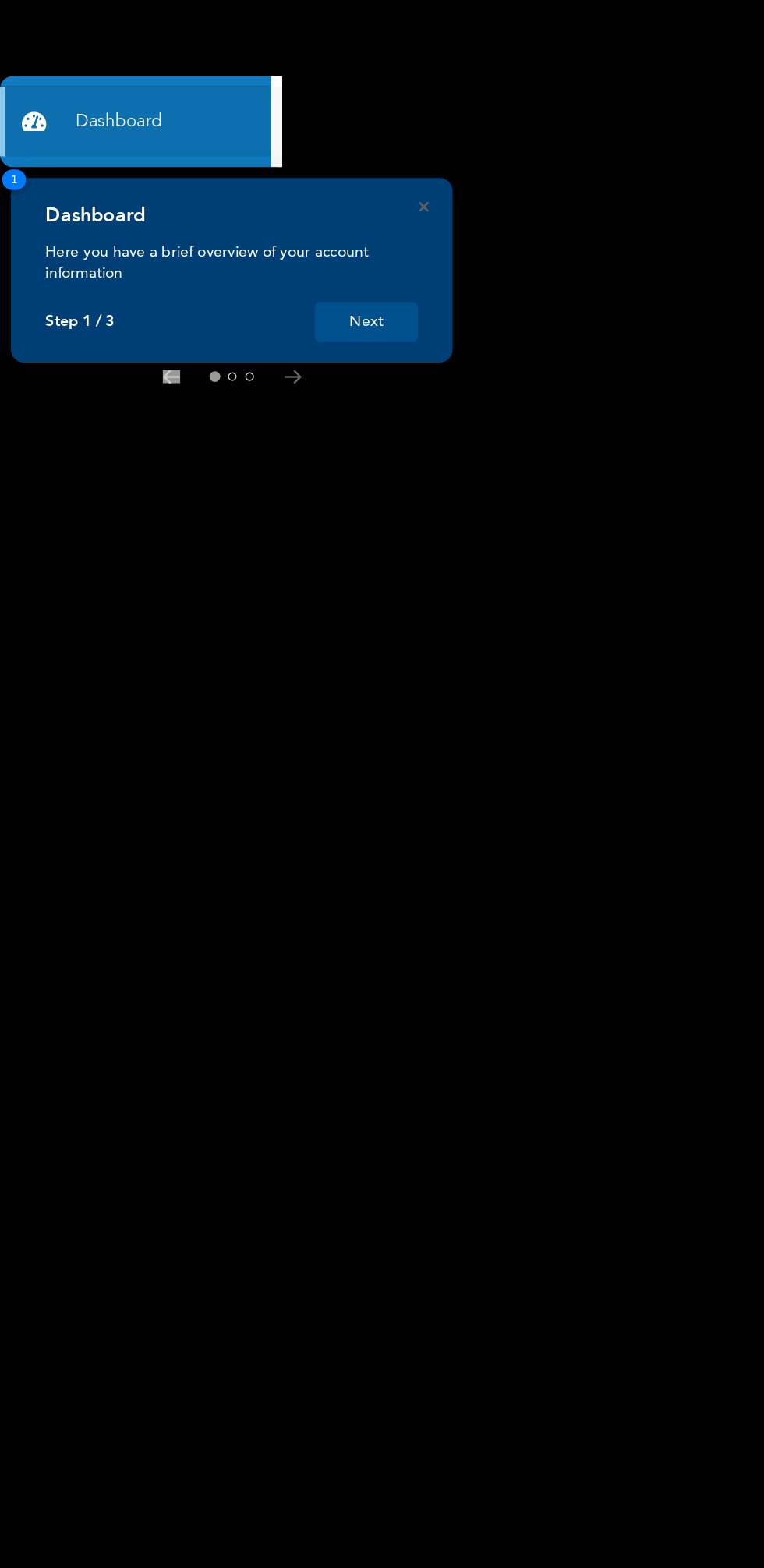
click at [277, 219] on button "Next" at bounding box center [263, 231] width 74 height 29
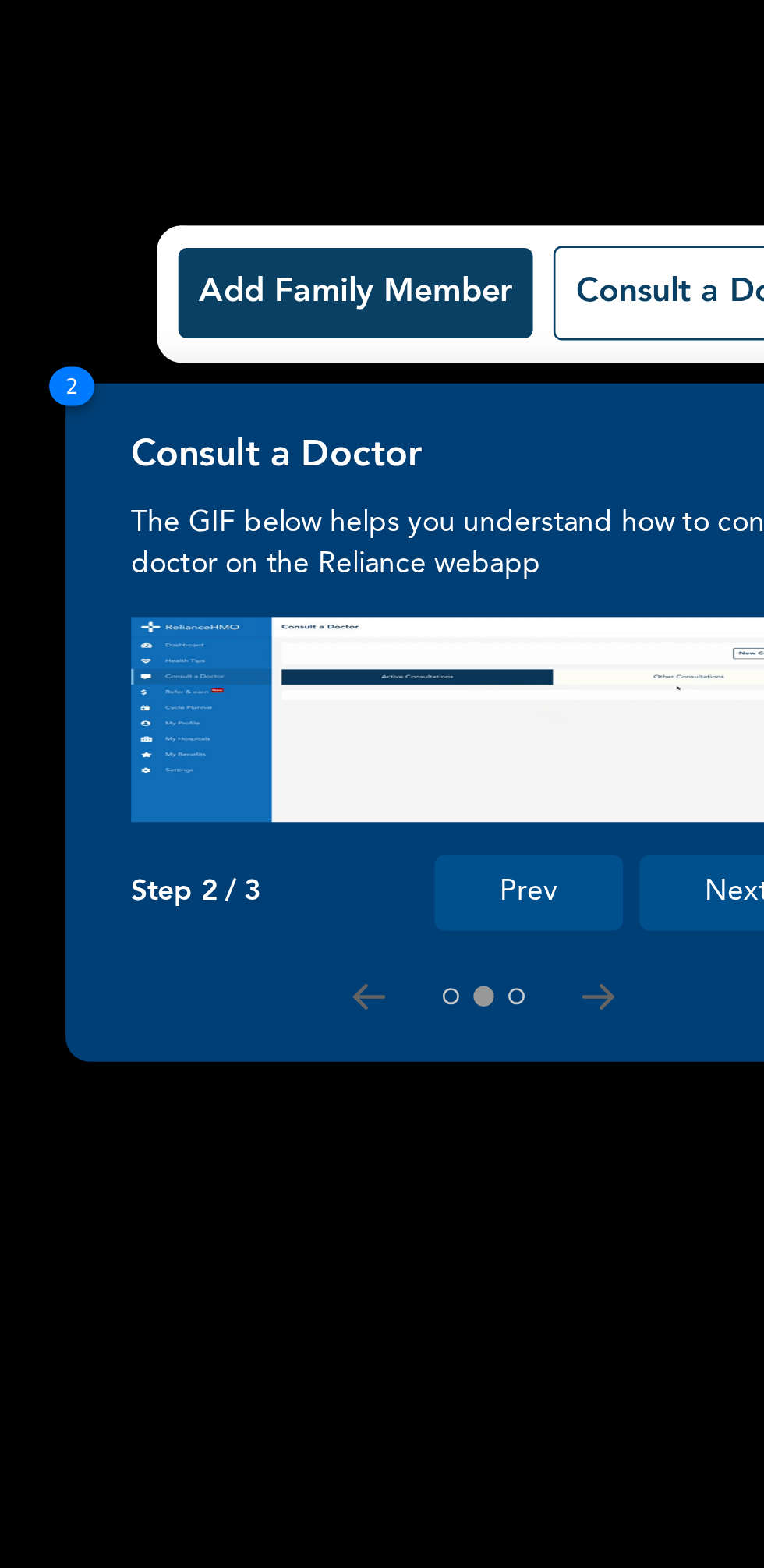
click at [545, 109] on button "Add Family Member" at bounding box center [534, 111] width 135 height 34
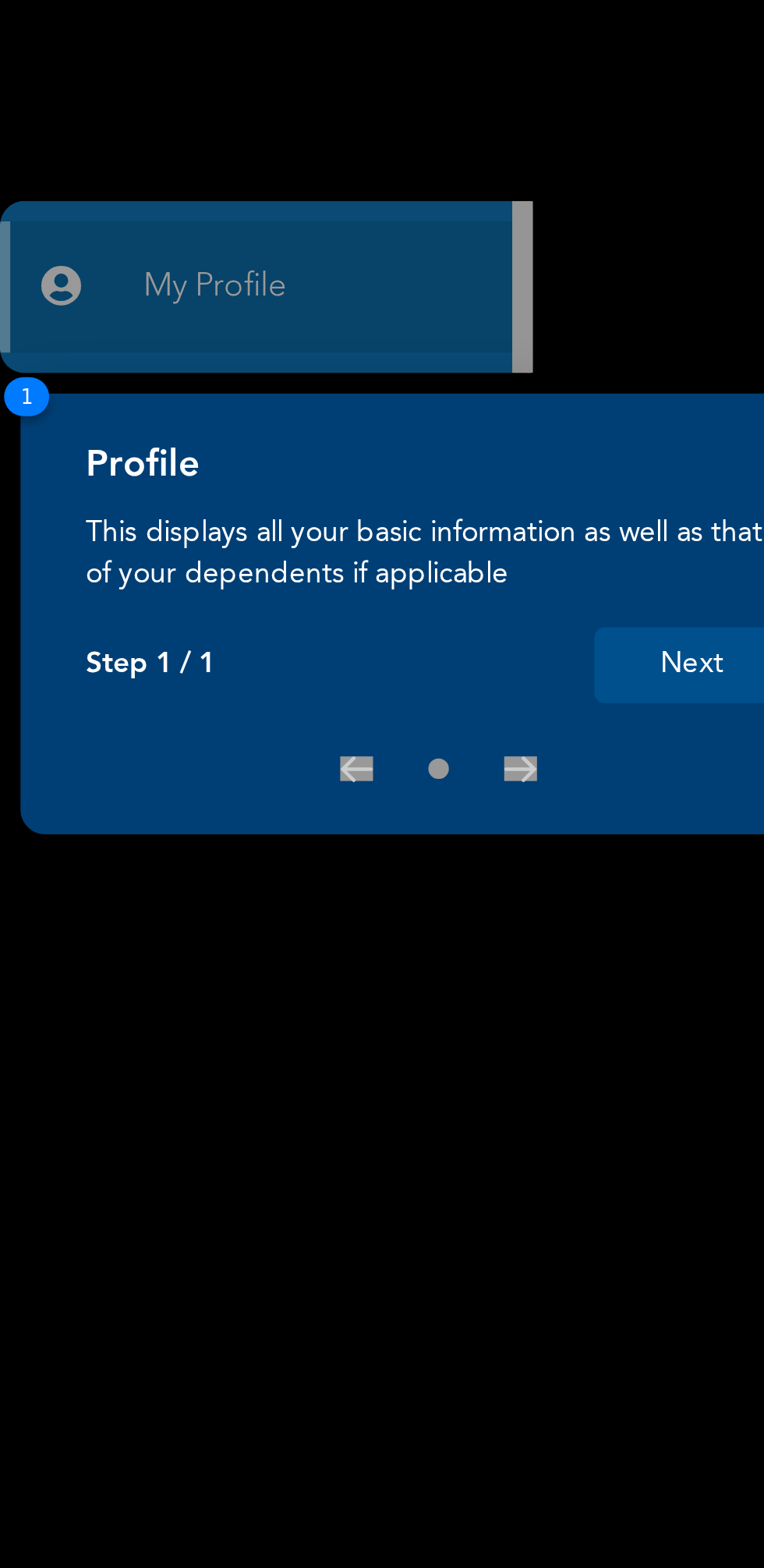
click at [265, 377] on button "Next" at bounding box center [263, 381] width 74 height 29
